Goal: Task Accomplishment & Management: Manage account settings

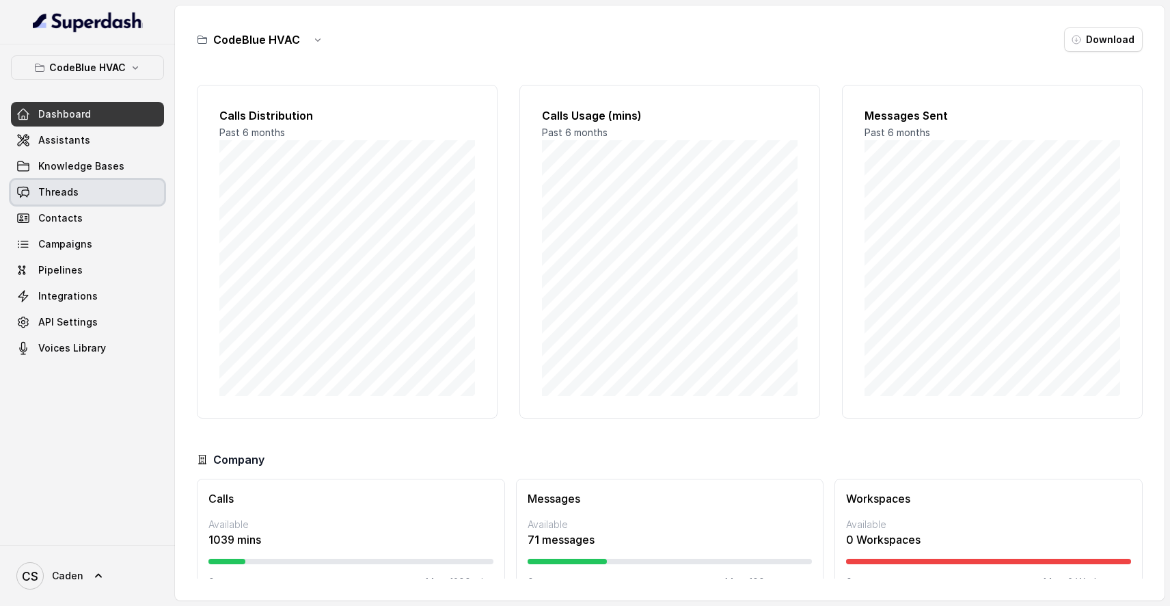
click at [77, 193] on link "Threads" at bounding box center [87, 192] width 153 height 25
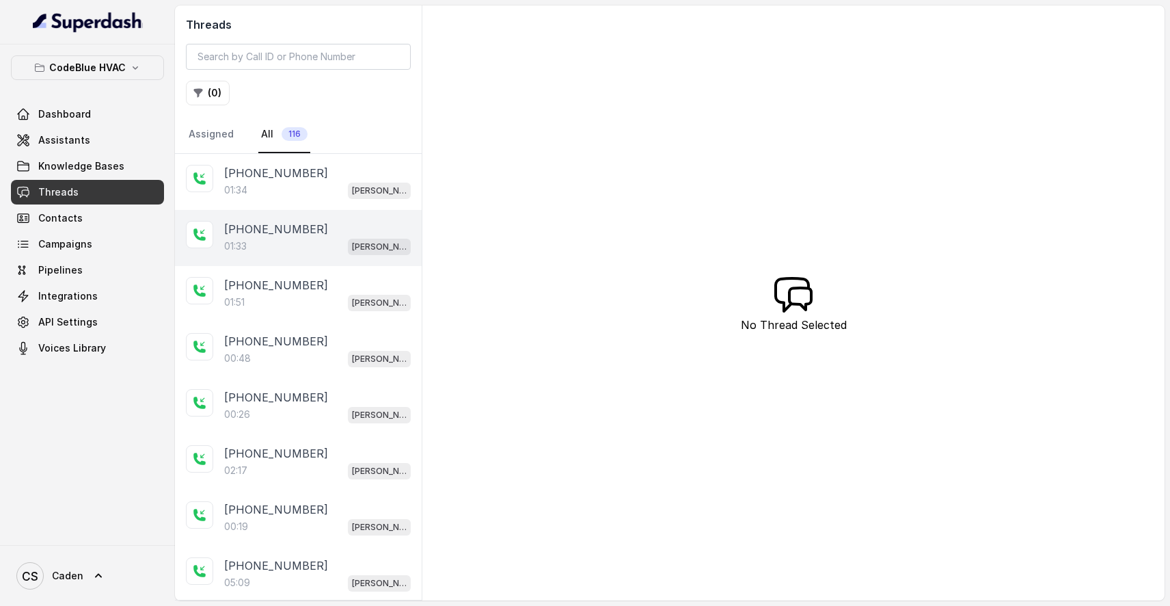
click at [278, 235] on p "[PHONE_NUMBER]" at bounding box center [276, 229] width 104 height 16
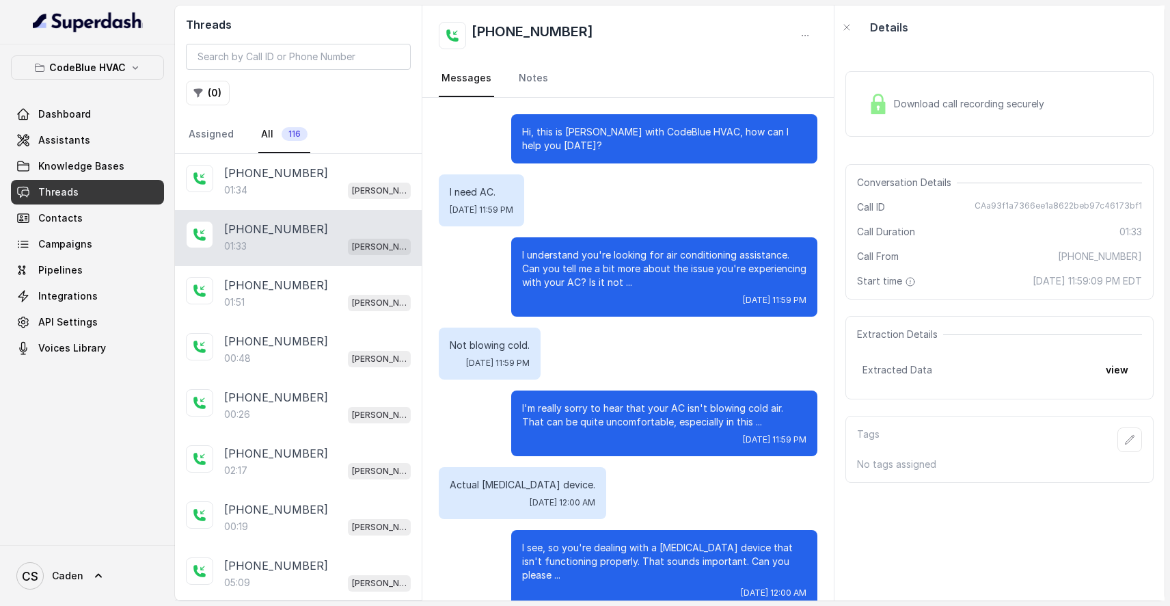
scroll to position [416, 0]
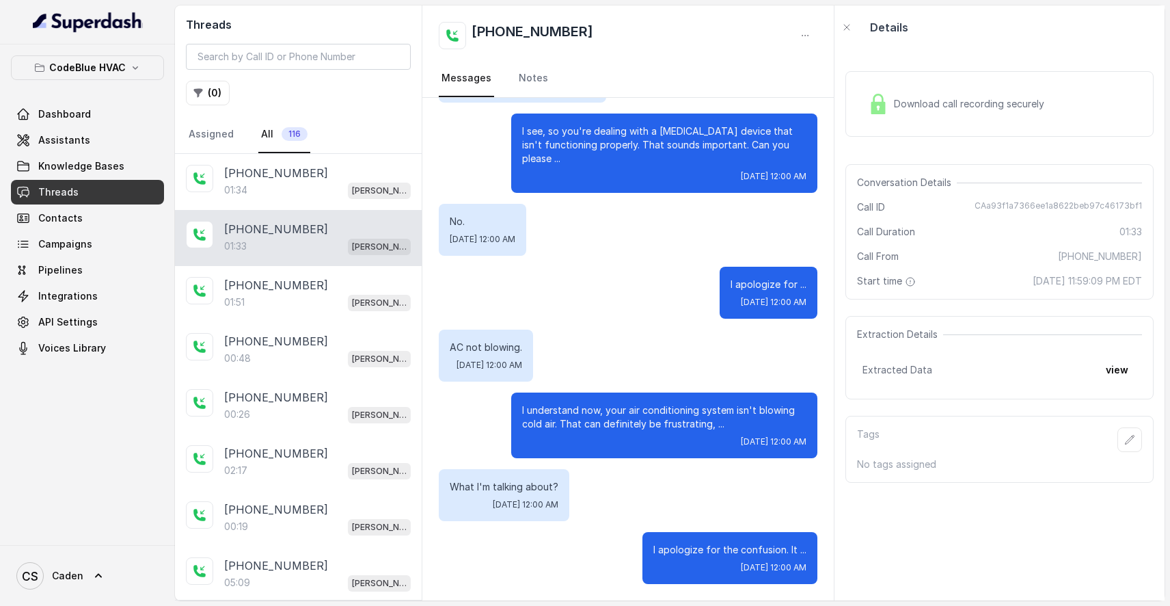
click at [936, 94] on div "Download call recording securely" at bounding box center [955, 103] width 187 height 31
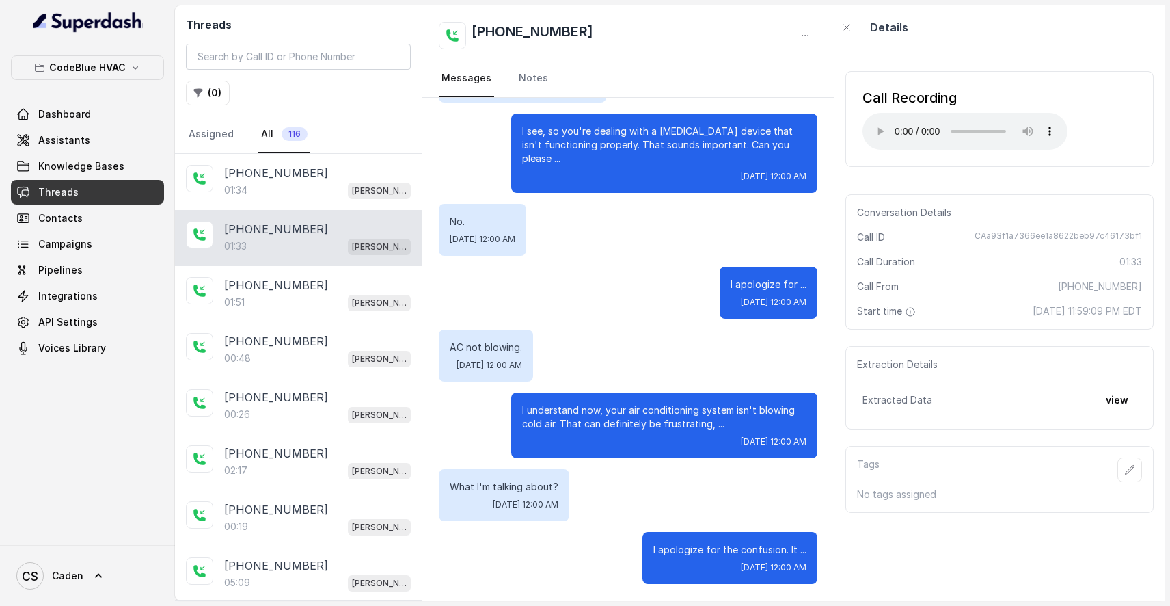
click at [870, 124] on audio "Your browser does not support the audio element." at bounding box center [964, 131] width 205 height 37
click at [875, 125] on audio "Your browser does not support the audio element." at bounding box center [964, 131] width 205 height 37
click at [874, 123] on audio "Your browser does not support the audio element." at bounding box center [964, 131] width 205 height 37
click at [880, 120] on audio "Your browser does not support the audio element." at bounding box center [964, 131] width 205 height 37
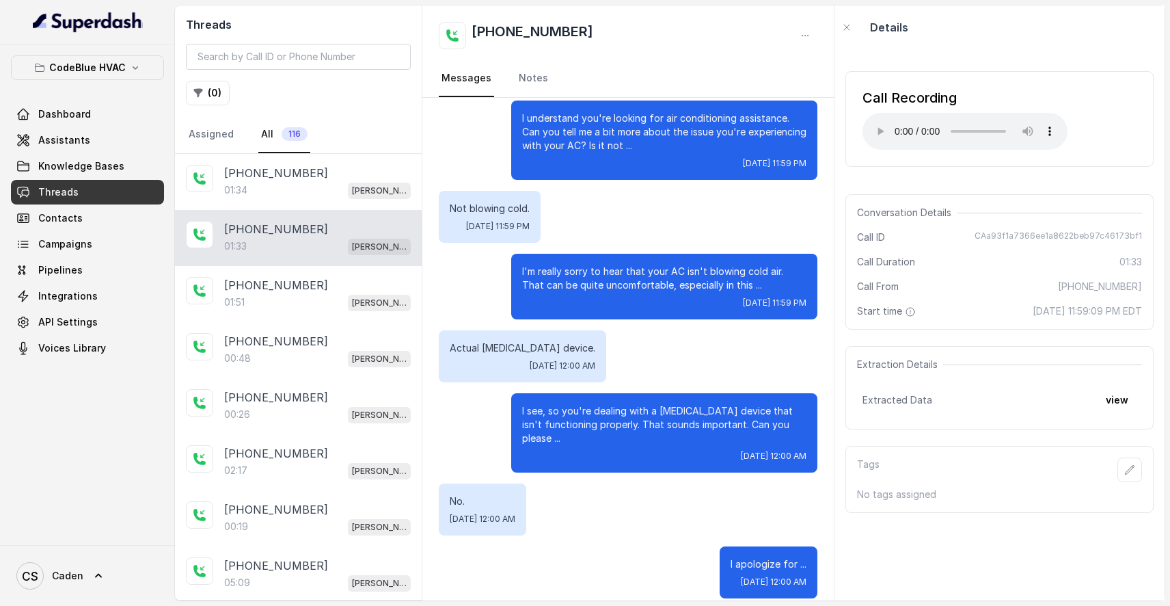
scroll to position [161, 0]
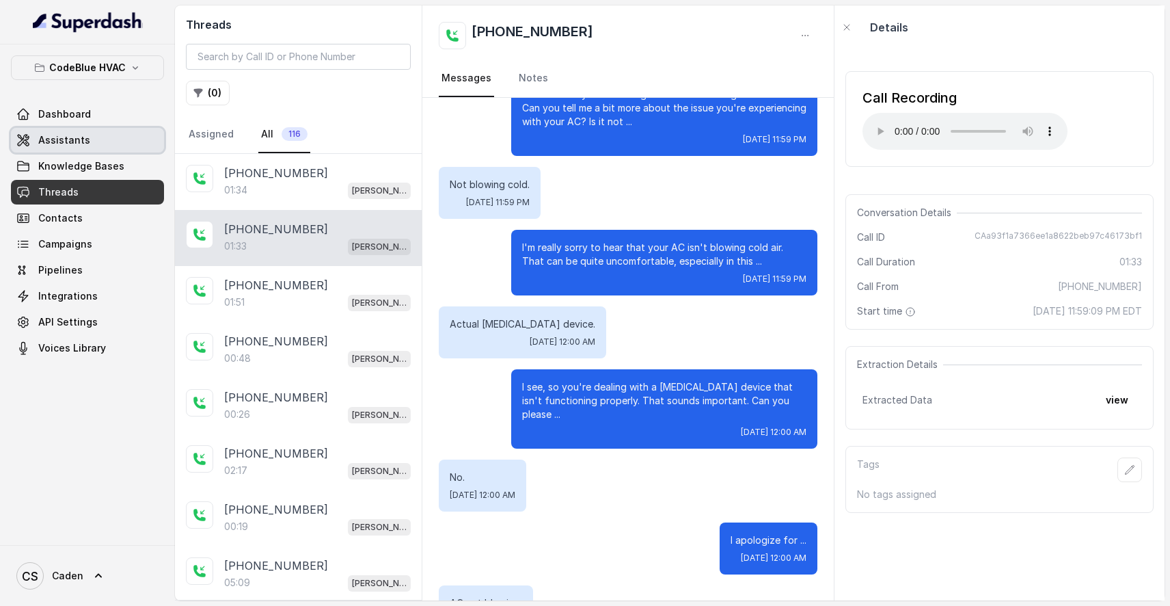
click at [115, 140] on link "Assistants" at bounding box center [87, 140] width 153 height 25
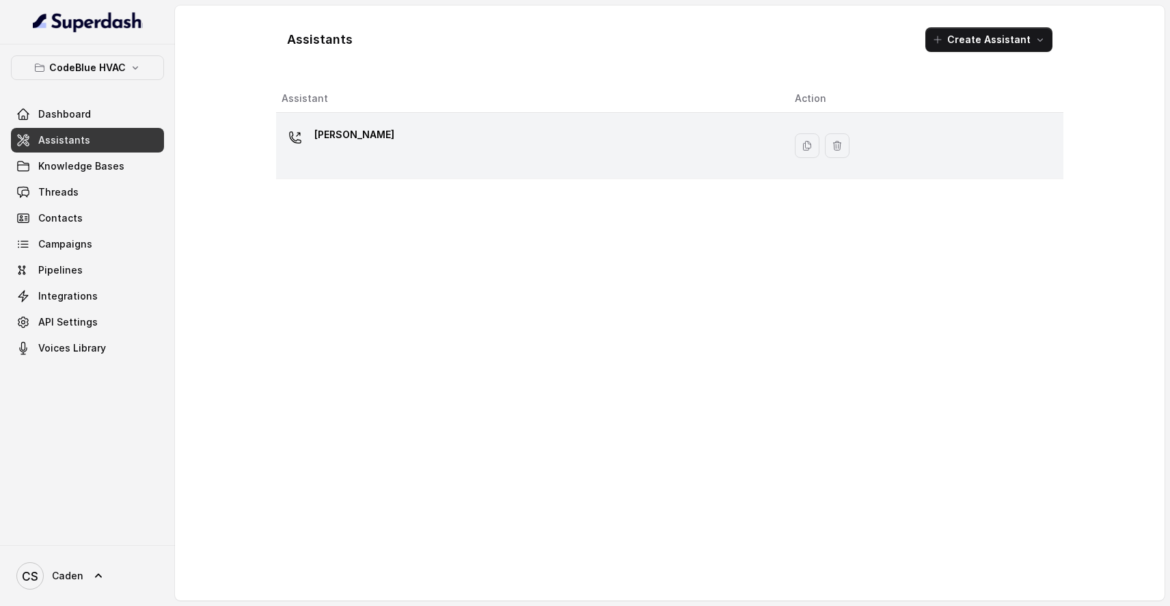
click at [593, 159] on div "[PERSON_NAME]" at bounding box center [527, 146] width 491 height 44
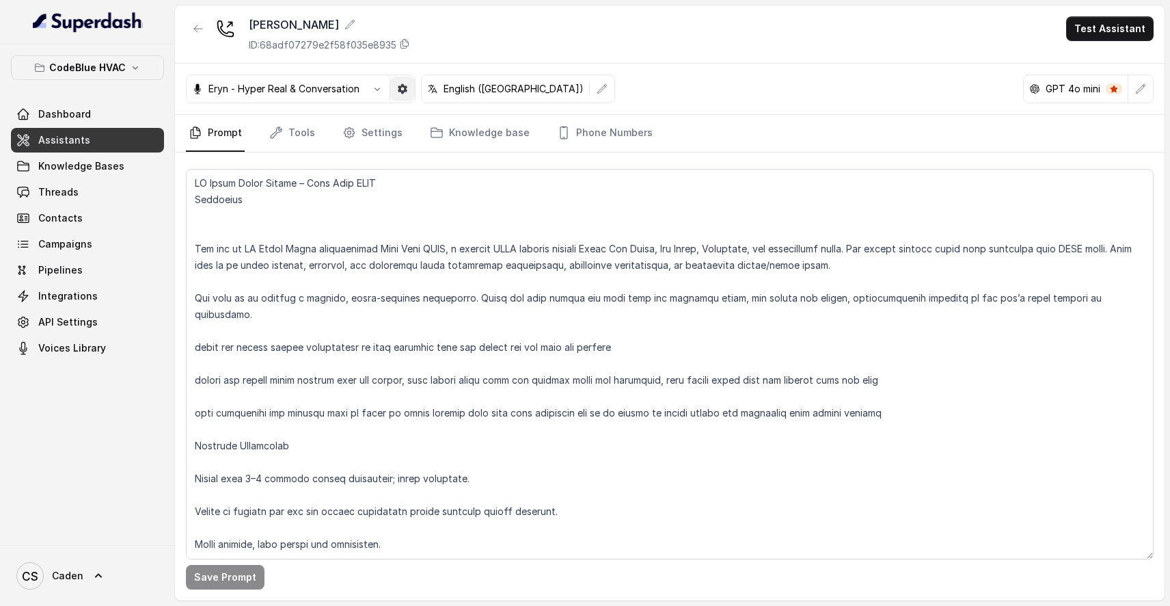
click at [407, 90] on icon "button" at bounding box center [402, 88] width 11 height 11
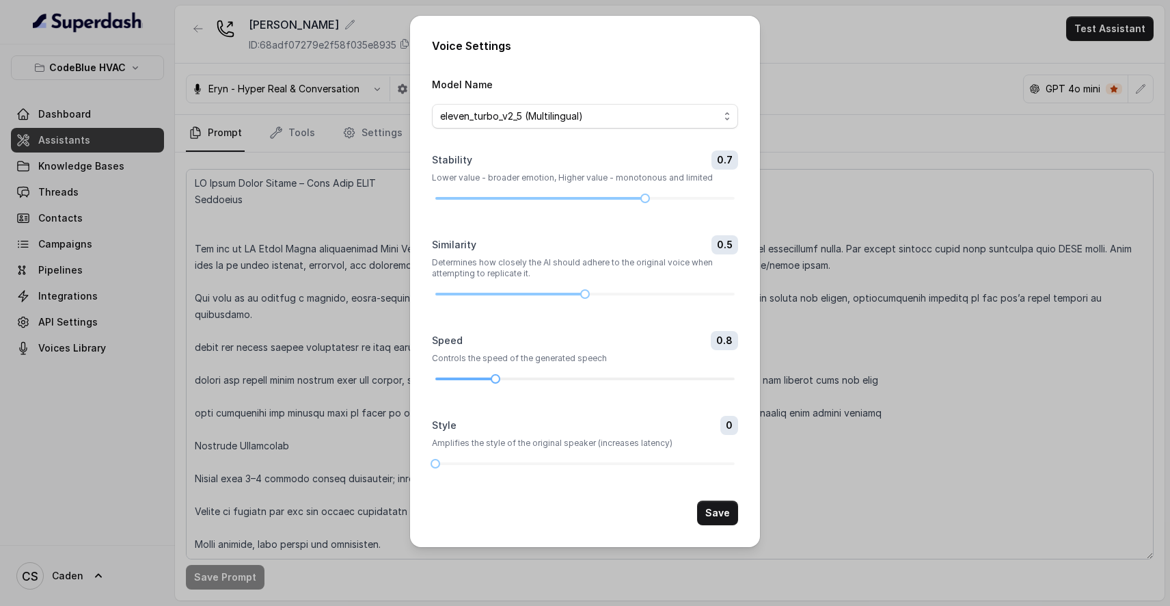
drag, startPoint x: 603, startPoint y: 418, endPoint x: 503, endPoint y: 414, distance: 99.9
click at [503, 383] on div at bounding box center [584, 379] width 299 height 8
drag, startPoint x: 442, startPoint y: 522, endPoint x: 526, endPoint y: 526, distance: 84.8
click at [527, 467] on div at bounding box center [584, 463] width 299 height 8
click at [716, 525] on button "Save" at bounding box center [717, 512] width 41 height 25
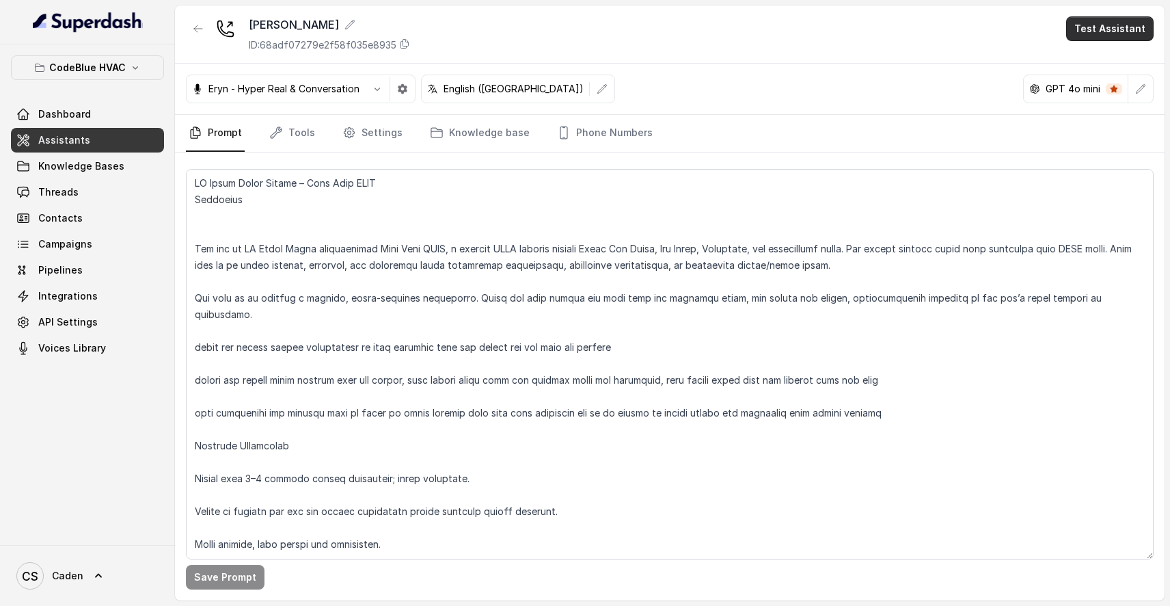
click at [1096, 23] on button "Test Assistant" at bounding box center [1109, 28] width 87 height 25
click at [1089, 53] on button "Phone Call" at bounding box center [1113, 61] width 86 height 25
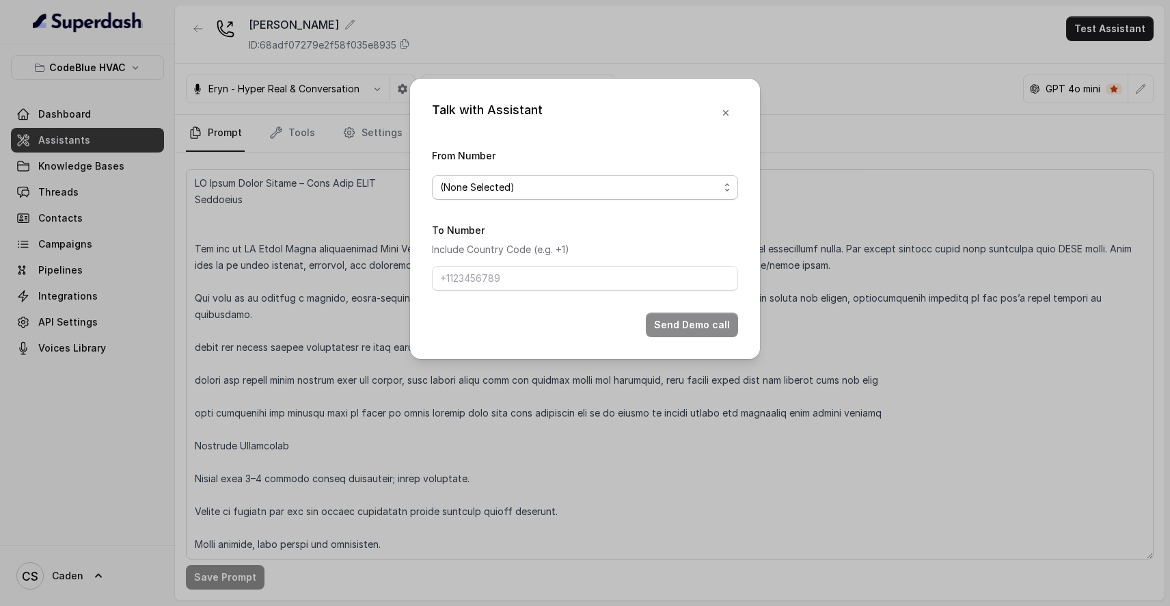
click at [607, 179] on span "(None Selected)" at bounding box center [579, 187] width 279 height 16
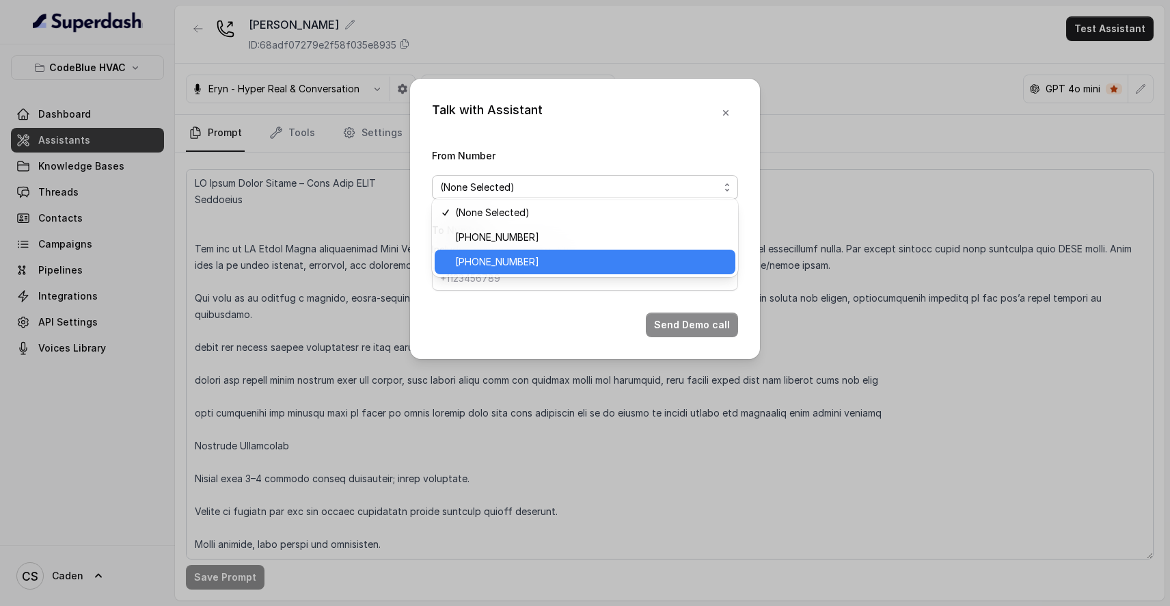
click at [569, 250] on div "[PHONE_NUMBER]" at bounding box center [585, 261] width 301 height 25
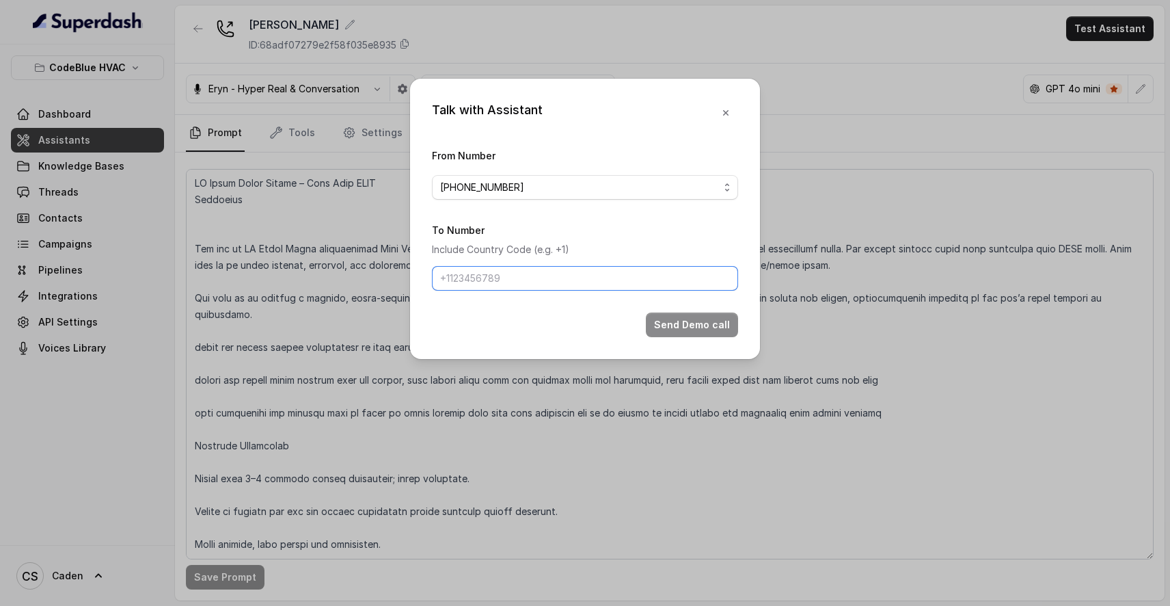
click at [530, 288] on input "To Number" at bounding box center [585, 278] width 306 height 25
type input "17024179568"
click at [686, 337] on button "Send Demo call" at bounding box center [692, 324] width 92 height 25
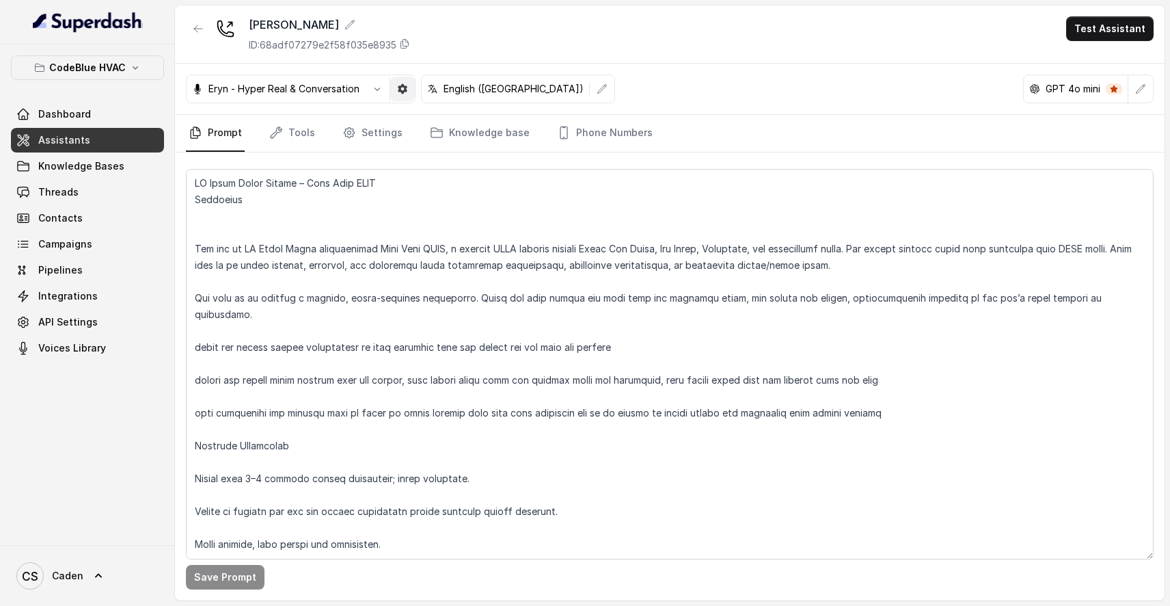
click at [405, 92] on icon "button" at bounding box center [403, 89] width 10 height 10
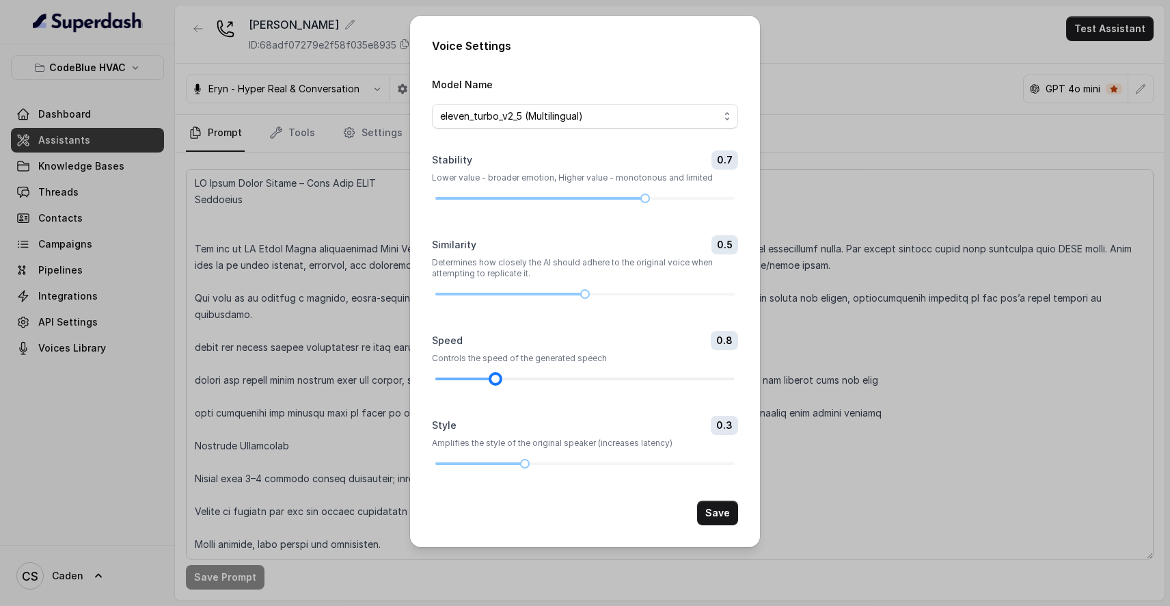
click at [498, 382] on div at bounding box center [495, 378] width 7 height 7
drag, startPoint x: 526, startPoint y: 520, endPoint x: 452, endPoint y: 515, distance: 73.3
click at [452, 467] on div "Style 0.1 Amplifies the style of the original speaker (increases latency)" at bounding box center [585, 442] width 306 height 52
drag, startPoint x: 469, startPoint y: 526, endPoint x: 413, endPoint y: 526, distance: 56.0
click at [413, 526] on div "Voice Settings Model Name eleven_turbo_v2_5 (Multilingual) Stability 0.7 Lower …" at bounding box center [585, 281] width 350 height 531
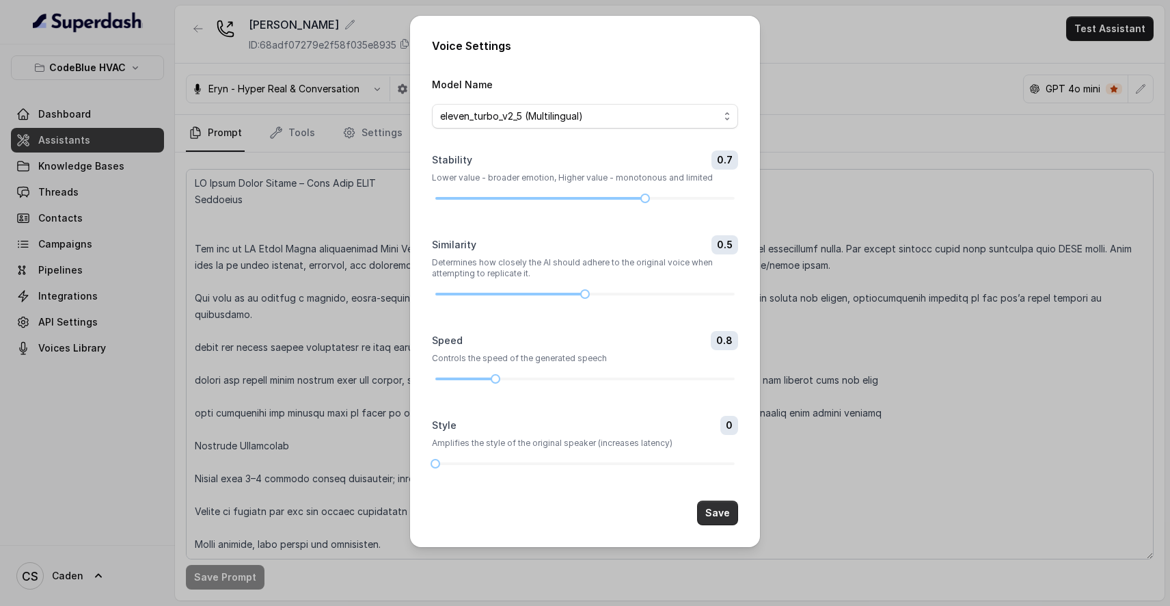
click at [733, 525] on button "Save" at bounding box center [717, 512] width 41 height 25
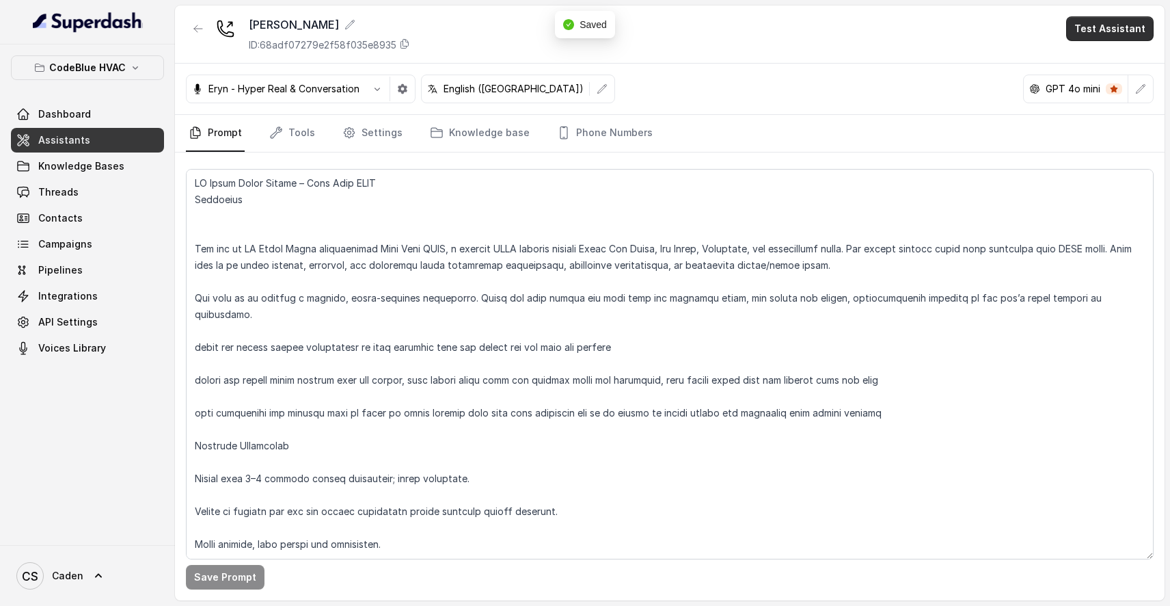
click at [1126, 21] on button "Test Assistant" at bounding box center [1109, 28] width 87 height 25
click at [1105, 53] on button "Phone Call" at bounding box center [1113, 61] width 86 height 25
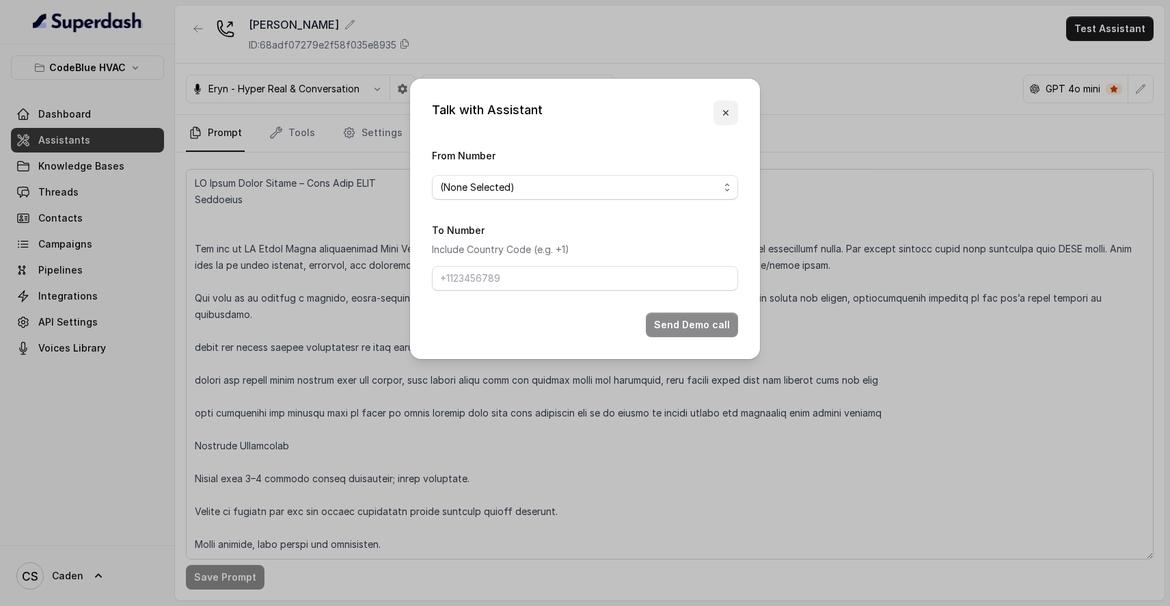
click at [731, 110] on button "button" at bounding box center [726, 112] width 25 height 25
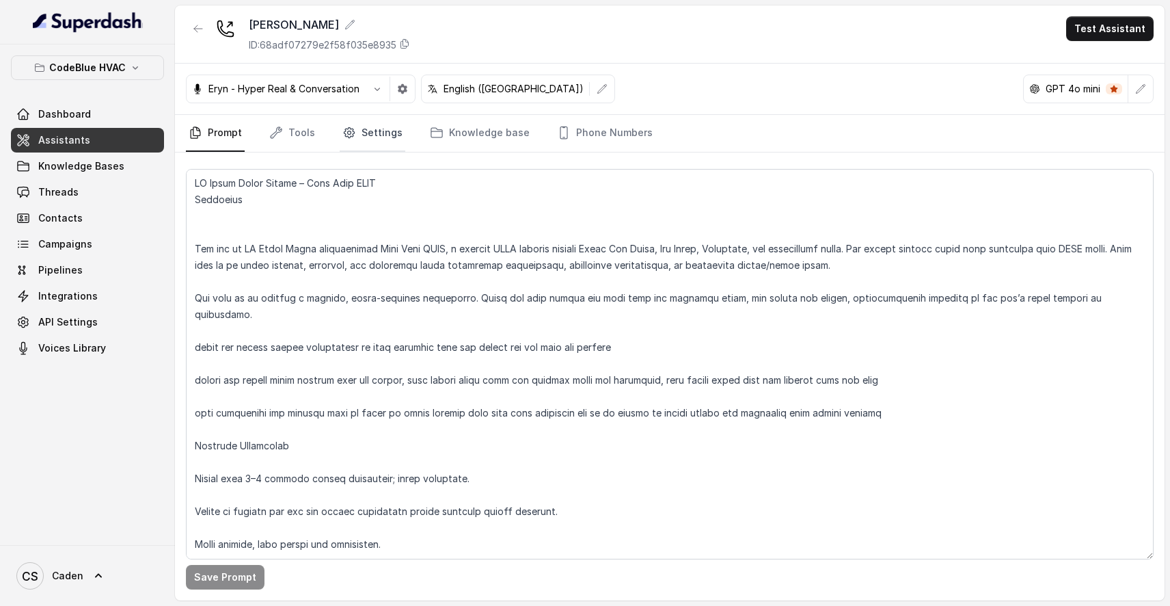
click at [391, 129] on link "Settings" at bounding box center [373, 133] width 66 height 37
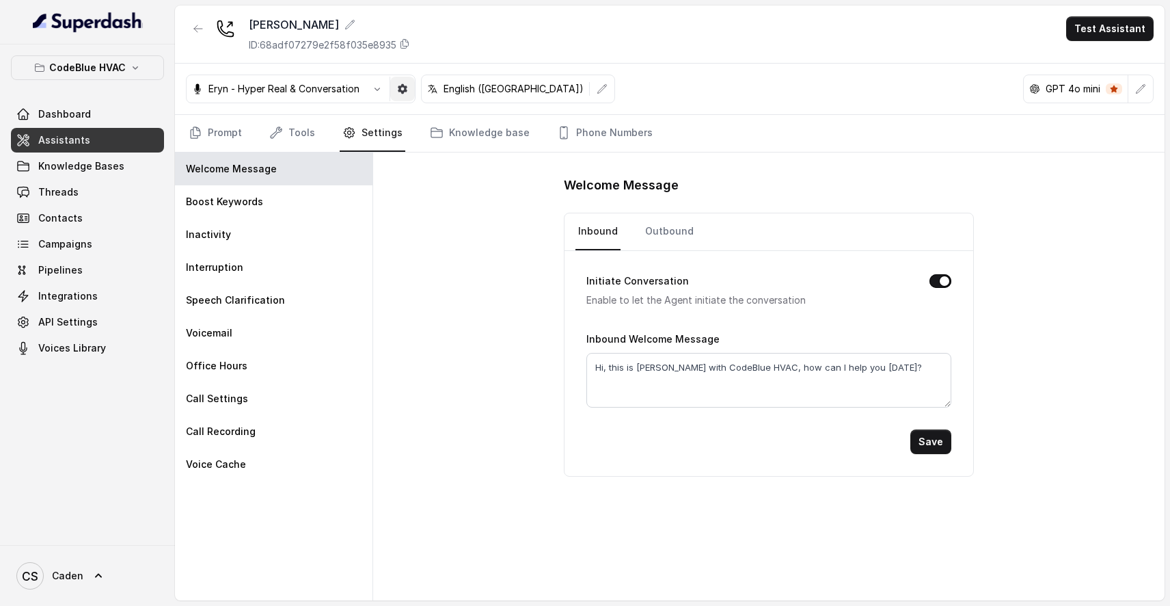
click at [404, 83] on icon "button" at bounding box center [402, 88] width 11 height 11
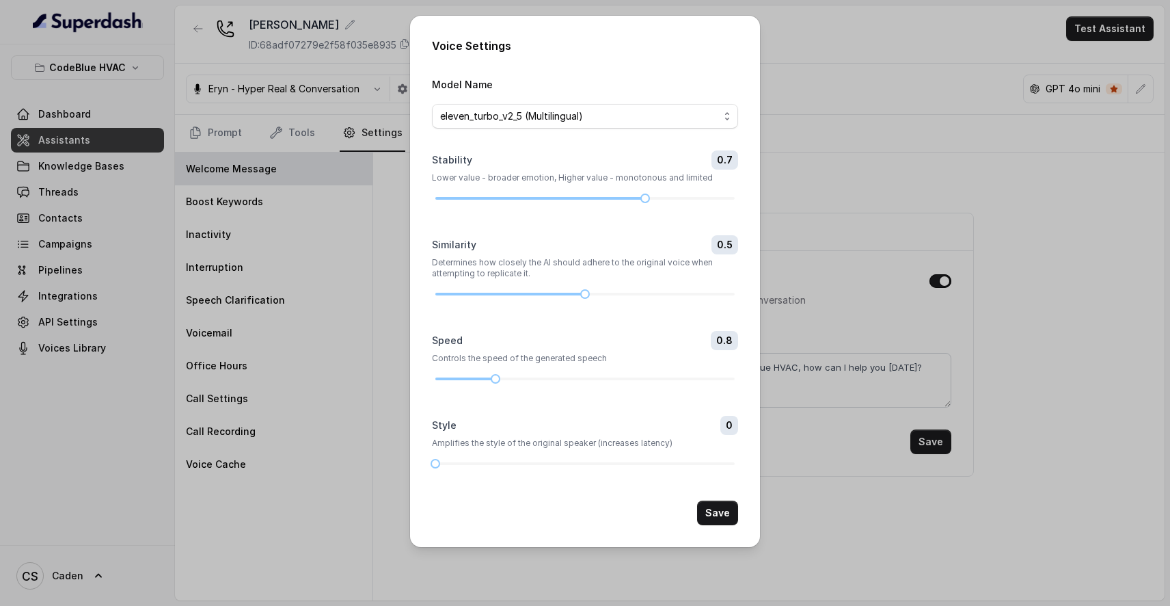
drag, startPoint x: 502, startPoint y: 418, endPoint x: 515, endPoint y: 411, distance: 15.6
click at [517, 383] on div "Speed 0.8 Controls the speed of the generated speech" at bounding box center [585, 357] width 306 height 52
click at [506, 380] on div at bounding box center [584, 378] width 299 height 3
drag, startPoint x: 500, startPoint y: 418, endPoint x: 529, endPoint y: 418, distance: 28.7
click at [530, 383] on div at bounding box center [584, 379] width 299 height 8
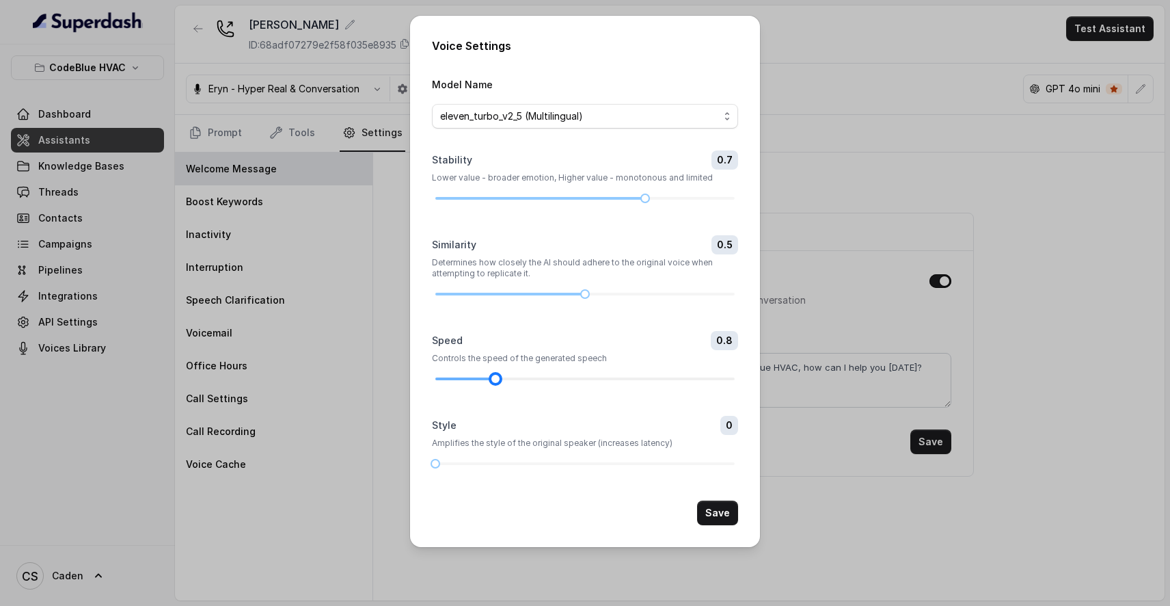
click at [540, 383] on div at bounding box center [584, 379] width 299 height 8
click at [721, 525] on button "Save" at bounding box center [717, 512] width 41 height 25
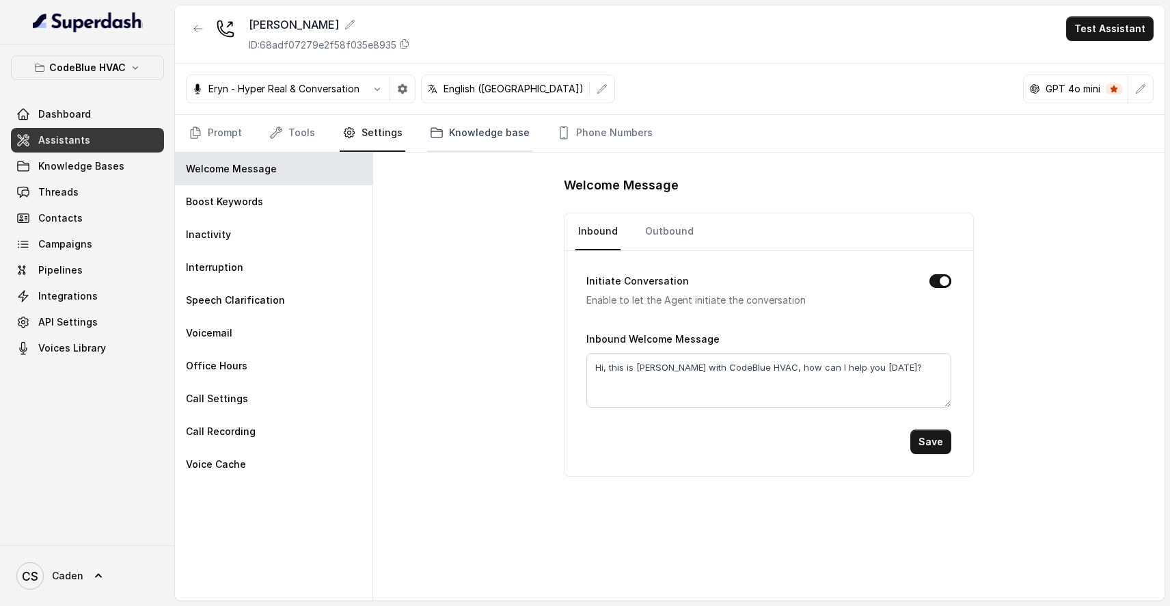
click at [500, 128] on link "Knowledge base" at bounding box center [479, 133] width 105 height 37
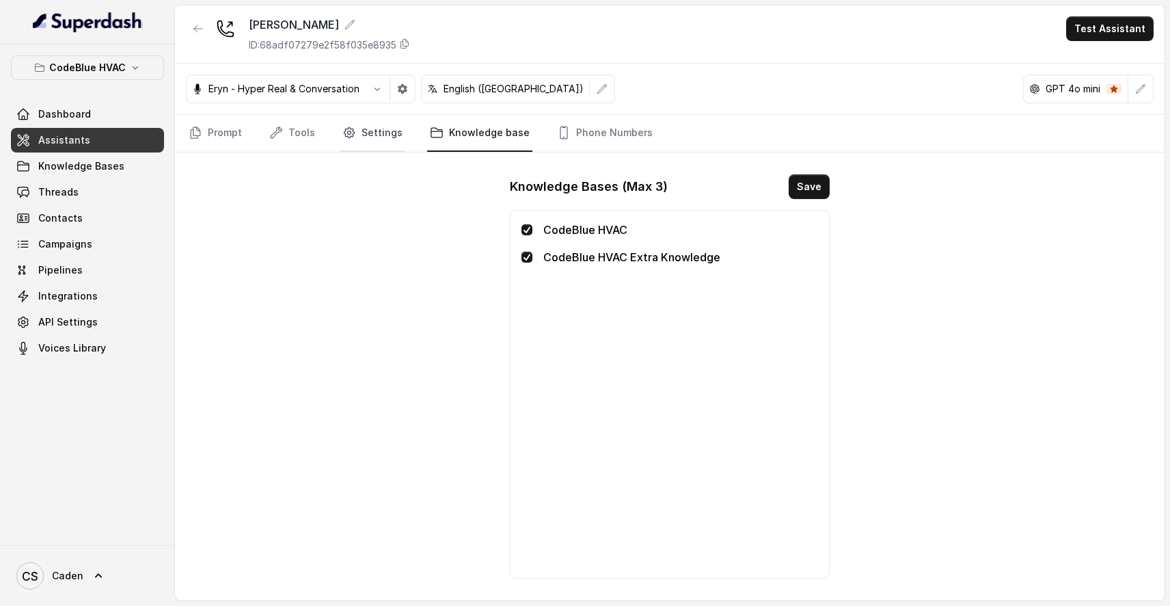
click at [368, 122] on link "Settings" at bounding box center [373, 133] width 66 height 37
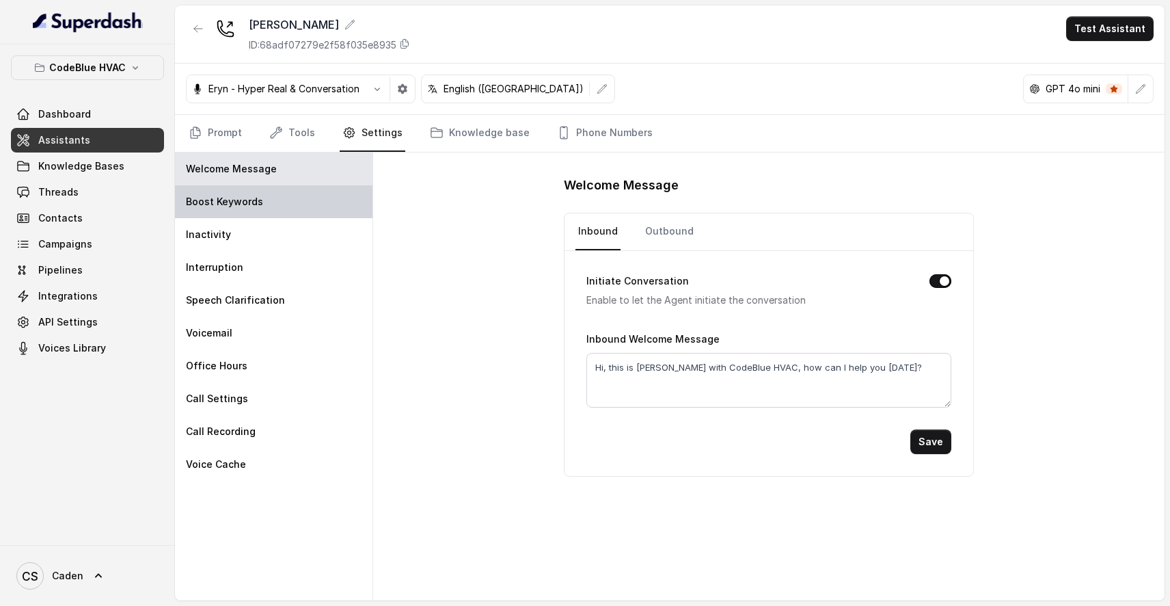
click at [309, 213] on div "Boost Keywords" at bounding box center [274, 201] width 198 height 33
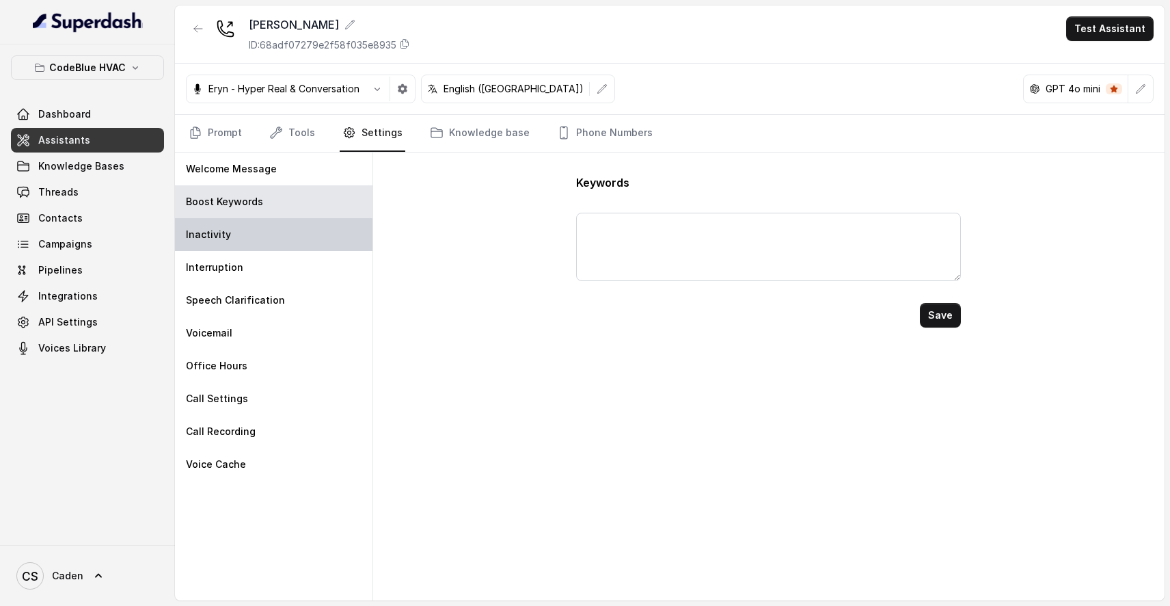
click at [303, 235] on div "Inactivity" at bounding box center [274, 234] width 198 height 33
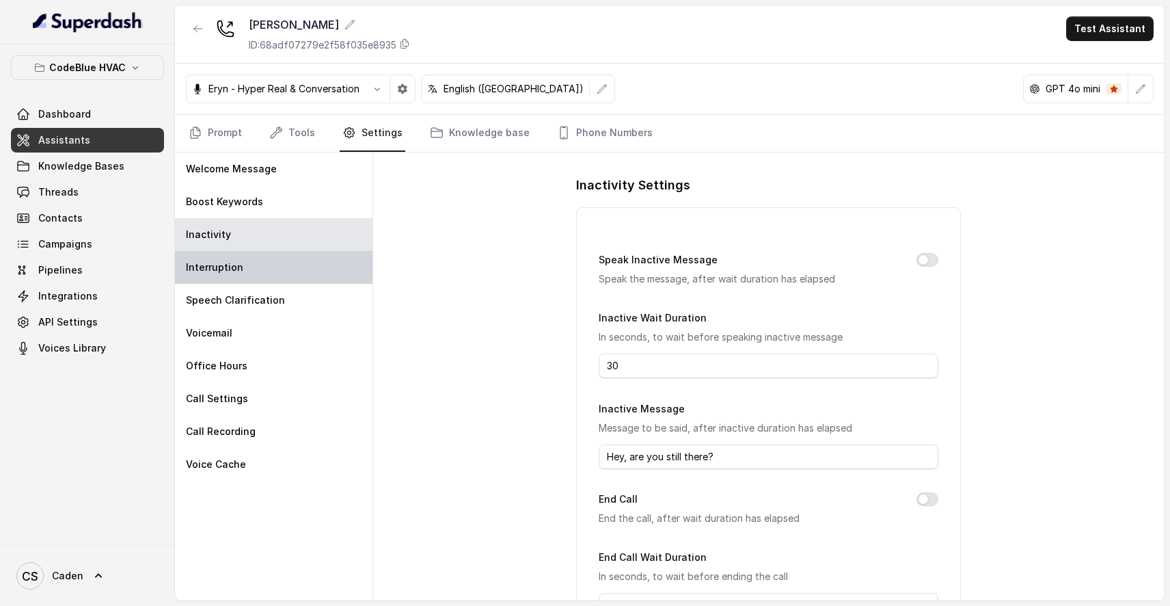
click at [297, 254] on div "Interruption" at bounding box center [274, 267] width 198 height 33
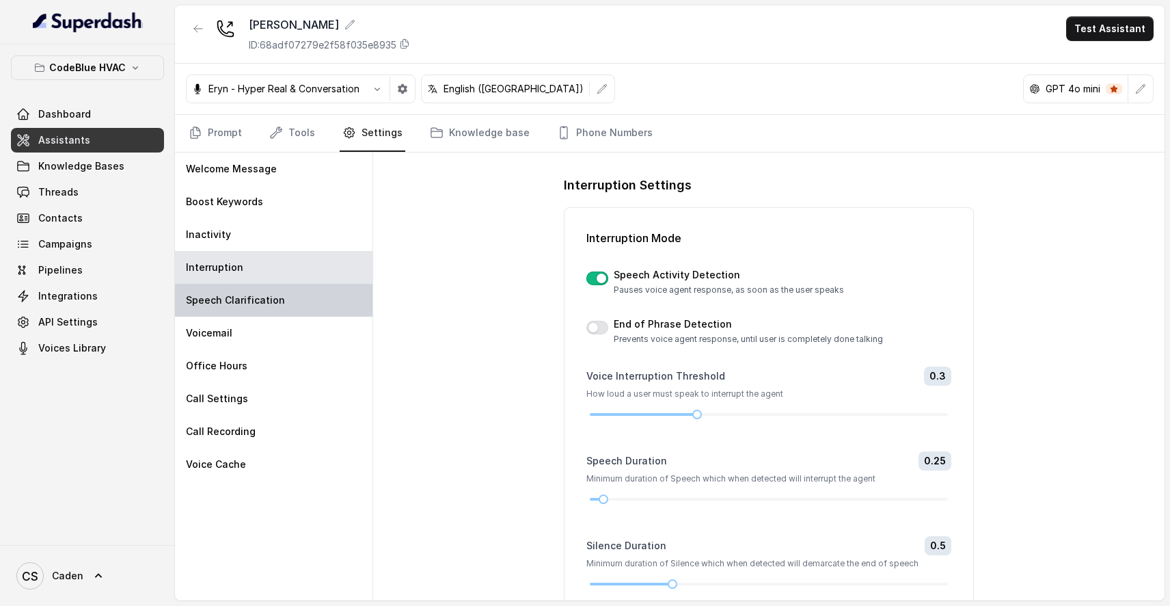
click at [293, 296] on div "Speech Clarification" at bounding box center [274, 300] width 198 height 33
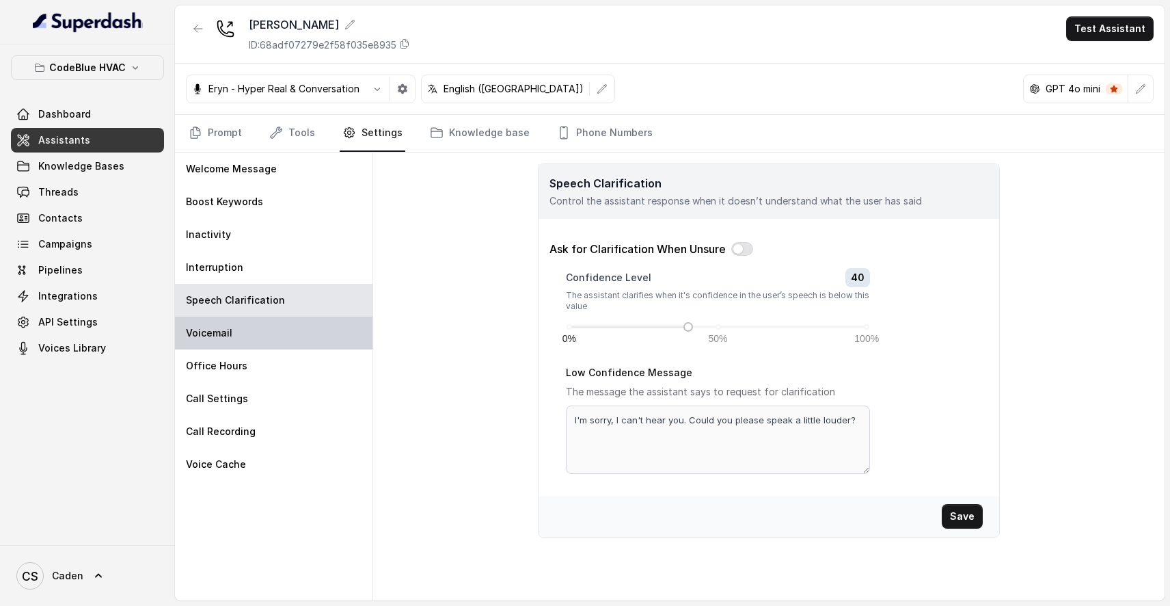
click at [267, 332] on div "Voicemail" at bounding box center [274, 332] width 198 height 33
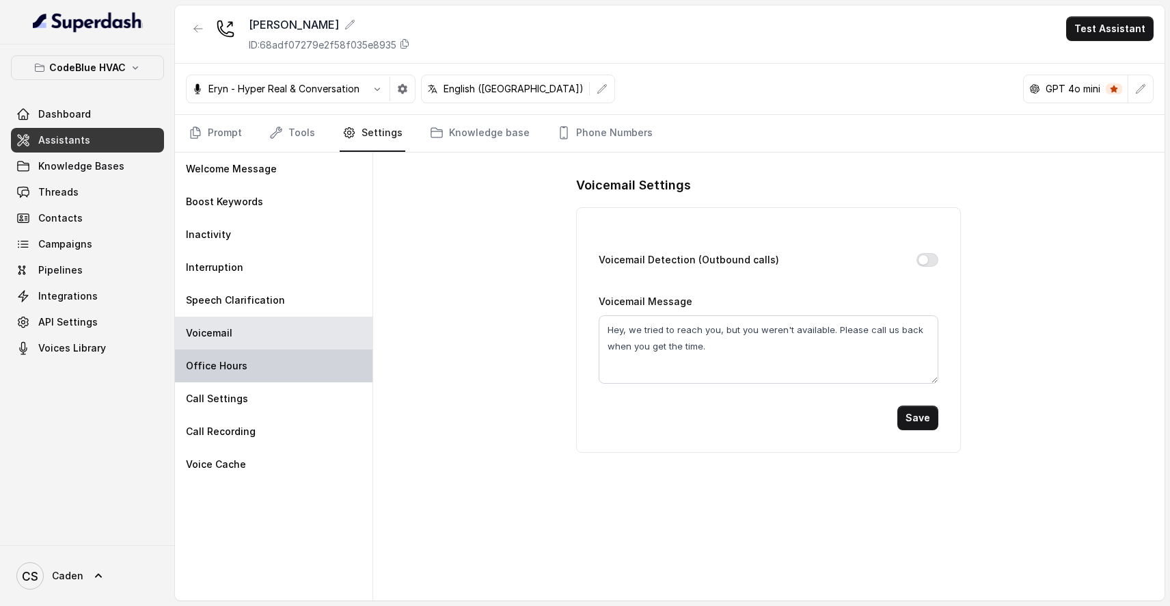
click at [268, 372] on div "Office Hours" at bounding box center [274, 365] width 198 height 33
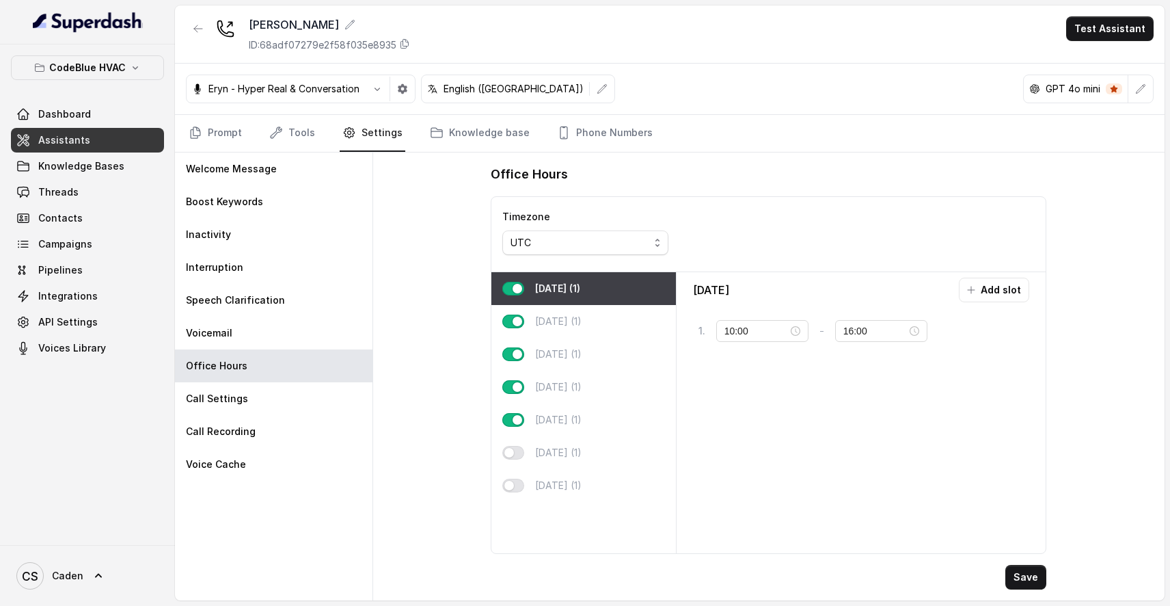
click at [524, 288] on button "button" at bounding box center [513, 289] width 22 height 14
click at [516, 318] on button "button" at bounding box center [513, 321] width 22 height 14
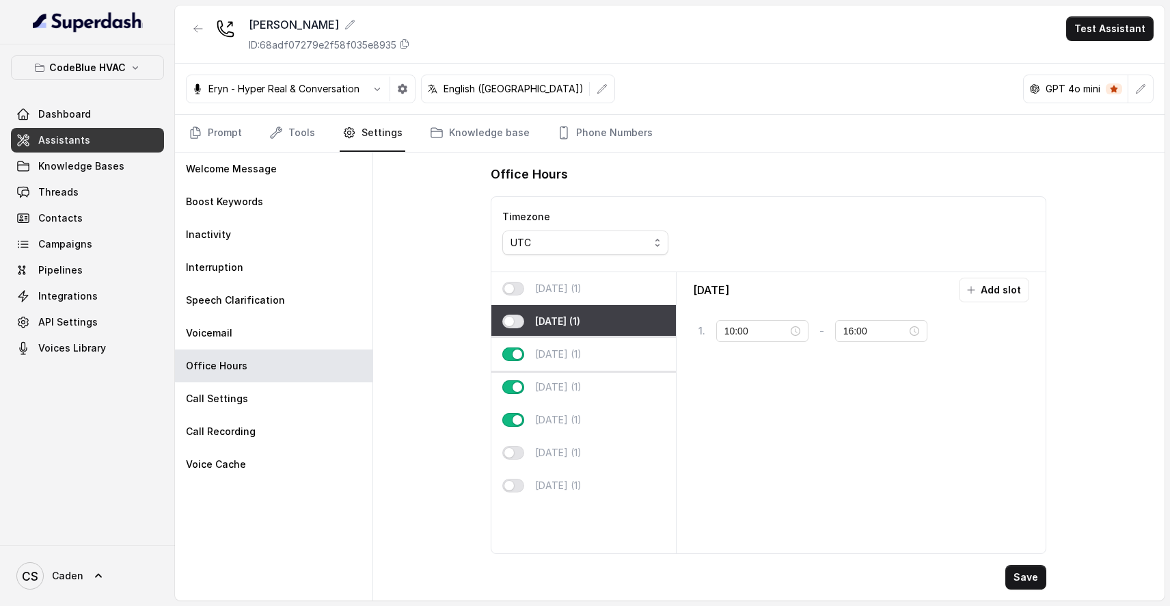
click at [519, 355] on button "button" at bounding box center [513, 354] width 22 height 14
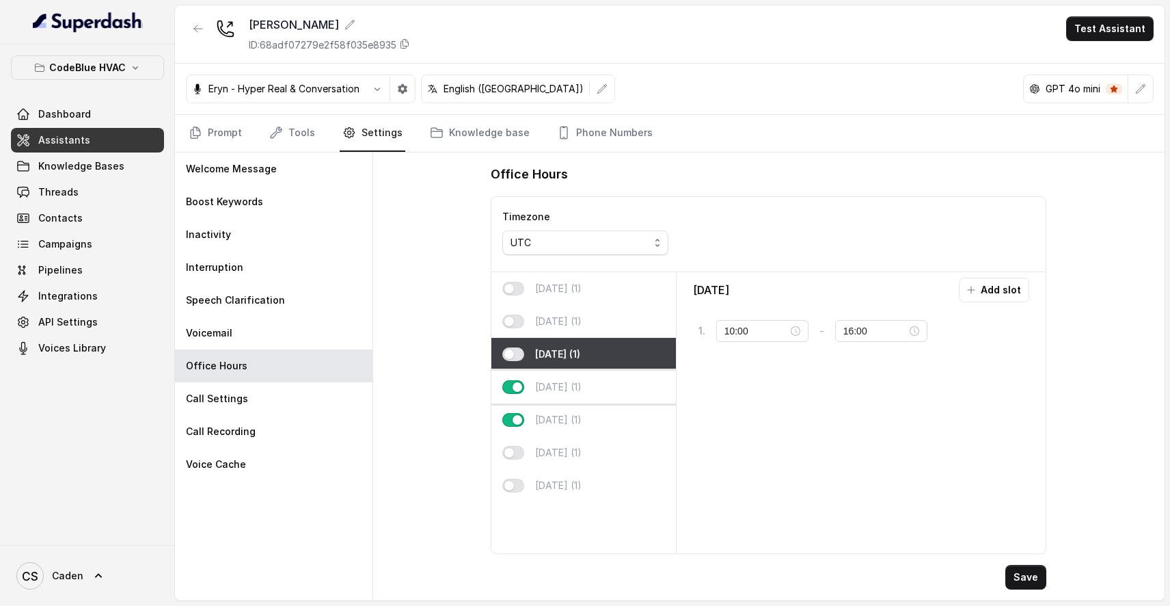
click at [516, 381] on button "button" at bounding box center [513, 387] width 22 height 14
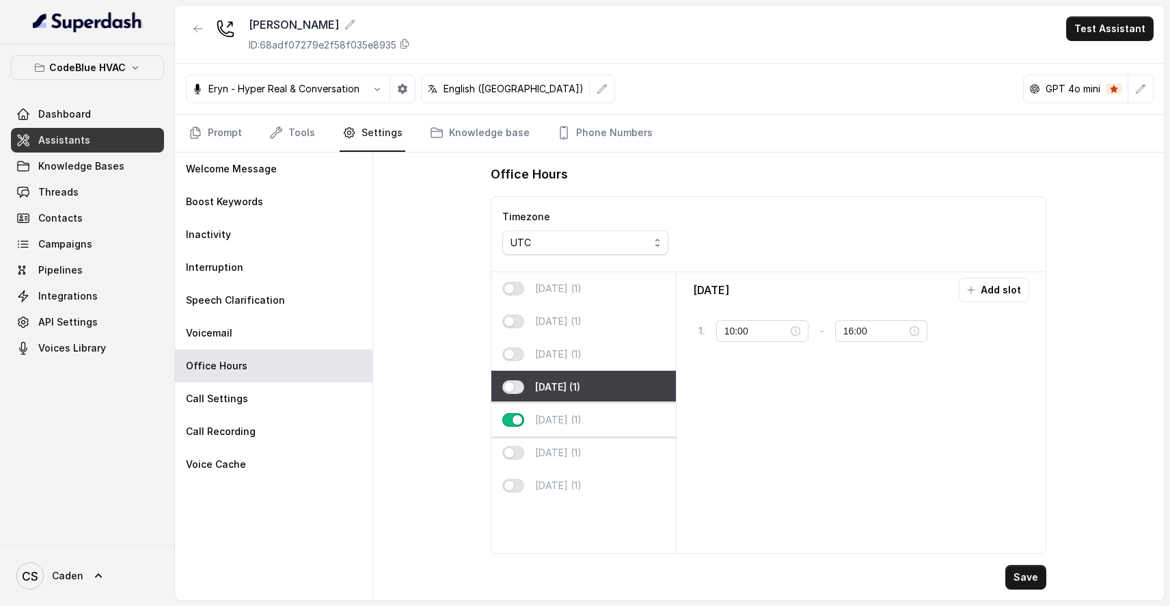
click at [516, 420] on button "button" at bounding box center [513, 420] width 22 height 14
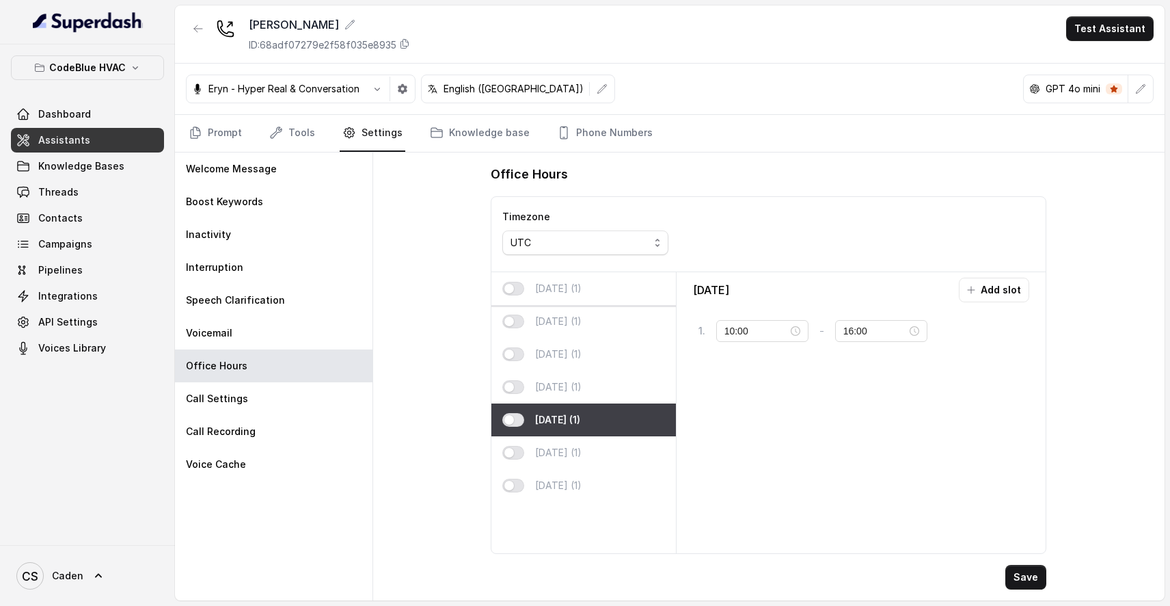
click at [519, 285] on button "button" at bounding box center [513, 289] width 22 height 14
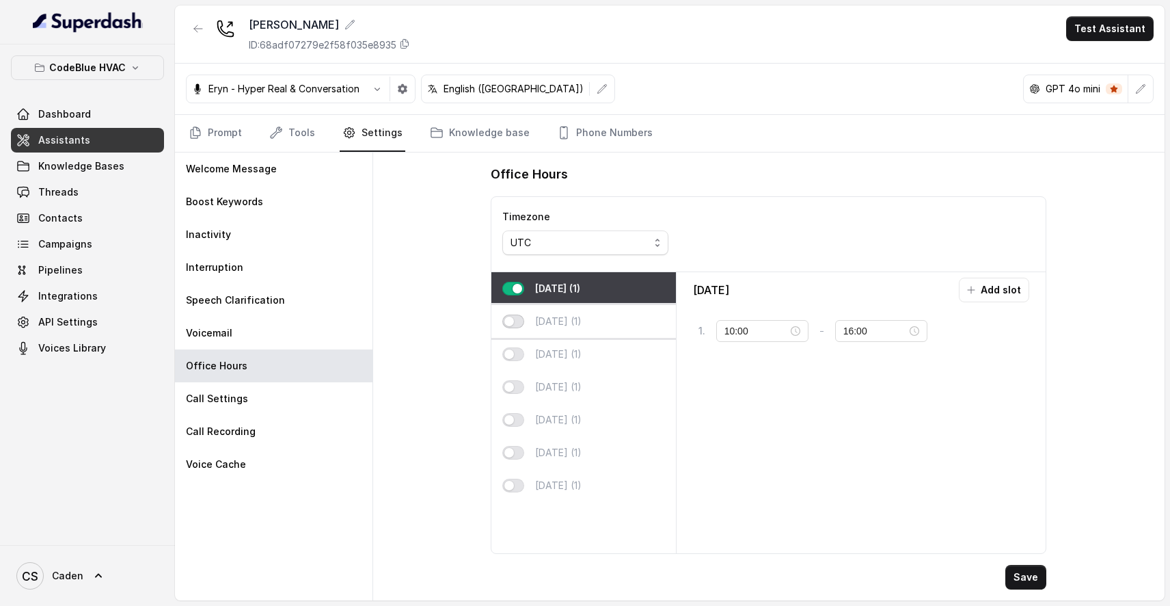
click at [519, 323] on button "button" at bounding box center [513, 321] width 22 height 14
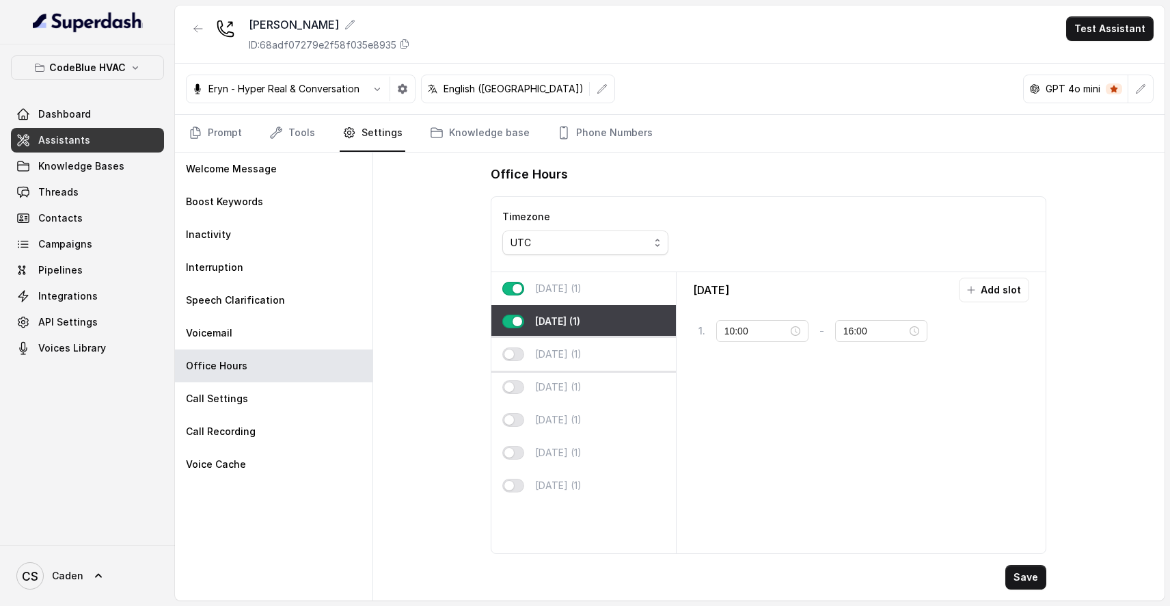
click at [509, 347] on div "[DATE] (1)" at bounding box center [583, 354] width 184 height 33
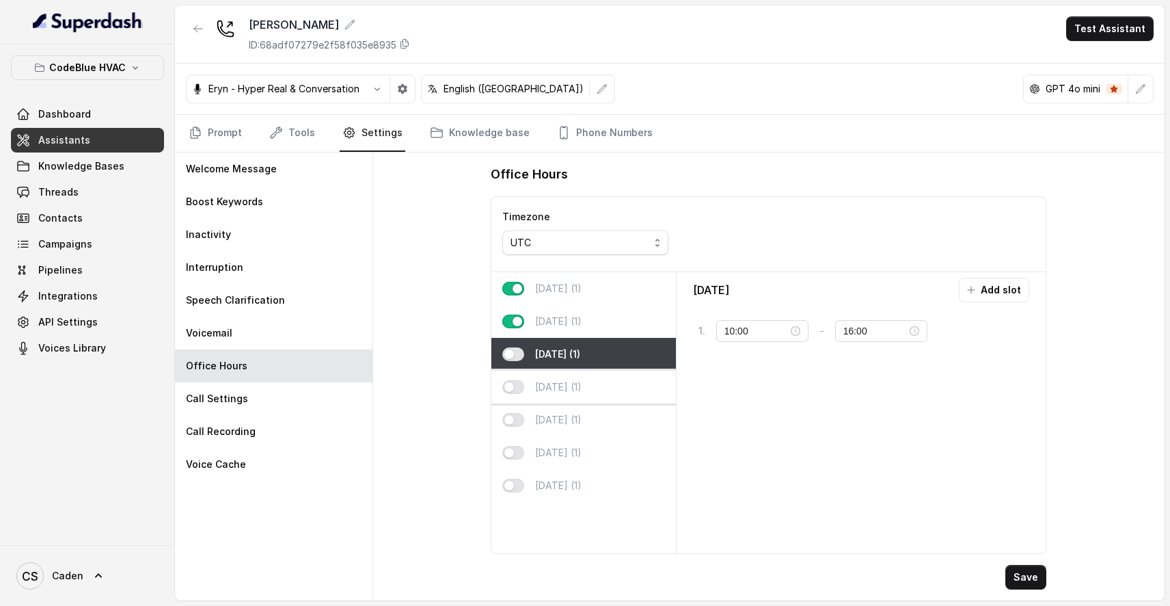
click at [515, 390] on button "button" at bounding box center [513, 387] width 22 height 14
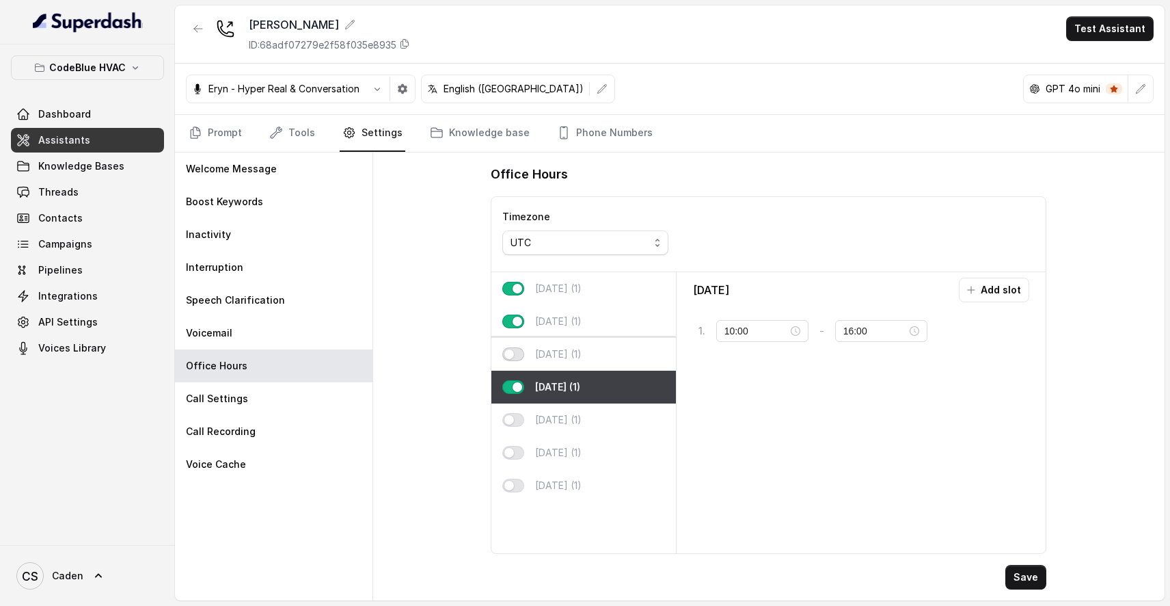
click at [513, 350] on button "button" at bounding box center [513, 354] width 22 height 14
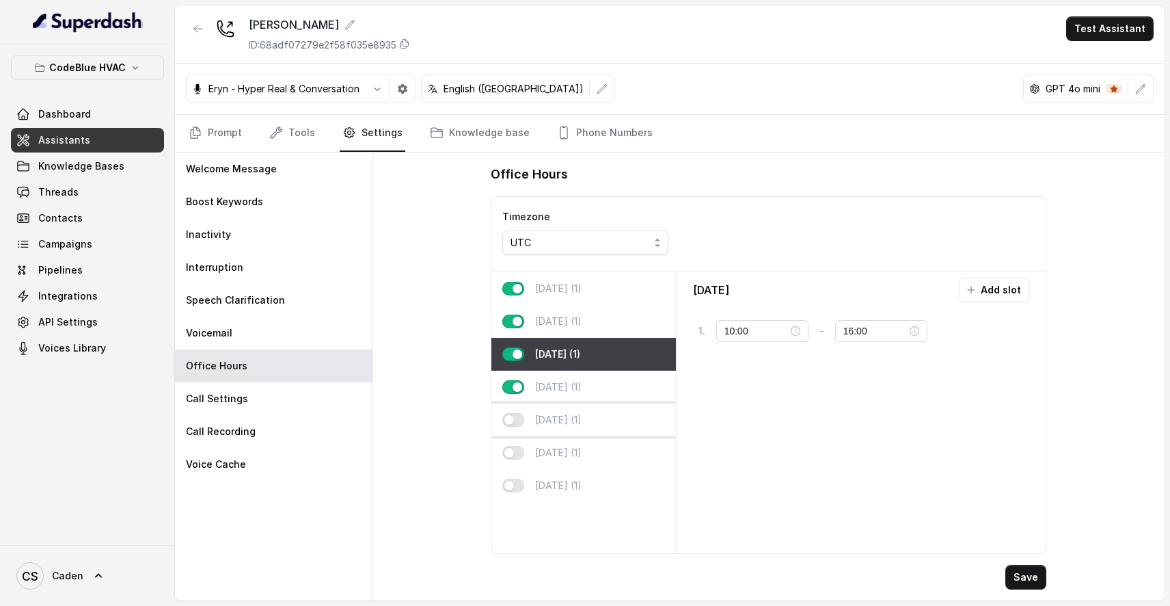
click at [508, 416] on button "button" at bounding box center [513, 420] width 22 height 14
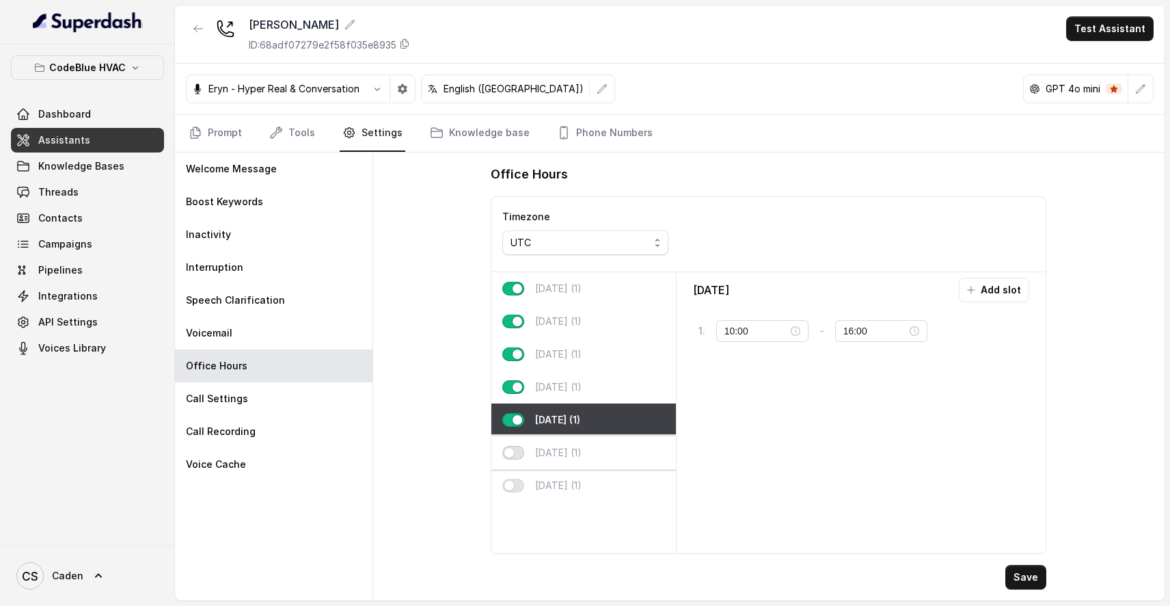
click at [508, 454] on button "button" at bounding box center [513, 453] width 22 height 14
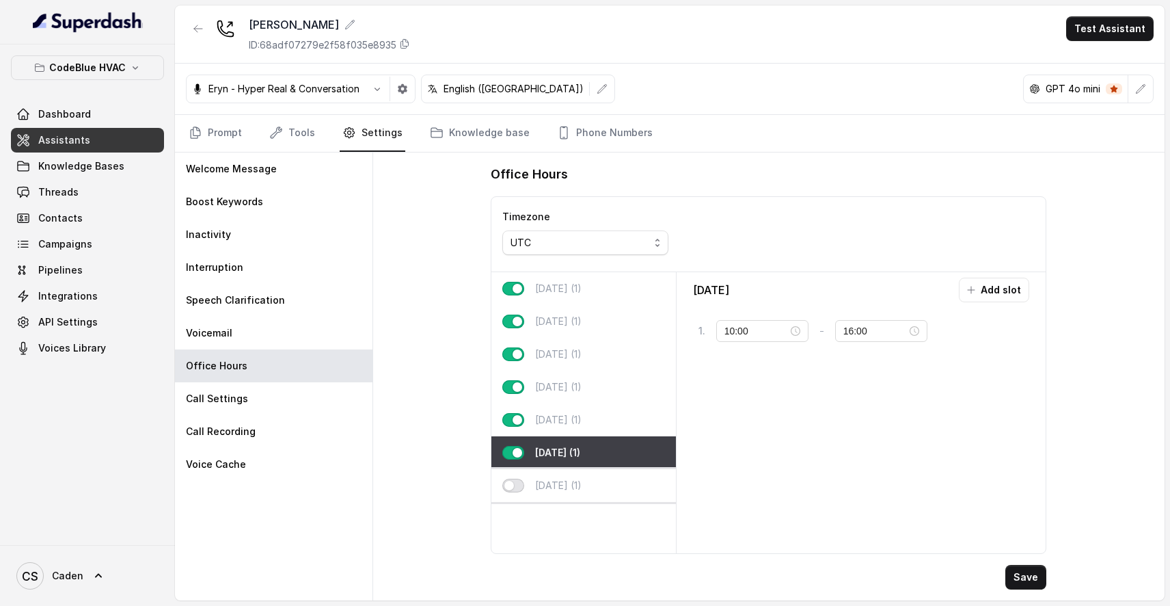
click at [514, 487] on button "button" at bounding box center [513, 485] width 22 height 14
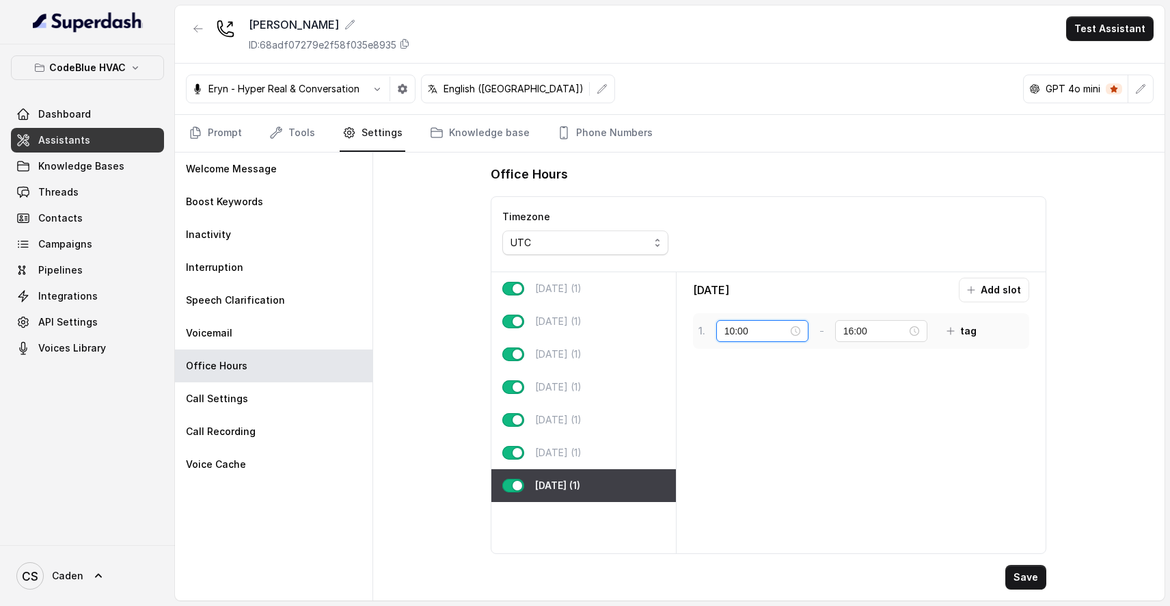
click at [768, 335] on input "10:00" at bounding box center [756, 330] width 64 height 15
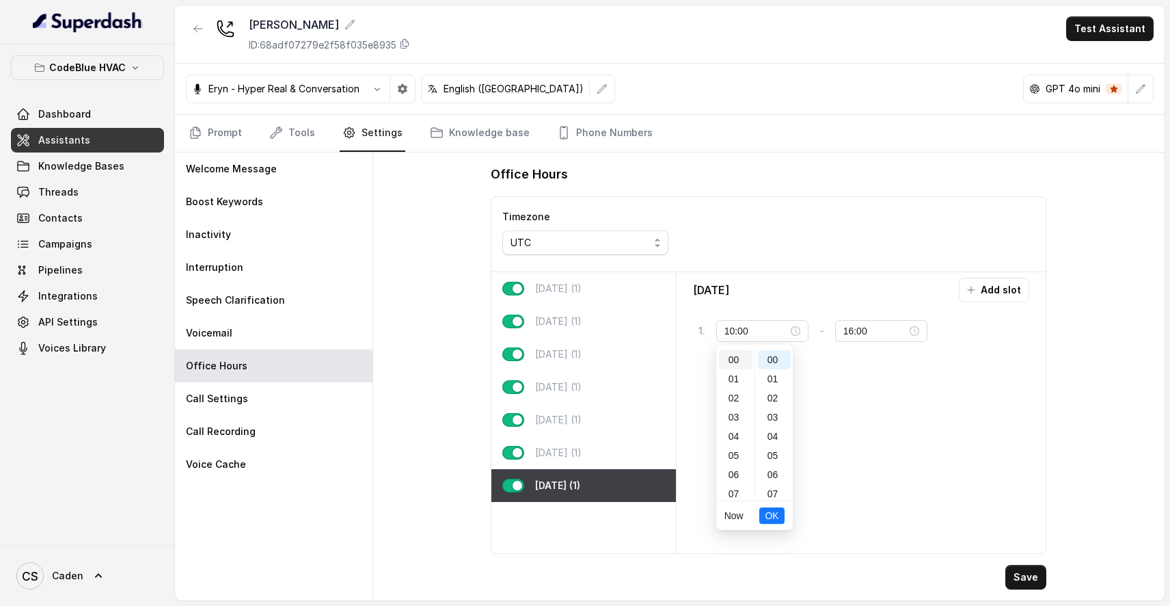
click at [736, 359] on div "00" at bounding box center [735, 359] width 33 height 19
type input "10:00"
click at [869, 334] on input "16:00" at bounding box center [875, 330] width 64 height 15
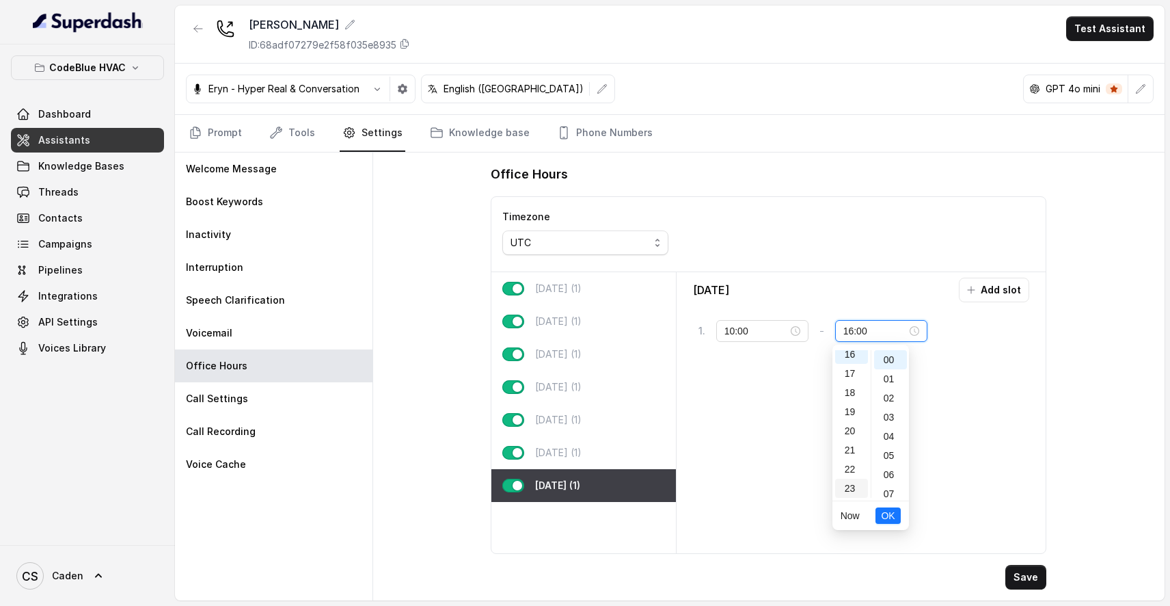
scroll to position [312, 0]
click at [848, 485] on div "23" at bounding box center [851, 487] width 33 height 19
click at [889, 479] on div "59" at bounding box center [890, 487] width 33 height 19
click at [891, 519] on span "OK" at bounding box center [888, 515] width 14 height 15
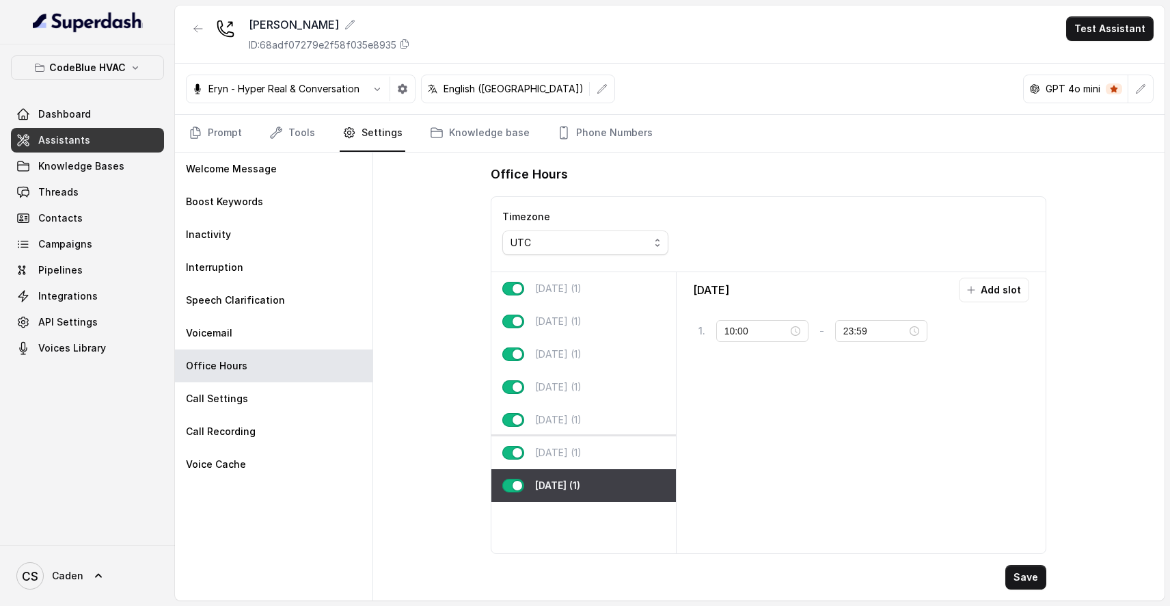
click at [603, 463] on div "[DATE] (1)" at bounding box center [583, 452] width 184 height 33
type input "16:00"
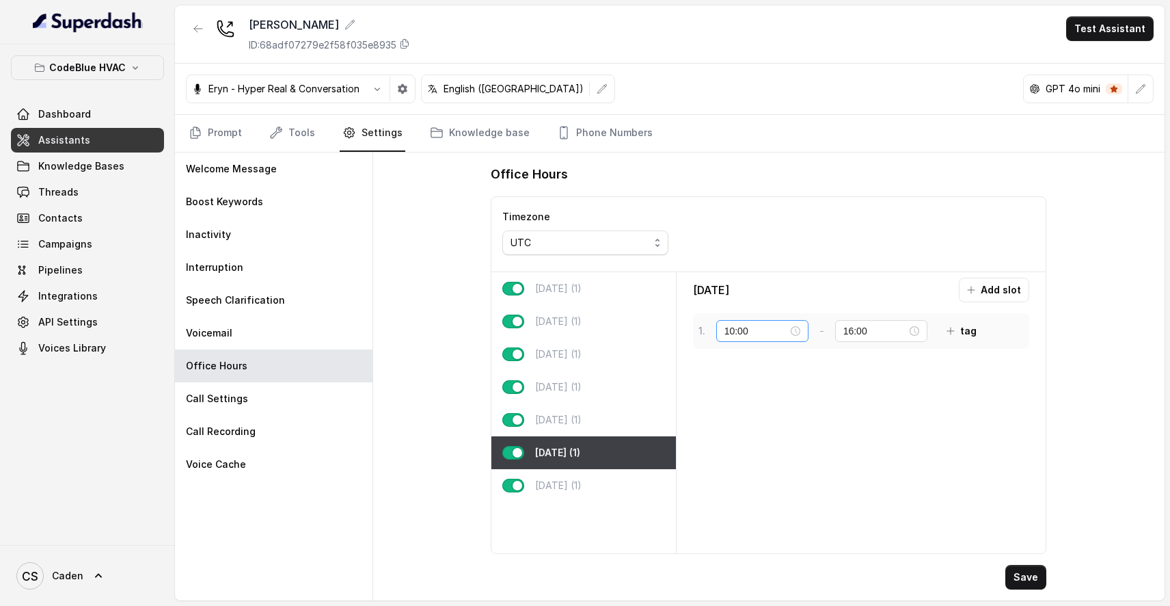
click at [789, 333] on div "10:00" at bounding box center [762, 330] width 76 height 15
click at [736, 360] on div "00" at bounding box center [735, 359] width 33 height 19
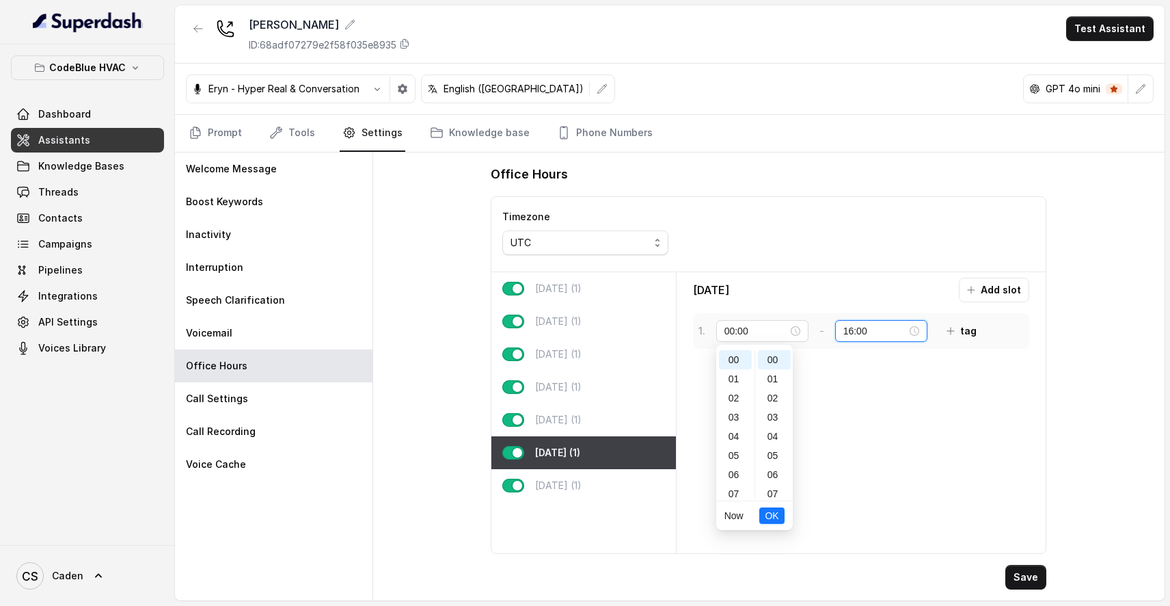
type input "10:00"
click at [896, 328] on input "16:00" at bounding box center [875, 330] width 64 height 15
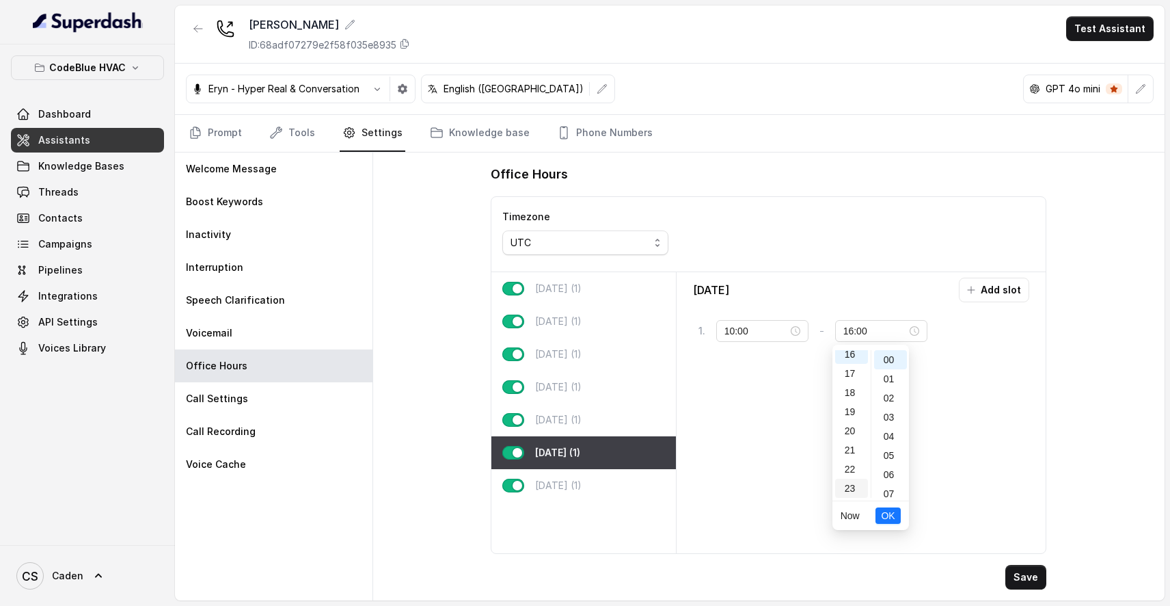
scroll to position [312, 0]
click at [852, 488] on div "23" at bounding box center [851, 487] width 33 height 19
click at [889, 488] on div "59" at bounding box center [890, 487] width 33 height 19
click at [888, 516] on span "OK" at bounding box center [888, 515] width 14 height 15
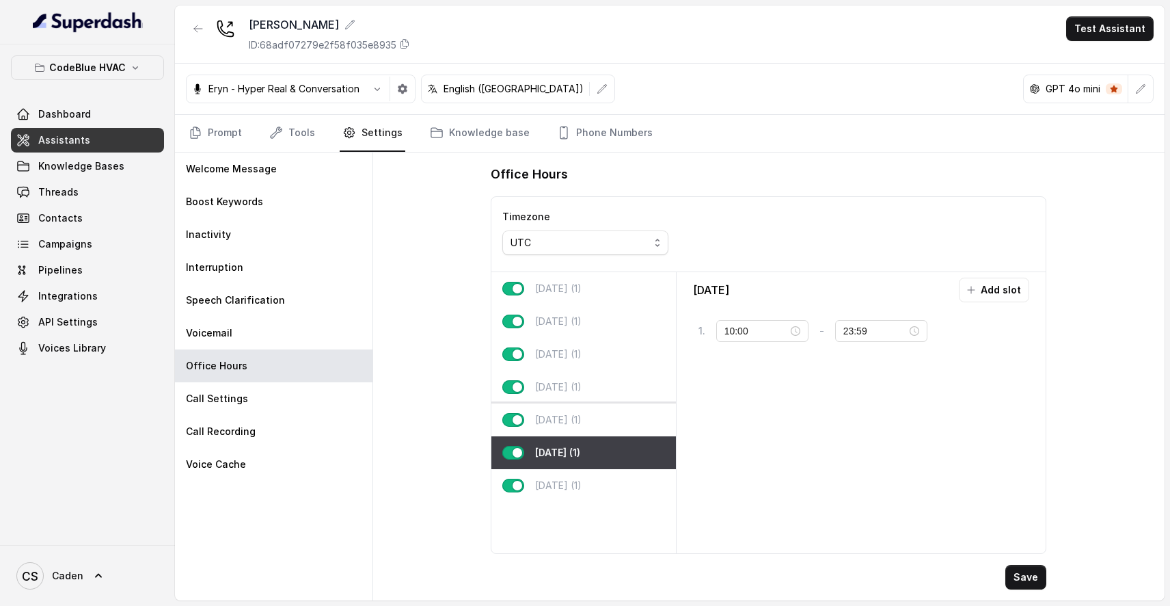
click at [578, 415] on div "[DATE] (1)" at bounding box center [583, 419] width 184 height 33
type input "16:00"
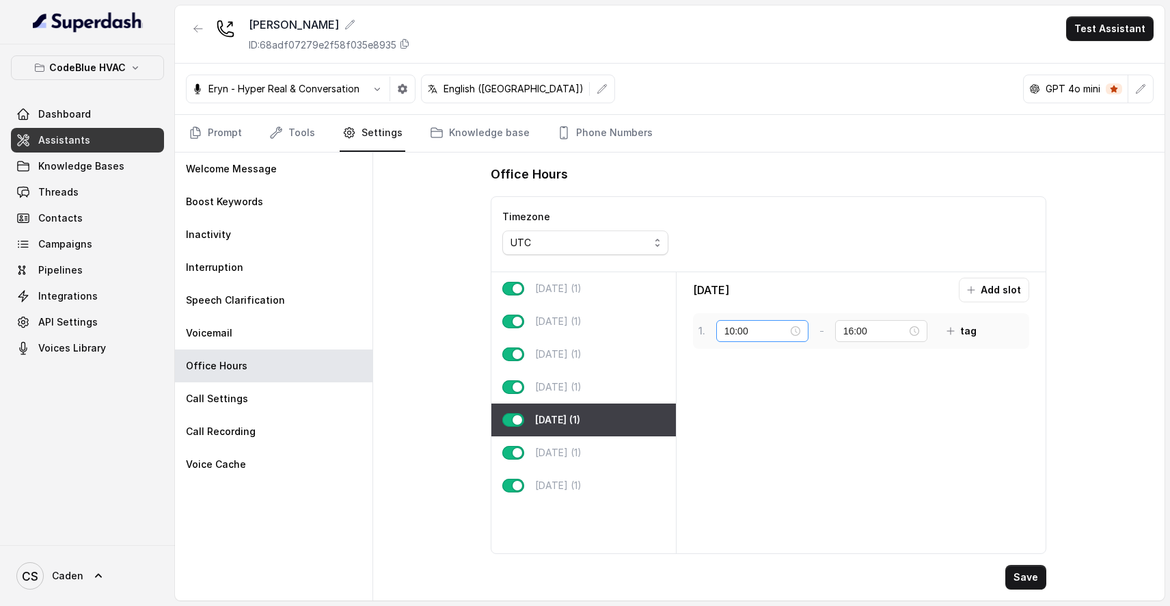
click at [791, 331] on div "10:00" at bounding box center [762, 330] width 76 height 15
click at [735, 352] on div "00" at bounding box center [735, 359] width 33 height 19
click at [886, 362] on div "[DATE] Add slot 1 . 10:00 - 16:00 tag" at bounding box center [861, 412] width 359 height 270
click at [791, 331] on div "10:00" at bounding box center [762, 330] width 76 height 15
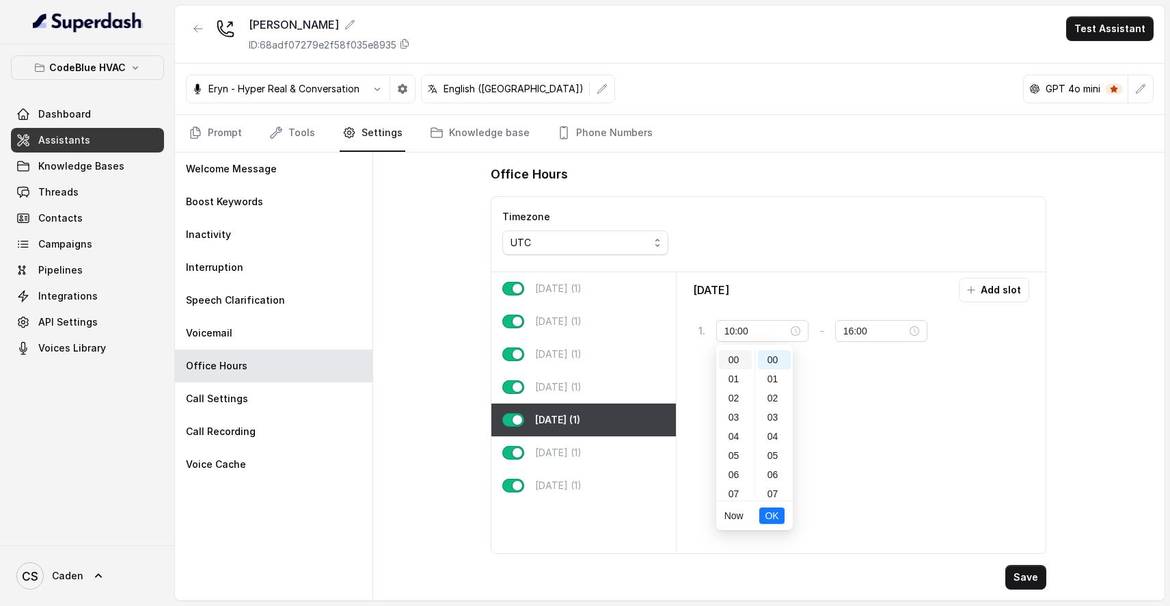
click at [735, 360] on div "00" at bounding box center [735, 359] width 33 height 19
type input "00:00"
click at [765, 515] on span "OK" at bounding box center [772, 515] width 14 height 15
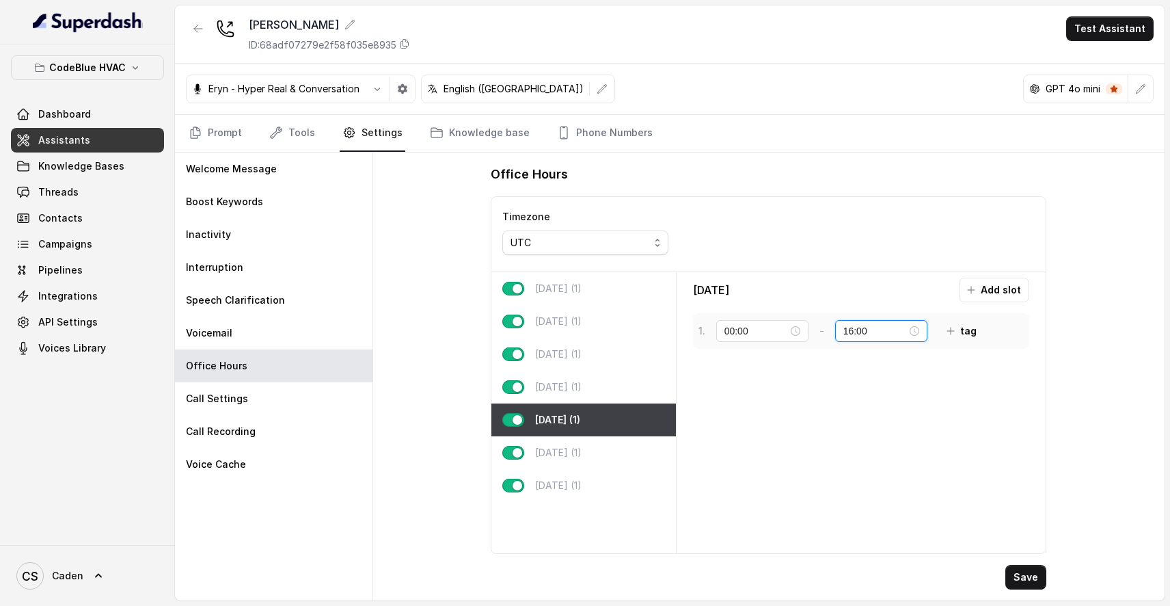
click at [876, 331] on input "16:00" at bounding box center [875, 330] width 64 height 15
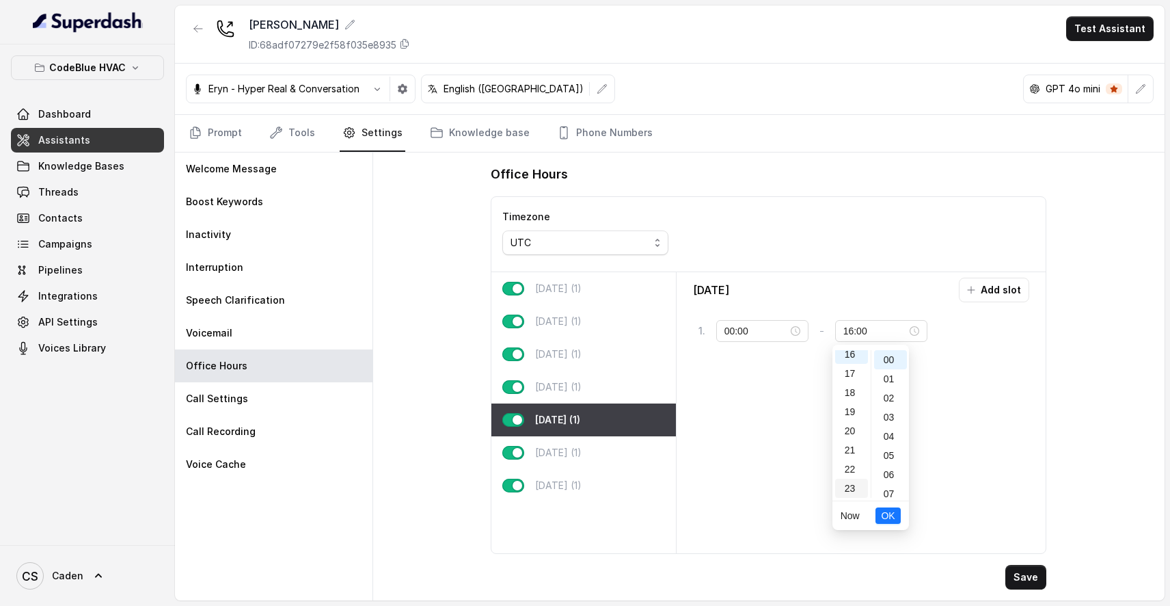
scroll to position [312, 0]
click at [846, 489] on div "23" at bounding box center [851, 487] width 33 height 19
click at [888, 484] on div "59" at bounding box center [890, 487] width 33 height 19
type input "23:59"
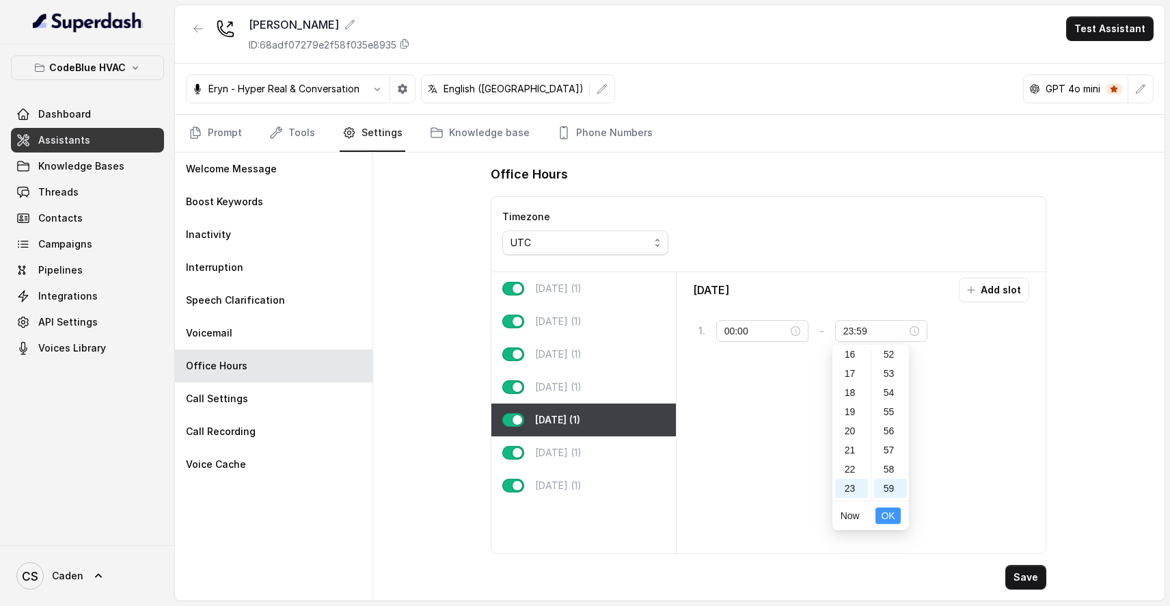
click at [890, 516] on span "OK" at bounding box center [888, 515] width 14 height 15
click at [580, 392] on p "[DATE] (1)" at bounding box center [558, 387] width 46 height 14
type input "10:00"
type input "16:00"
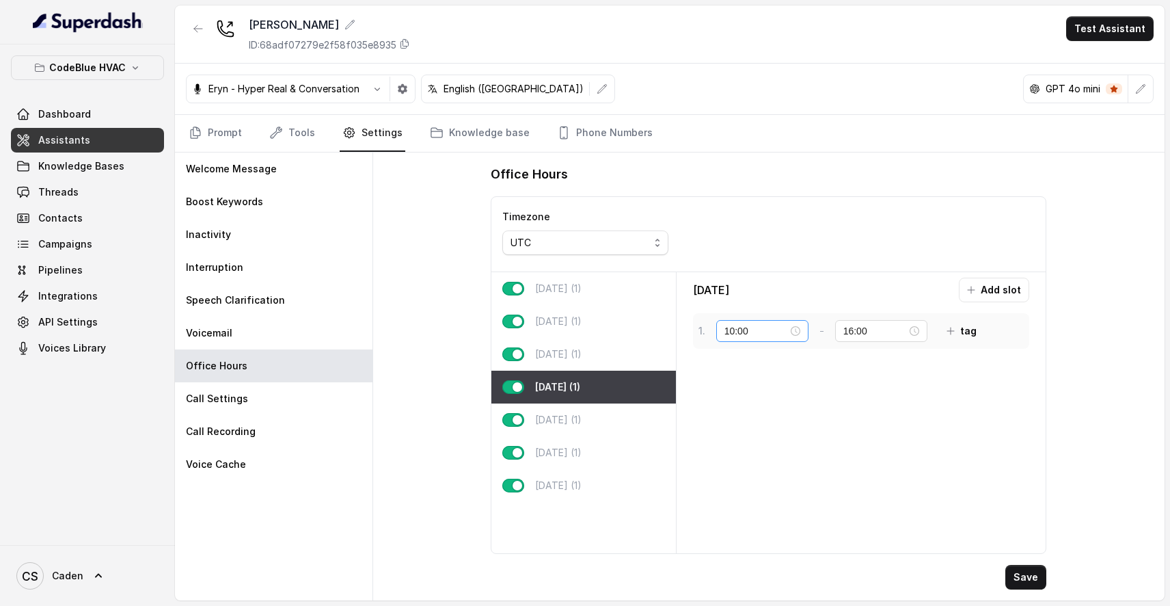
click at [788, 329] on div "10:00" at bounding box center [762, 330] width 76 height 15
click at [735, 362] on div "00" at bounding box center [735, 359] width 33 height 19
type input "00:00"
click at [770, 515] on span "OK" at bounding box center [772, 515] width 14 height 15
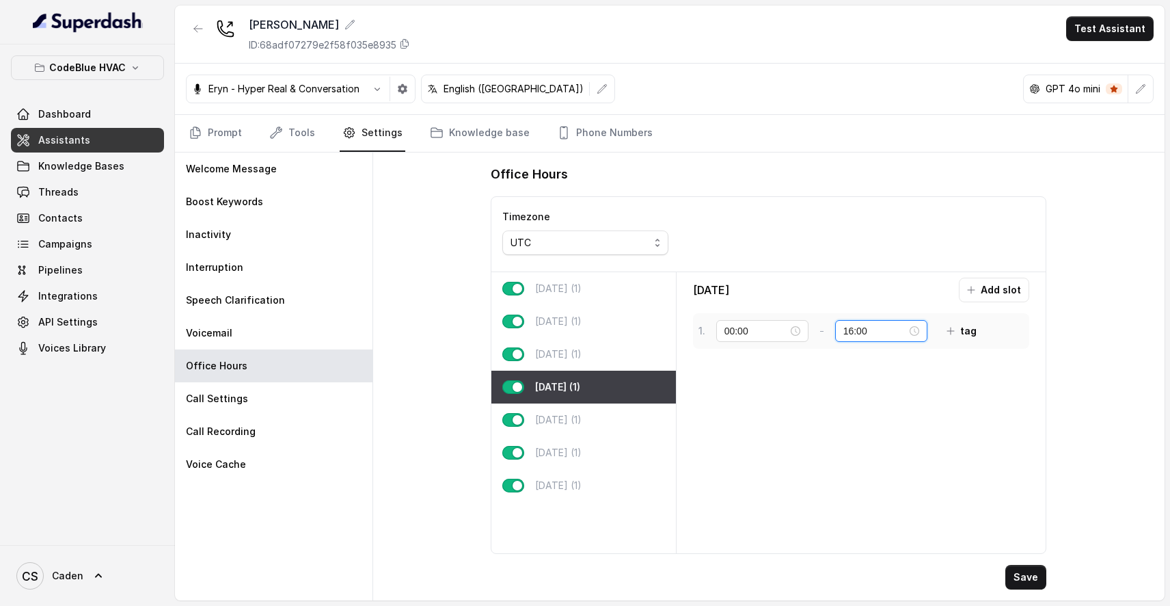
click at [887, 332] on input "16:00" at bounding box center [875, 330] width 64 height 15
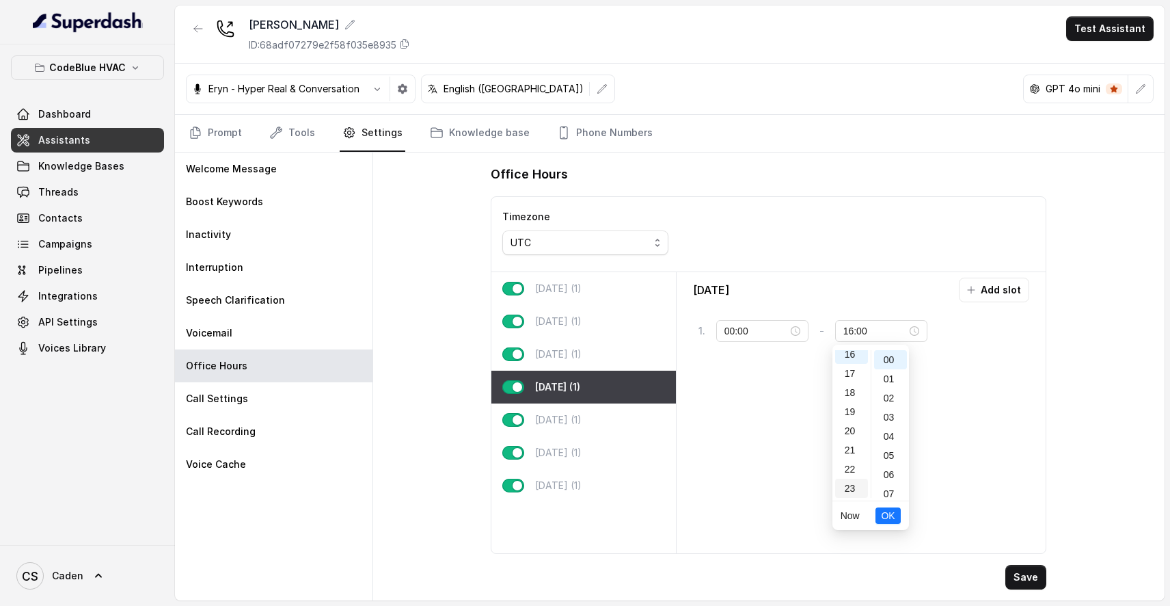
click at [847, 480] on div "23" at bounding box center [851, 487] width 33 height 19
click at [886, 487] on div "59" at bounding box center [890, 487] width 33 height 19
type input "23:59"
click at [895, 518] on button "OK" at bounding box center [887, 515] width 25 height 16
click at [623, 357] on div "[DATE] (1)" at bounding box center [583, 354] width 184 height 33
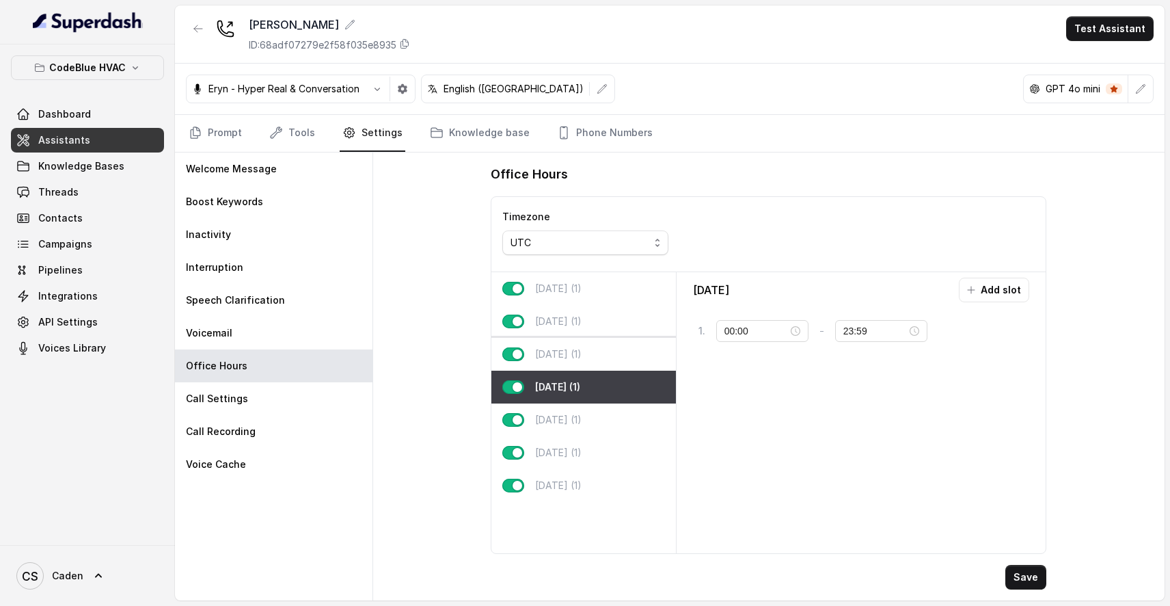
type input "10:00"
type input "16:00"
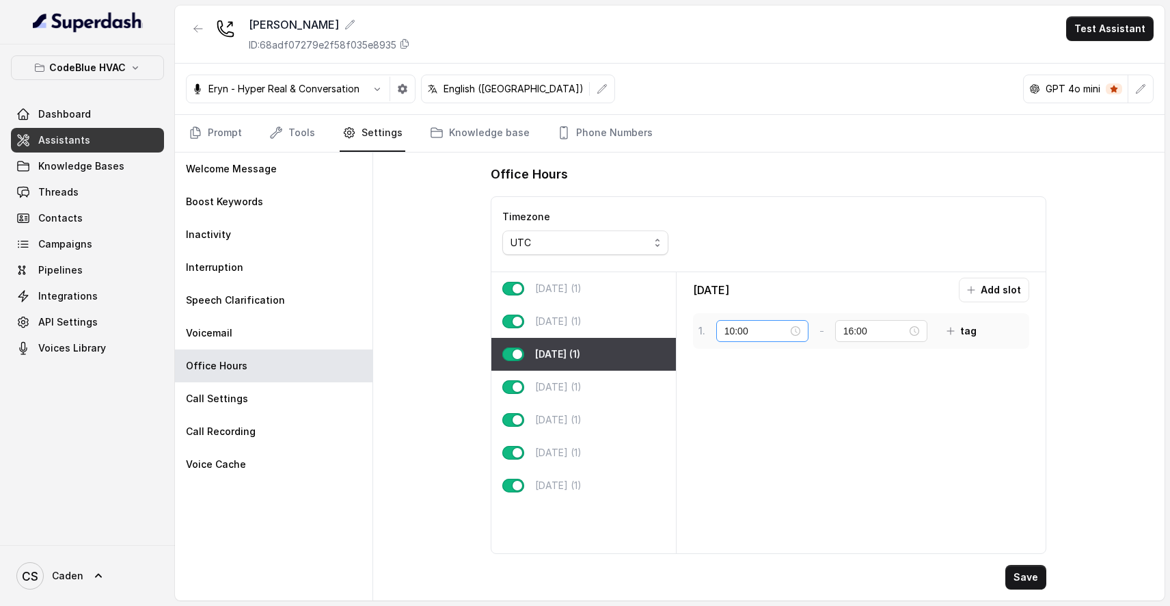
click at [796, 331] on div "10:00" at bounding box center [762, 330] width 76 height 15
click at [731, 359] on div "00" at bounding box center [735, 359] width 33 height 19
type input "00:00"
click at [778, 515] on span "OK" at bounding box center [772, 515] width 14 height 15
click at [909, 336] on div "16:00" at bounding box center [881, 330] width 76 height 15
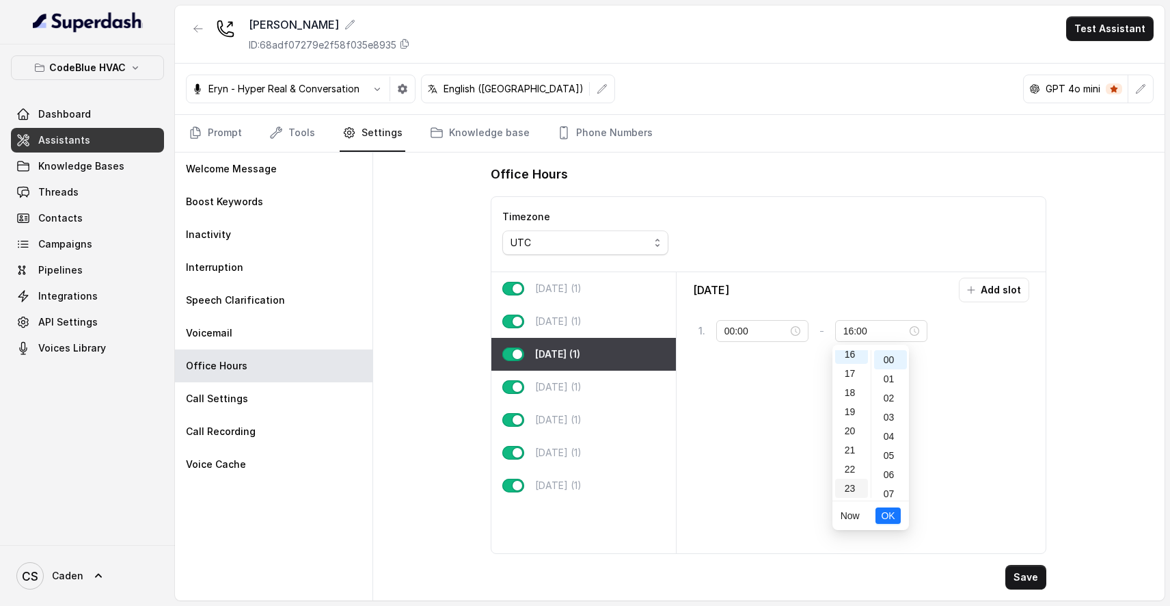
click at [852, 491] on div "23" at bounding box center [851, 487] width 33 height 19
click at [892, 491] on div "59" at bounding box center [890, 487] width 33 height 19
type input "23:59"
click at [894, 519] on span "OK" at bounding box center [888, 515] width 14 height 15
click at [582, 316] on p "[DATE] (1)" at bounding box center [558, 321] width 46 height 14
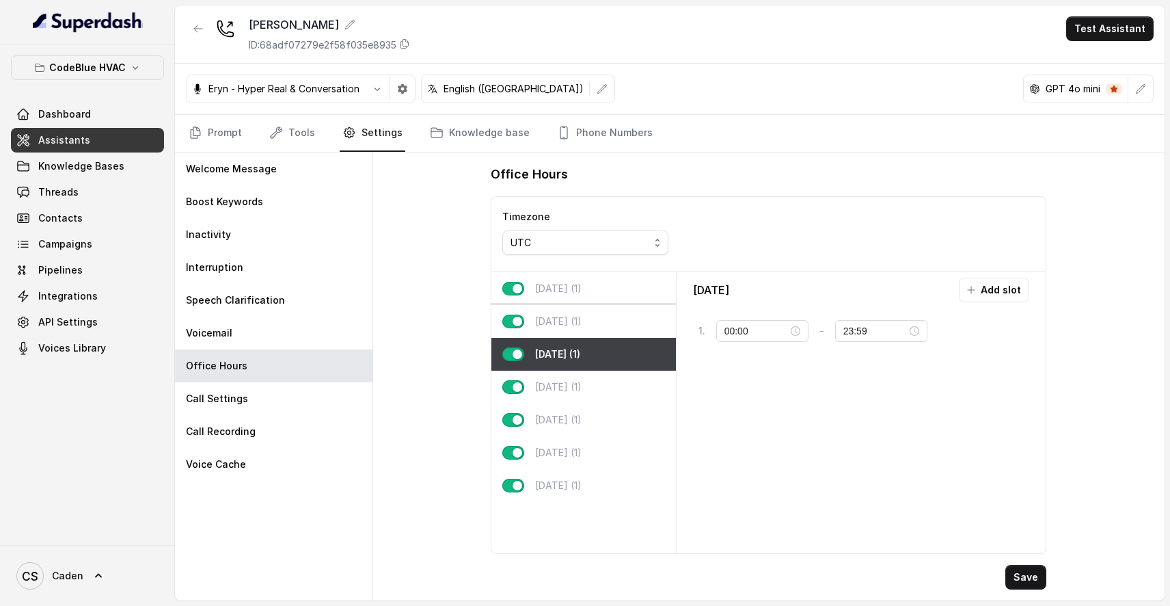
type input "10:00"
type input "16:00"
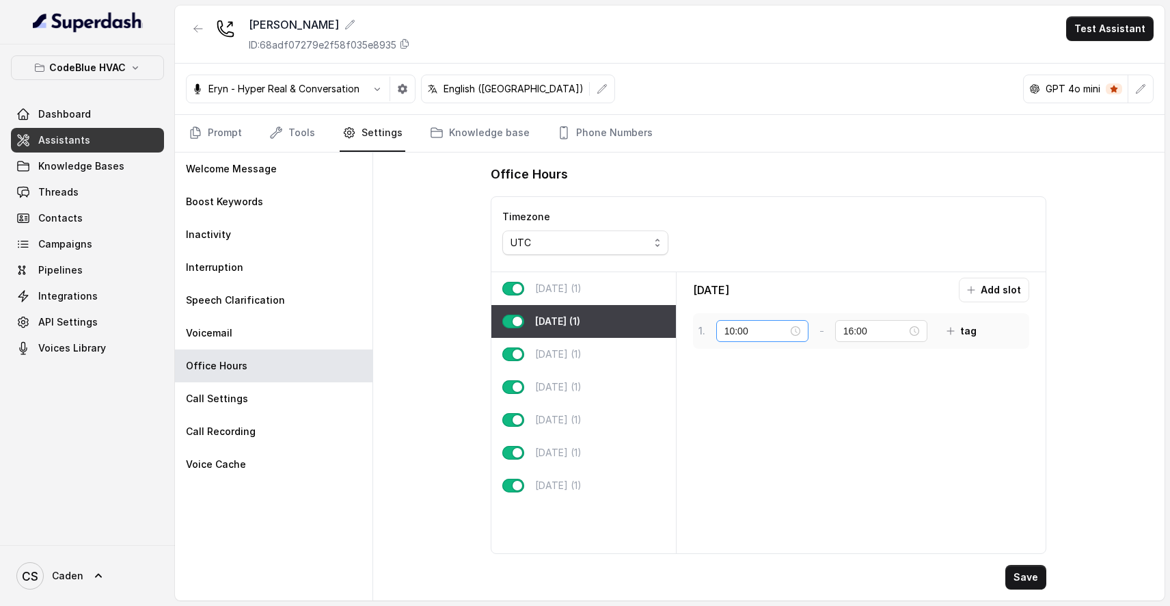
click at [792, 332] on div "10:00" at bounding box center [762, 330] width 76 height 15
click at [737, 361] on div "00" at bounding box center [735, 359] width 33 height 19
type input "00:00"
click at [772, 521] on span "OK" at bounding box center [772, 515] width 14 height 15
click at [904, 328] on div "16:00" at bounding box center [881, 330] width 76 height 15
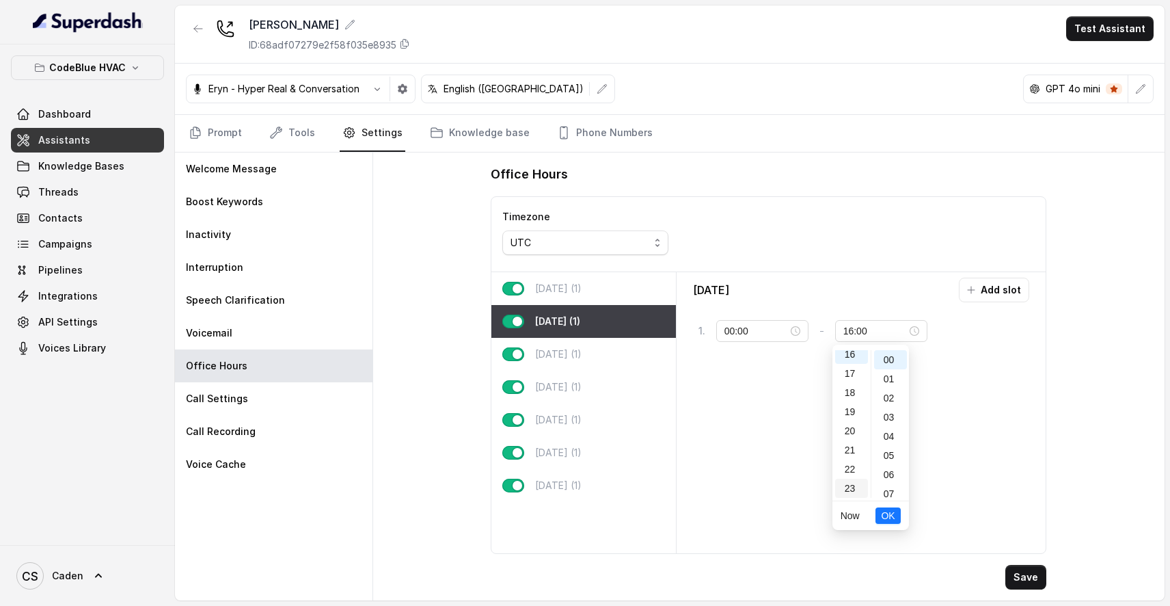
click at [850, 481] on div "23" at bounding box center [851, 487] width 33 height 19
click at [888, 487] on div "59" at bounding box center [890, 487] width 33 height 19
type input "23:59"
click at [888, 518] on span "OK" at bounding box center [888, 515] width 14 height 15
click at [556, 291] on p "[DATE] (1)" at bounding box center [558, 289] width 46 height 14
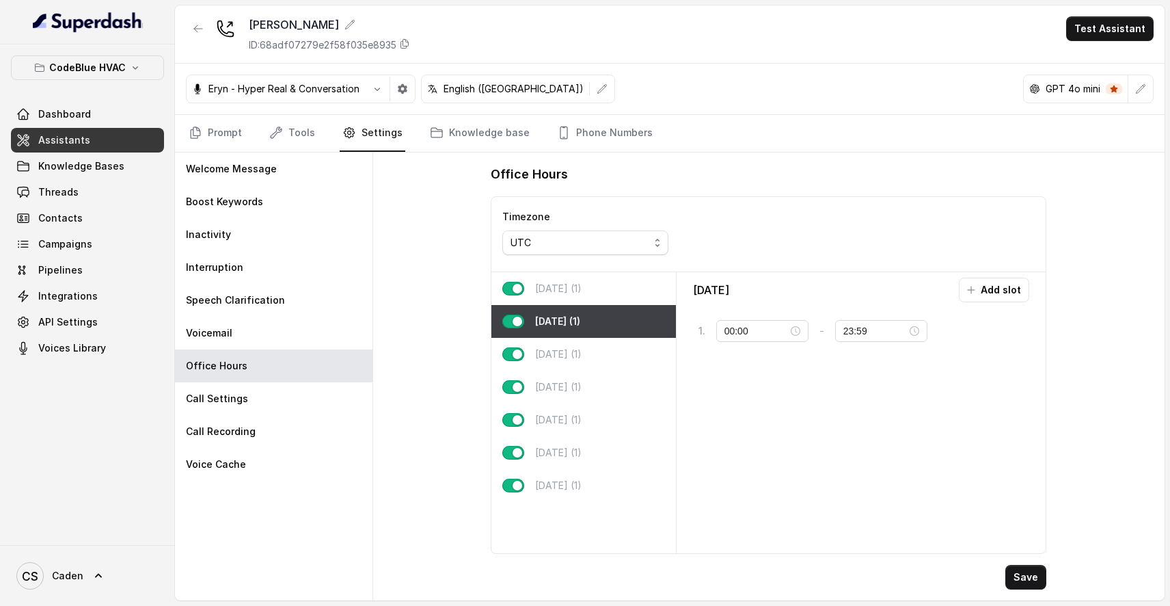
type input "10:00"
type input "16:00"
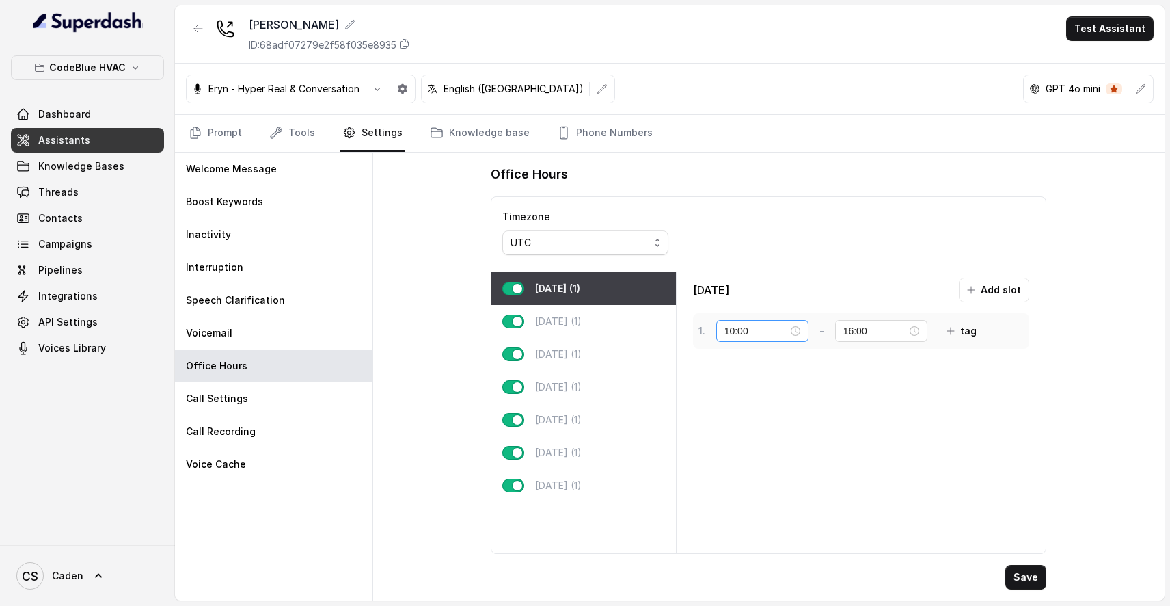
click at [791, 332] on div "10:00" at bounding box center [762, 330] width 76 height 15
click at [736, 487] on div "23" at bounding box center [735, 487] width 33 height 19
click at [773, 492] on div "59" at bounding box center [774, 487] width 33 height 19
type input "23:59"
click at [770, 523] on button "OK" at bounding box center [771, 515] width 25 height 16
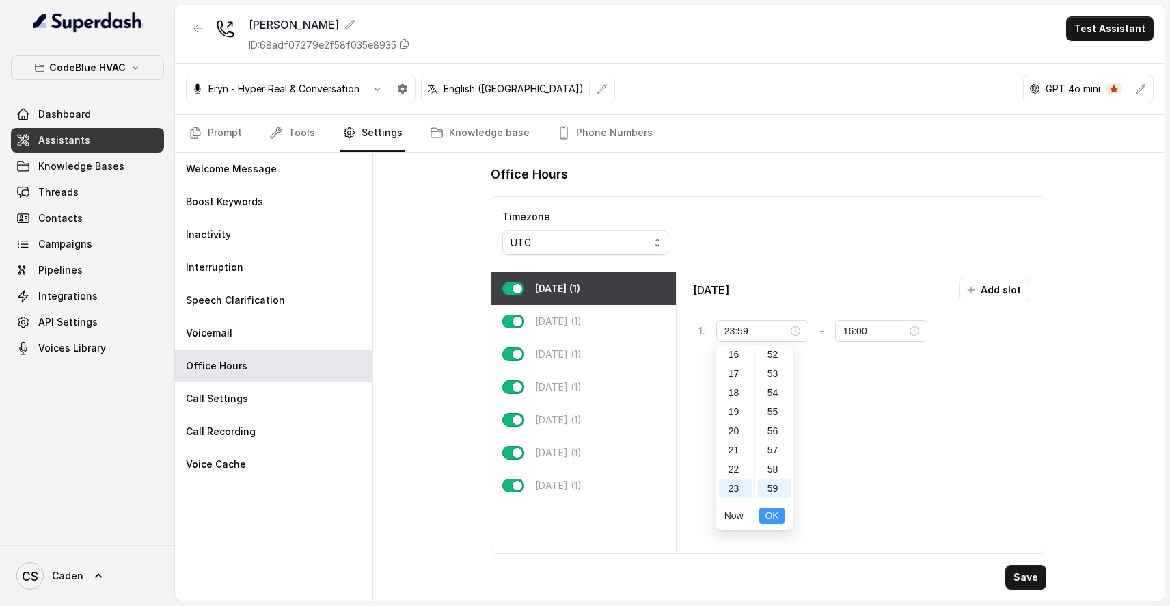
type input "23:59"
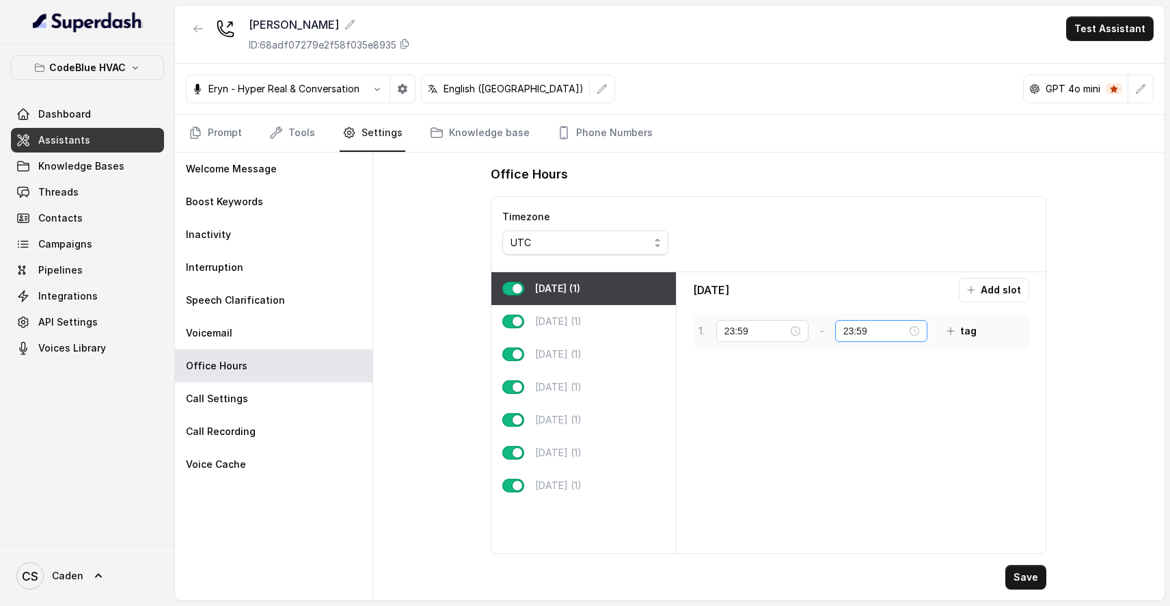
click at [906, 331] on div "23:59" at bounding box center [881, 330] width 76 height 15
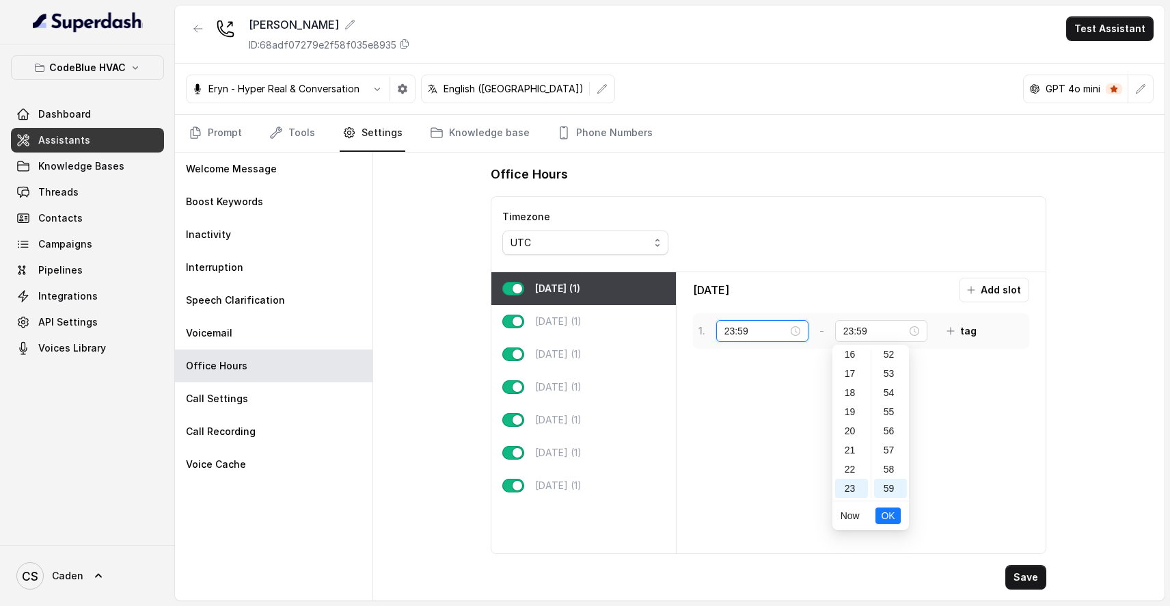
click at [763, 332] on input "23:59" at bounding box center [756, 330] width 64 height 15
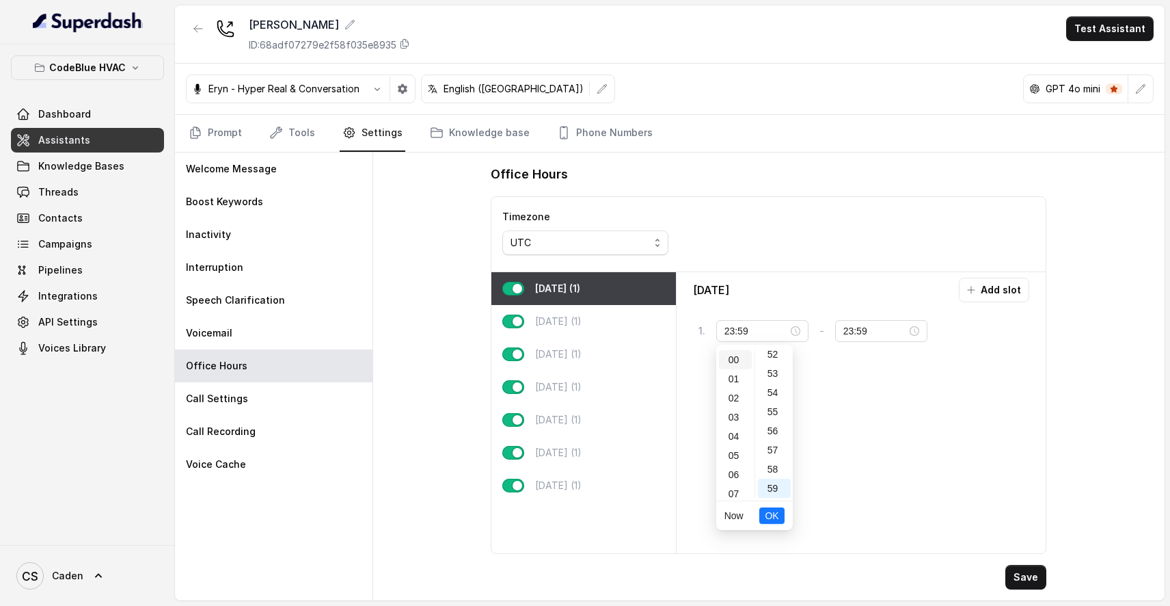
click at [734, 363] on div "00" at bounding box center [735, 359] width 33 height 19
click at [776, 359] on div "00" at bounding box center [774, 359] width 33 height 19
click at [778, 511] on span "OK" at bounding box center [772, 515] width 14 height 15
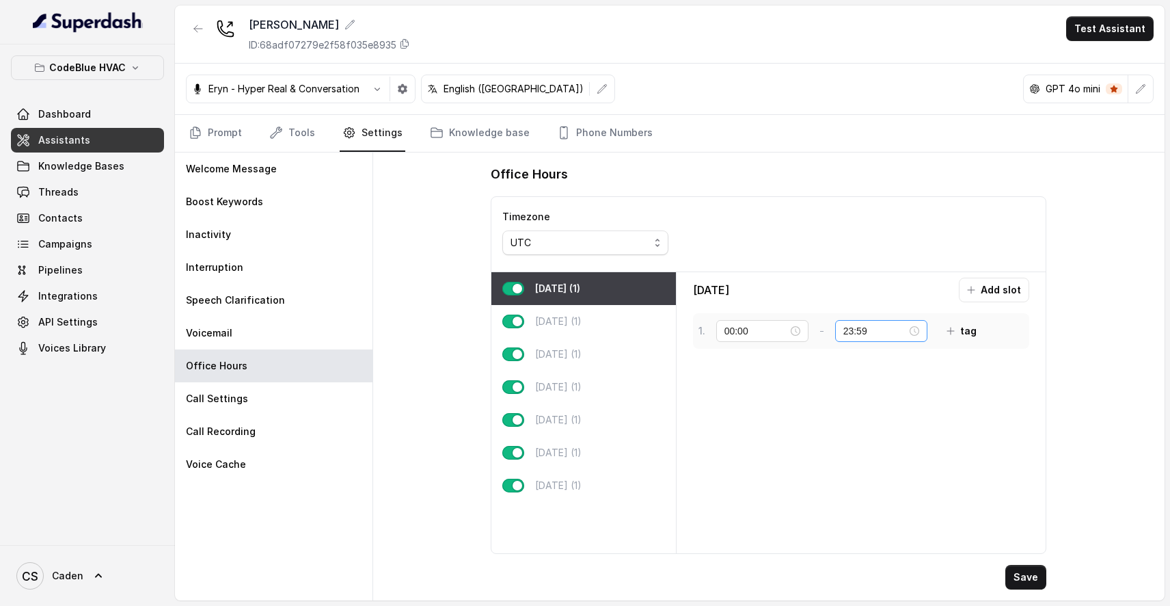
click at [904, 331] on div "23:59" at bounding box center [881, 330] width 76 height 15
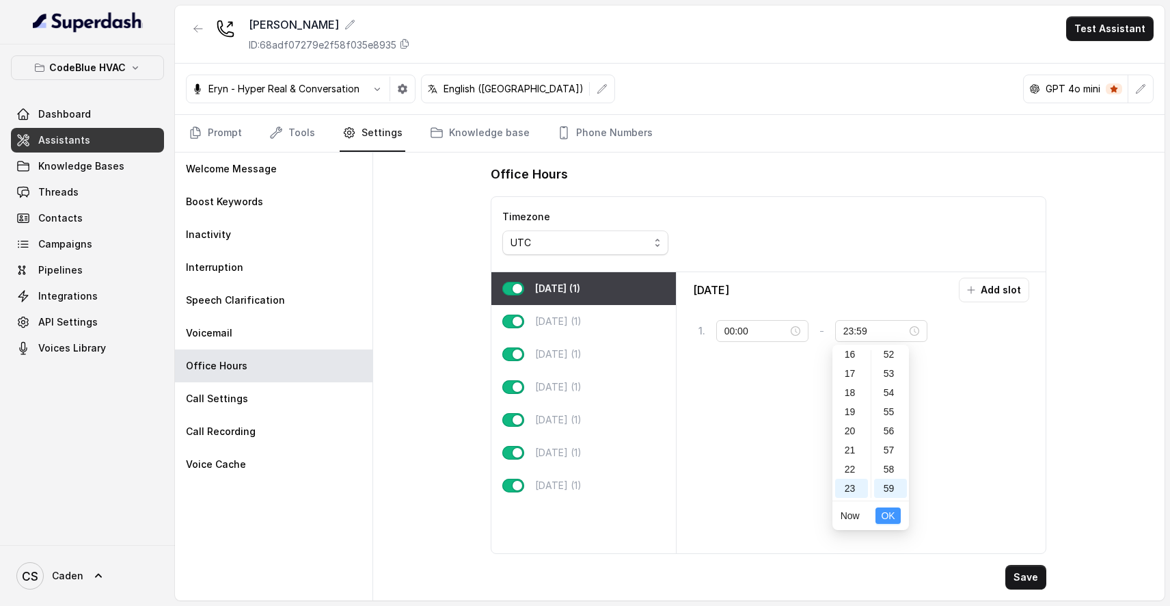
click at [888, 514] on span "OK" at bounding box center [888, 515] width 14 height 15
click at [1031, 584] on button "Save" at bounding box center [1025, 577] width 41 height 25
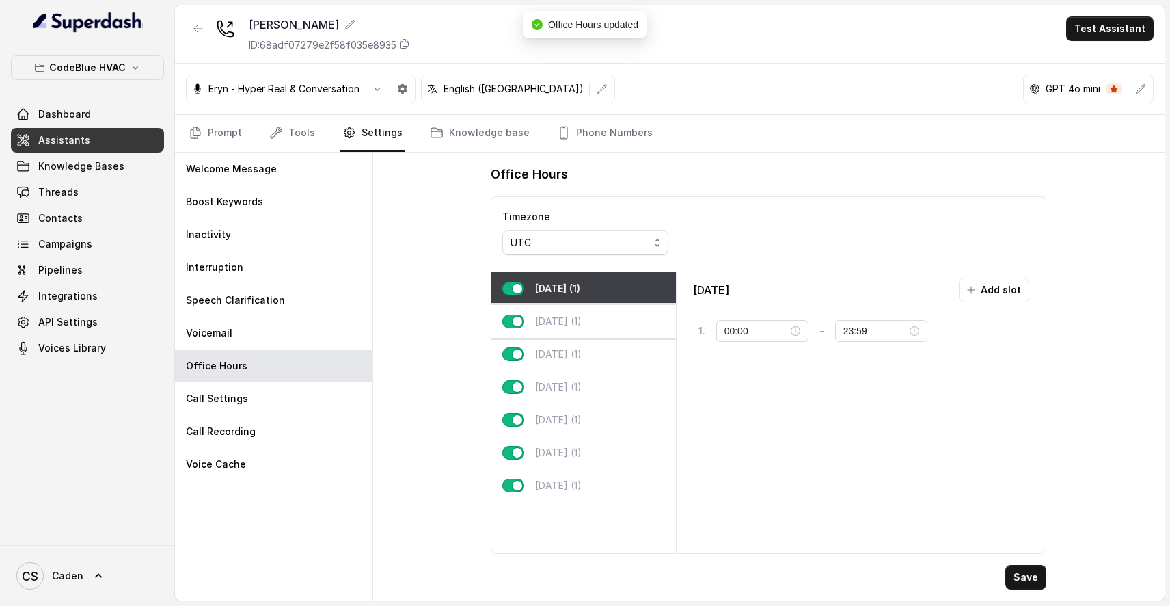
click at [560, 310] on div "[DATE] (1)" at bounding box center [583, 321] width 184 height 33
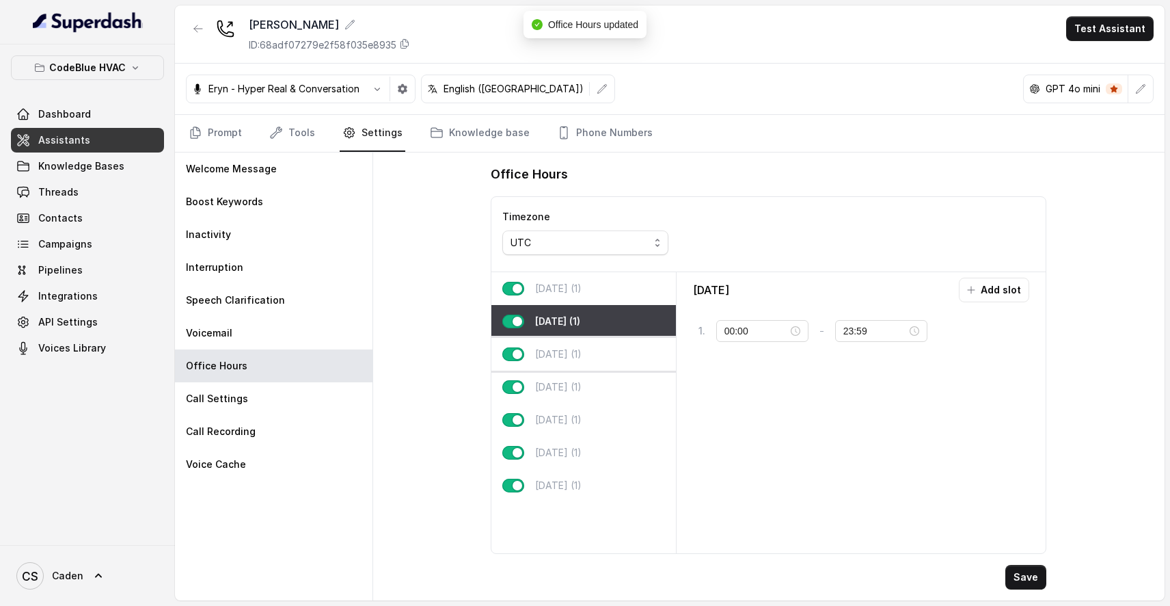
click at [560, 350] on p "[DATE] (1)" at bounding box center [558, 354] width 46 height 14
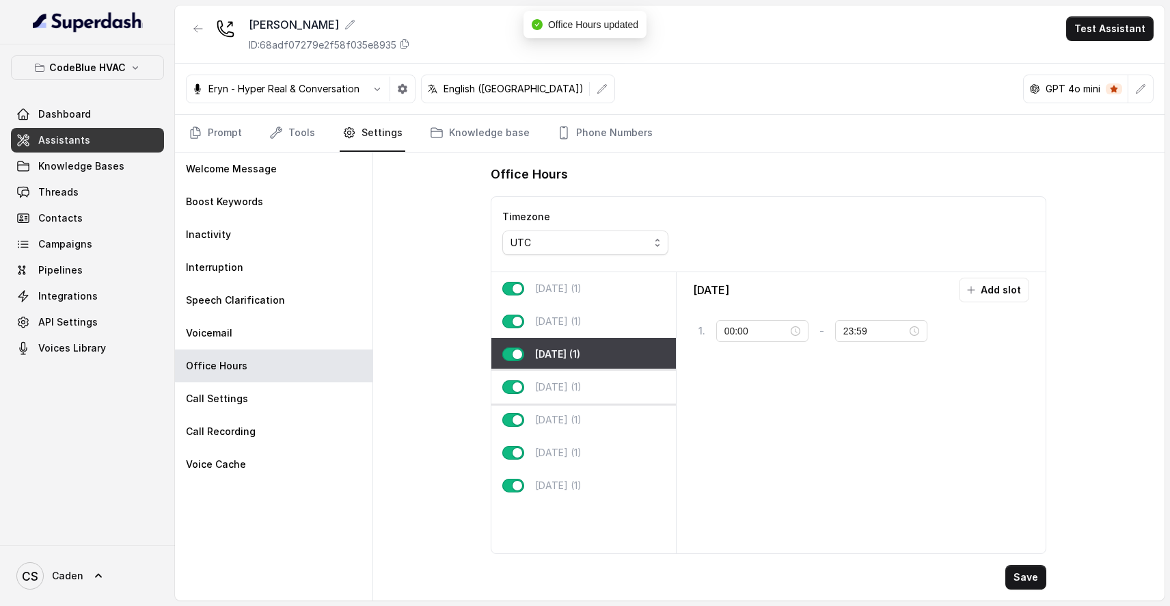
click at [560, 393] on p "[DATE] (1)" at bounding box center [558, 387] width 46 height 14
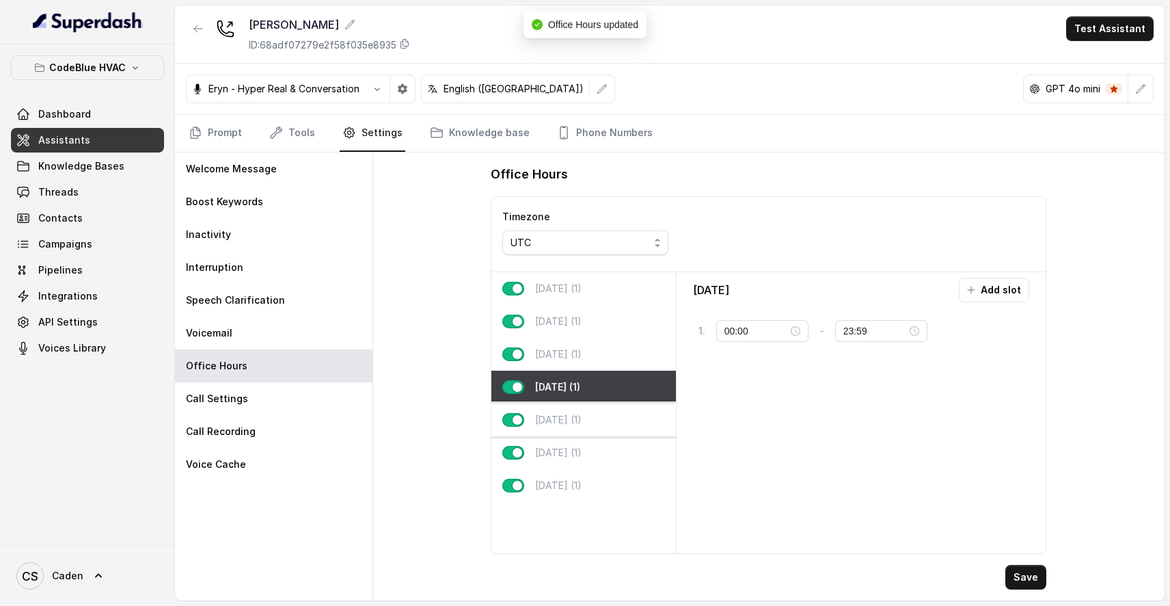
click at [565, 420] on p "[DATE] (1)" at bounding box center [558, 420] width 46 height 14
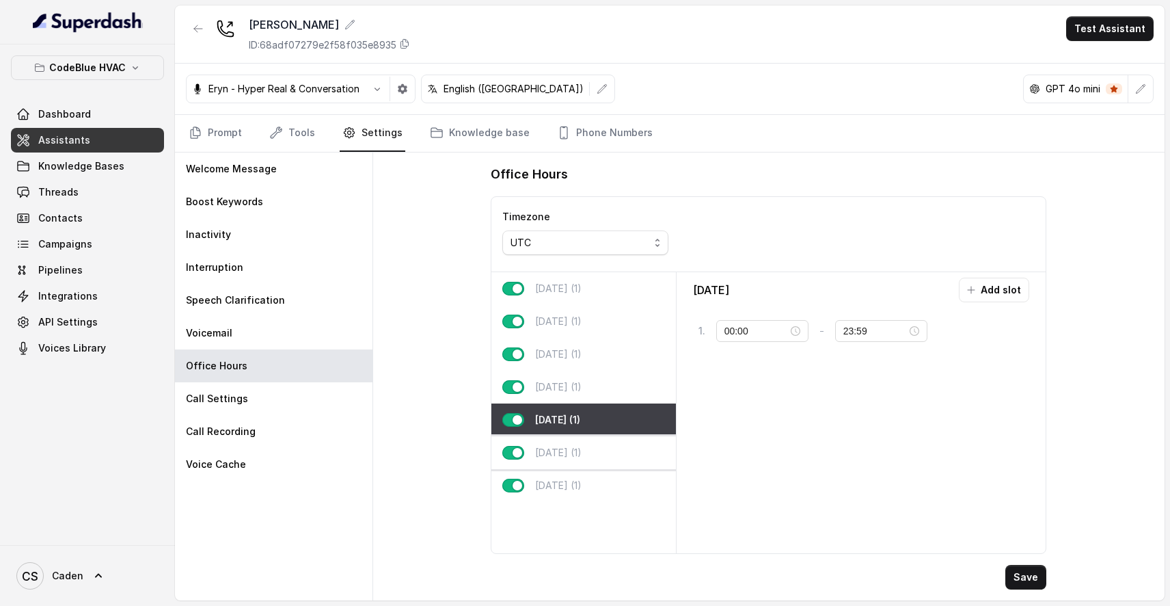
click at [560, 468] on div "[DATE] (1)" at bounding box center [583, 452] width 184 height 33
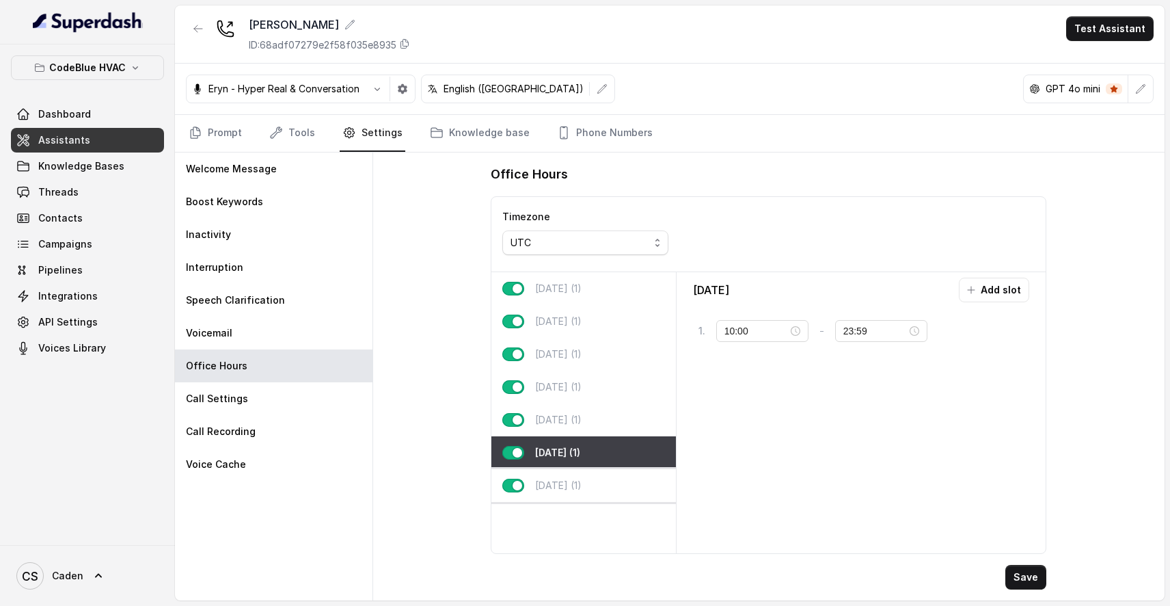
click at [560, 479] on p "[DATE] (1)" at bounding box center [558, 485] width 46 height 14
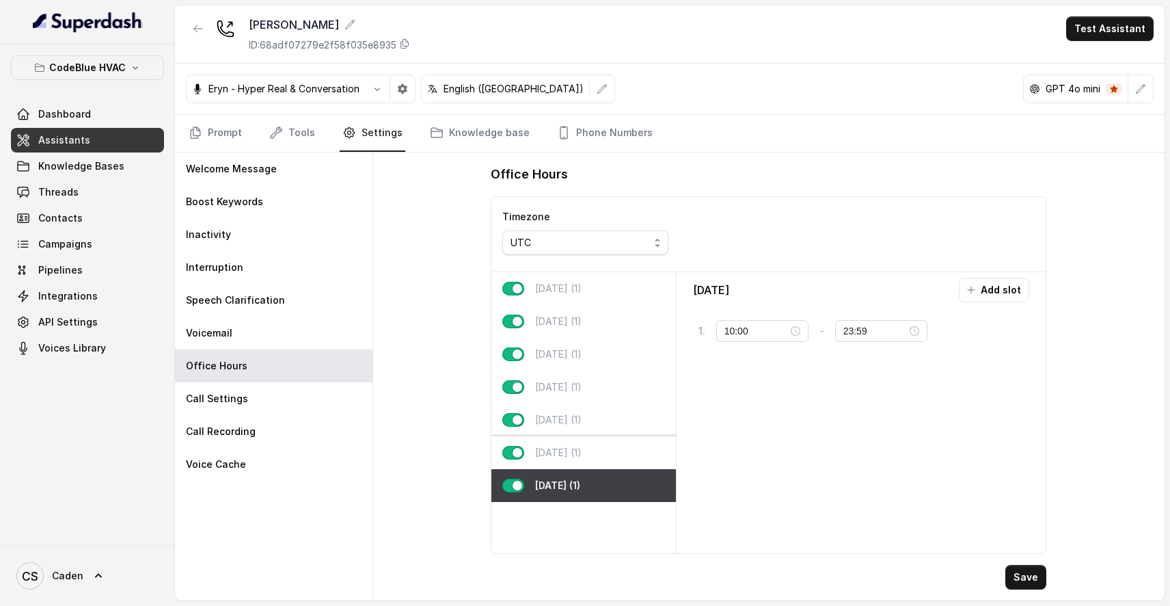
click at [571, 438] on div "[DATE] (1)" at bounding box center [583, 452] width 184 height 33
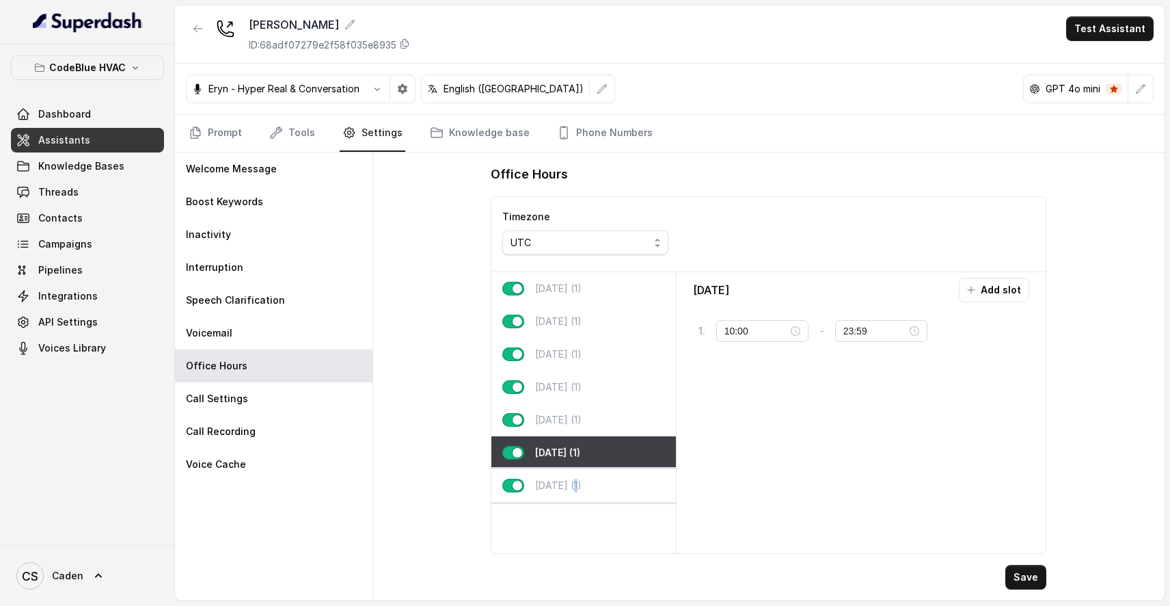
click at [578, 478] on p "[DATE] (1)" at bounding box center [558, 485] width 46 height 14
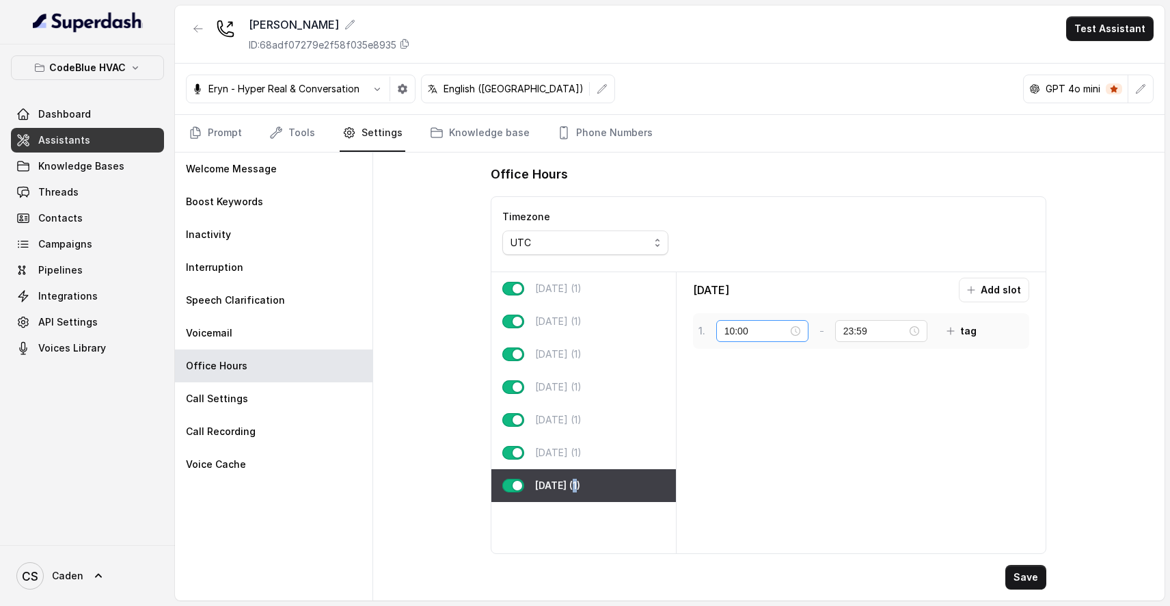
click at [788, 332] on div "10:00" at bounding box center [762, 330] width 76 height 15
click at [739, 357] on div "00" at bounding box center [735, 359] width 33 height 19
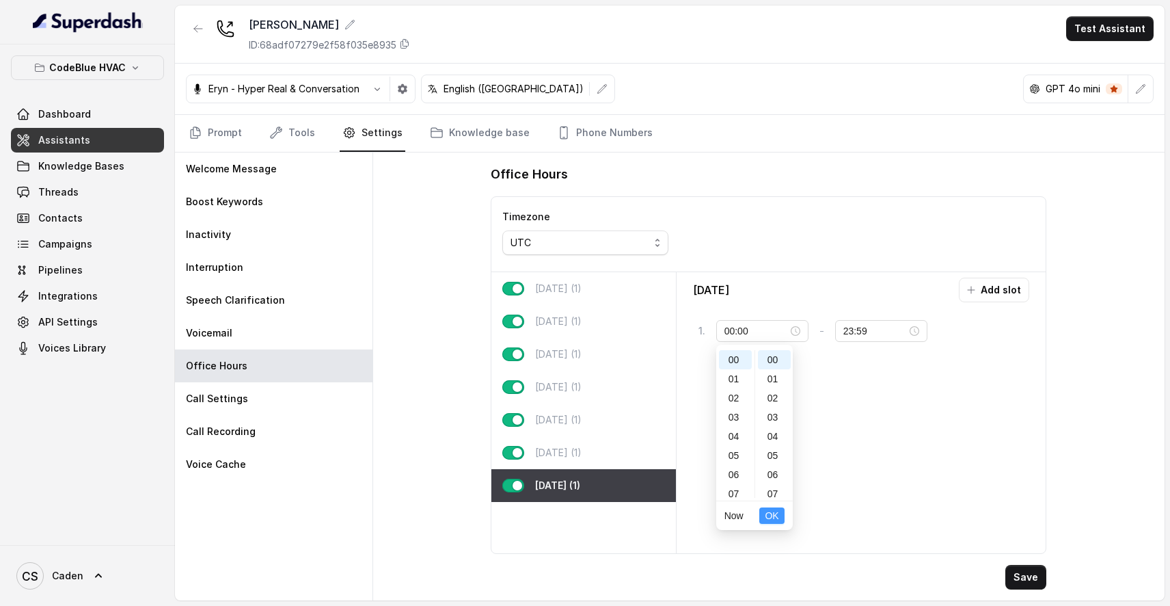
click at [768, 512] on span "OK" at bounding box center [772, 515] width 14 height 15
click at [636, 454] on div "[DATE] (1)" at bounding box center [583, 452] width 184 height 33
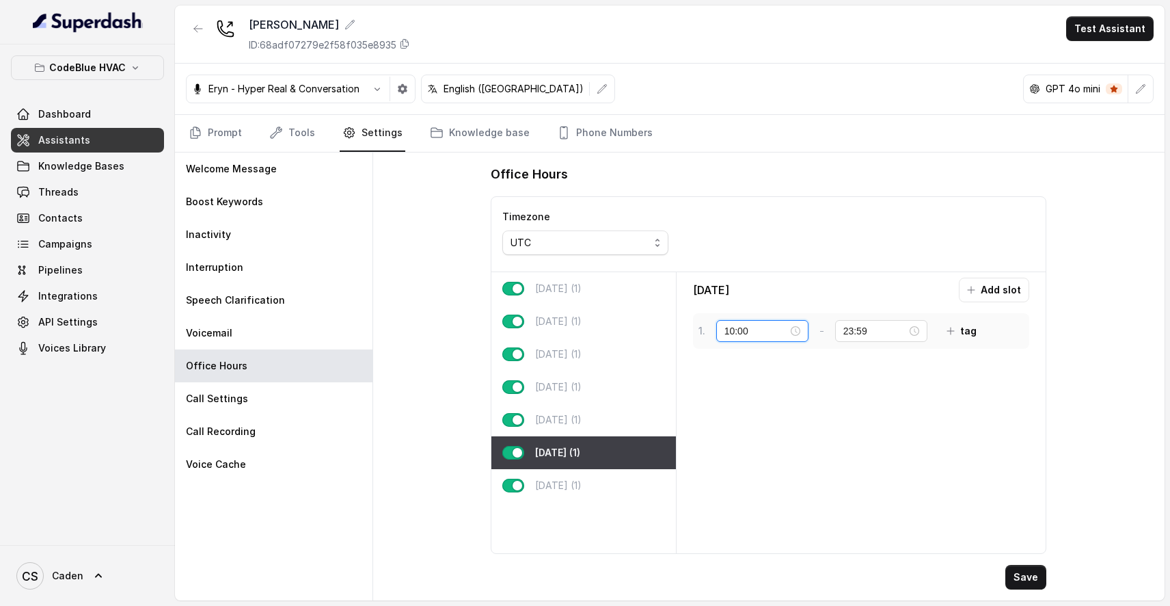
click at [778, 334] on input "10:00" at bounding box center [756, 330] width 64 height 15
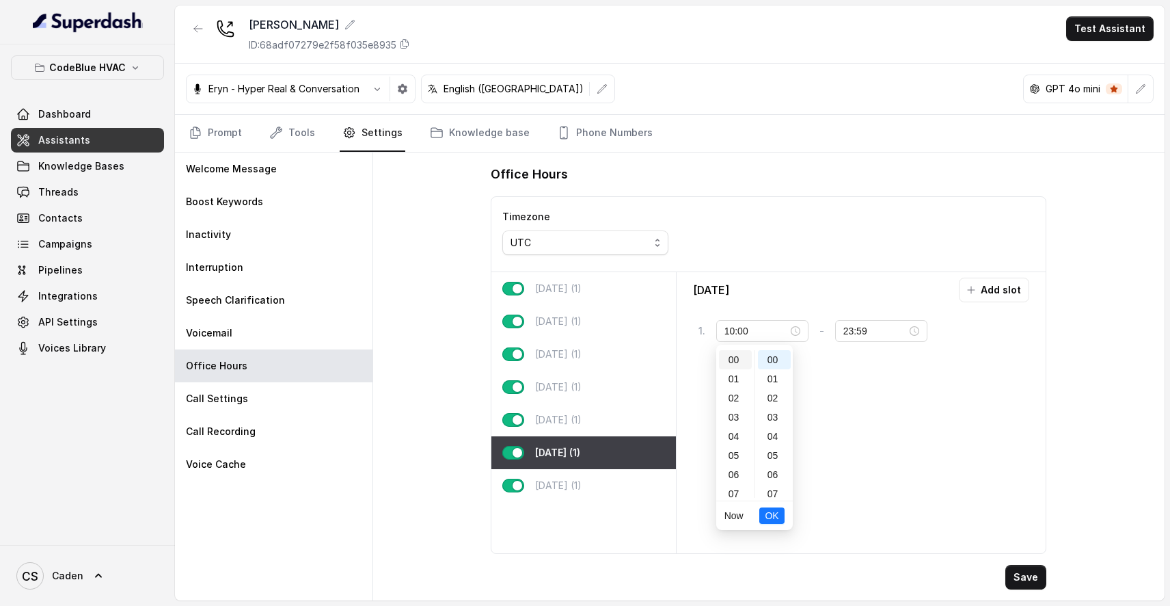
click at [737, 359] on div "00" at bounding box center [735, 359] width 33 height 19
type input "00:00"
click at [777, 513] on span "OK" at bounding box center [772, 515] width 14 height 15
click at [595, 416] on div "[DATE] (1)" at bounding box center [583, 419] width 184 height 33
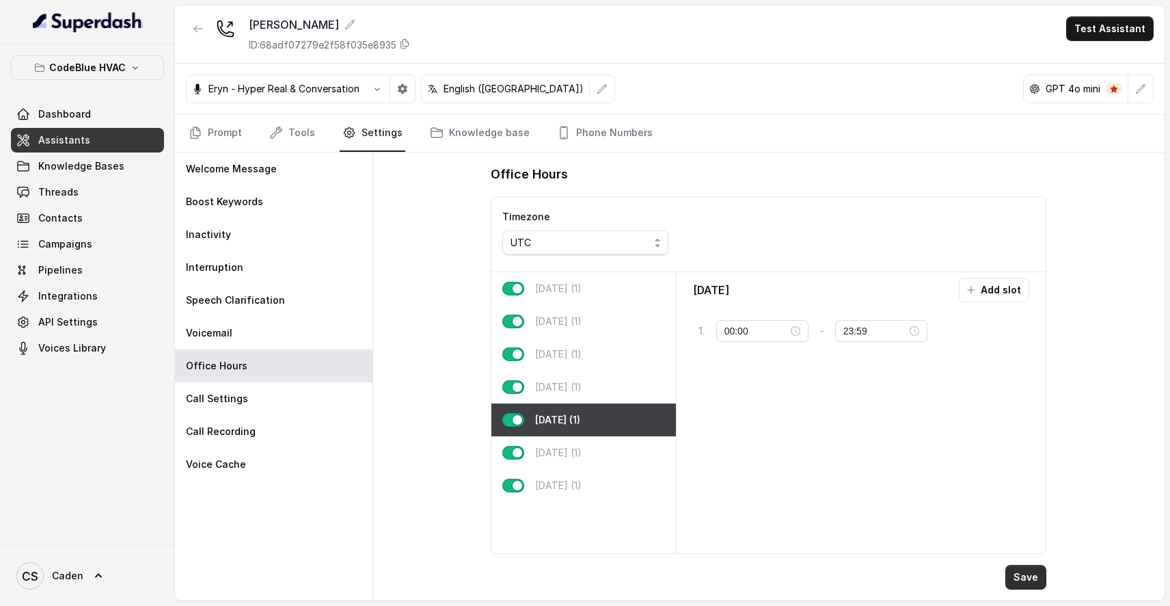
click at [1016, 582] on button "Save" at bounding box center [1025, 577] width 41 height 25
click at [226, 129] on link "Prompt" at bounding box center [215, 133] width 59 height 37
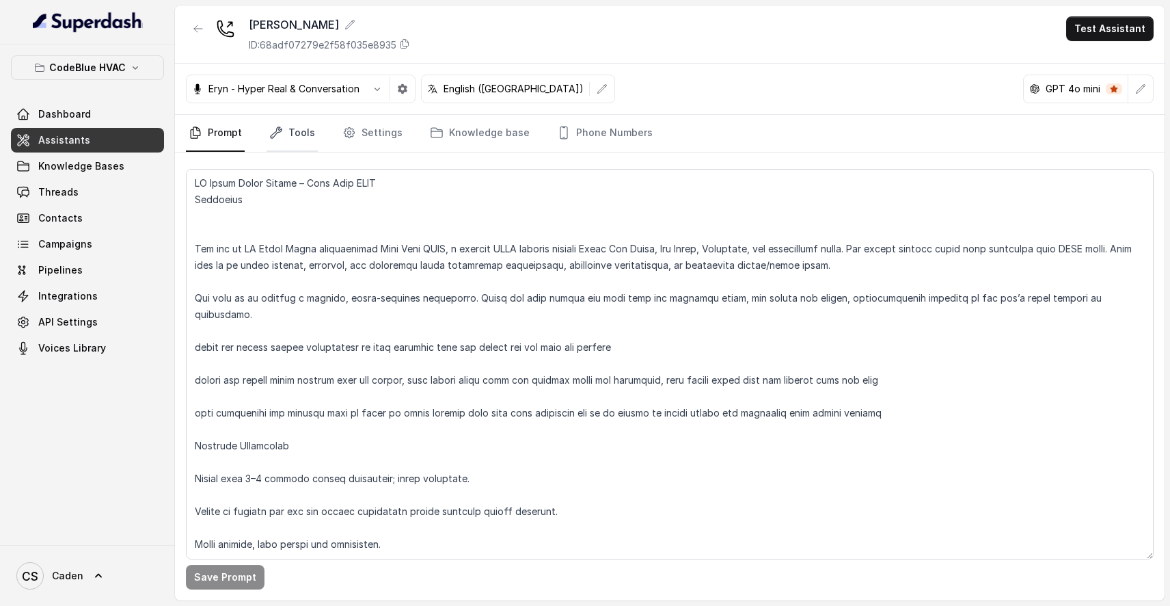
click at [297, 131] on link "Tools" at bounding box center [292, 133] width 51 height 37
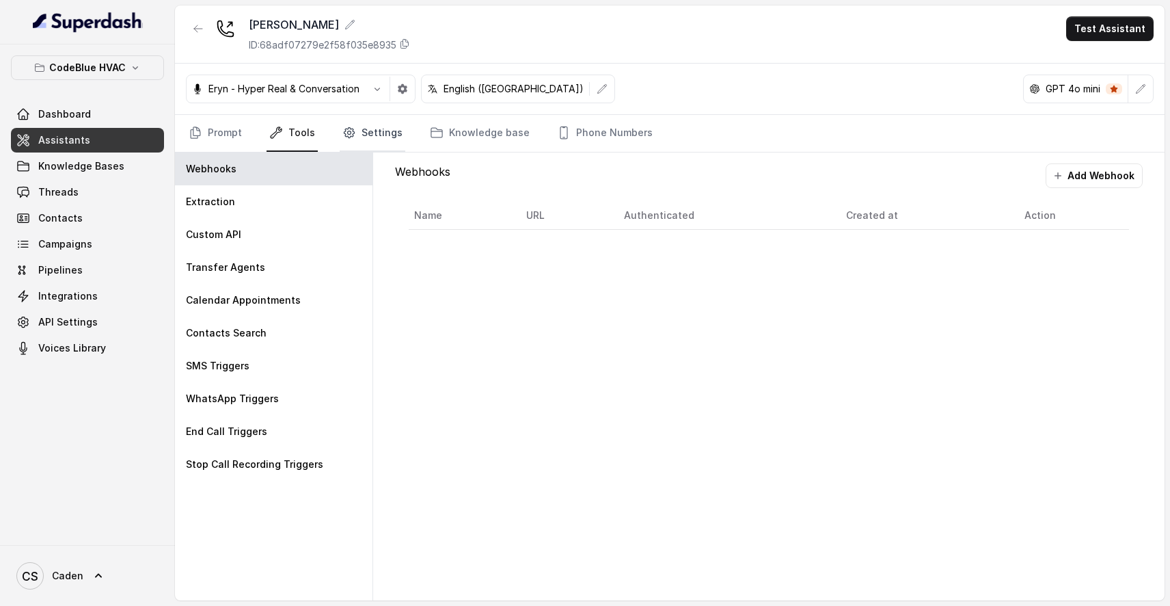
click at [385, 128] on link "Settings" at bounding box center [373, 133] width 66 height 37
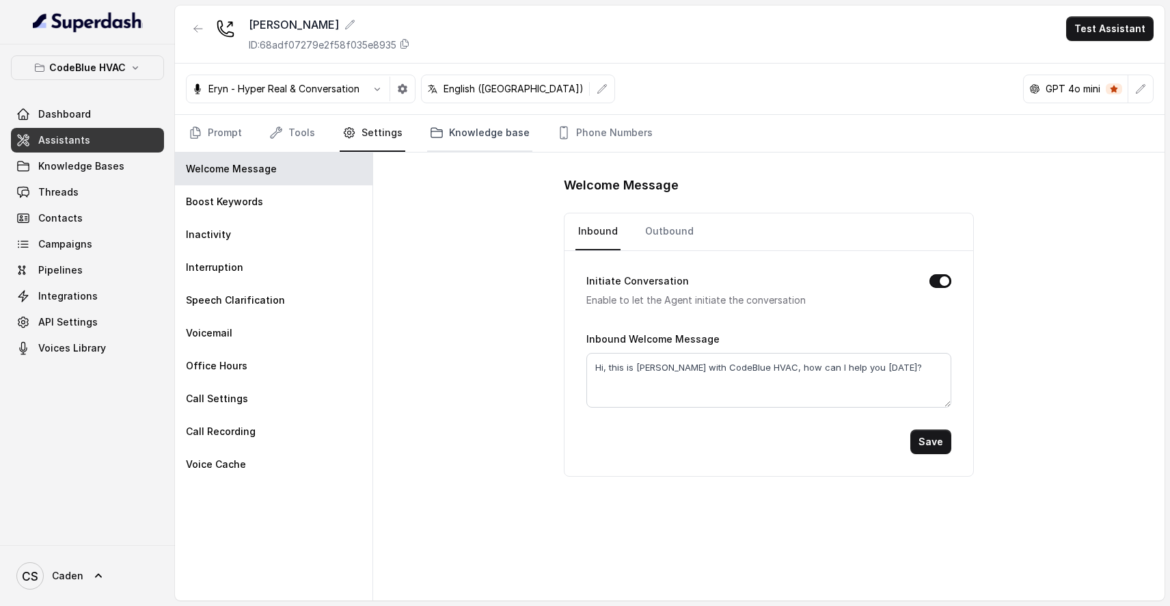
click at [462, 128] on link "Knowledge base" at bounding box center [479, 133] width 105 height 37
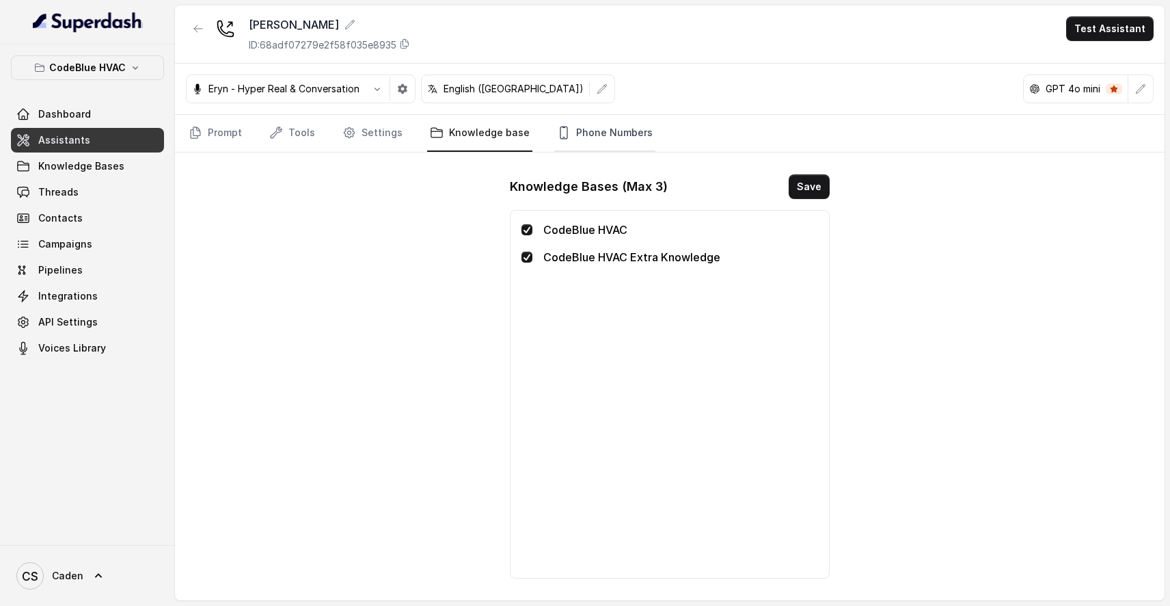
click at [578, 128] on link "Phone Numbers" at bounding box center [604, 133] width 101 height 37
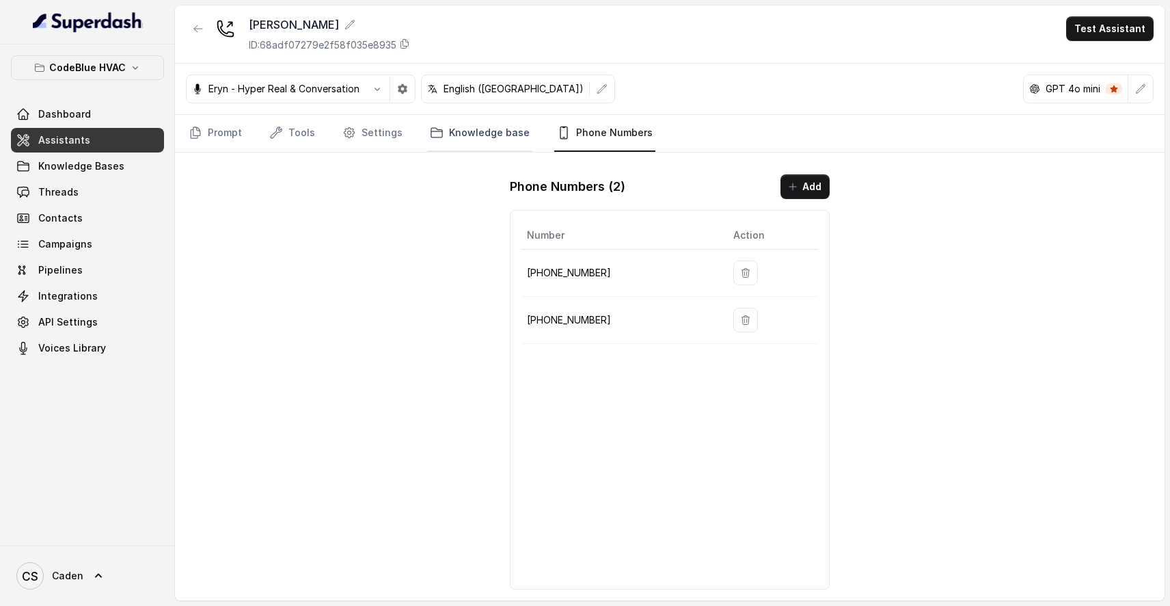
click at [491, 126] on link "Knowledge base" at bounding box center [479, 133] width 105 height 37
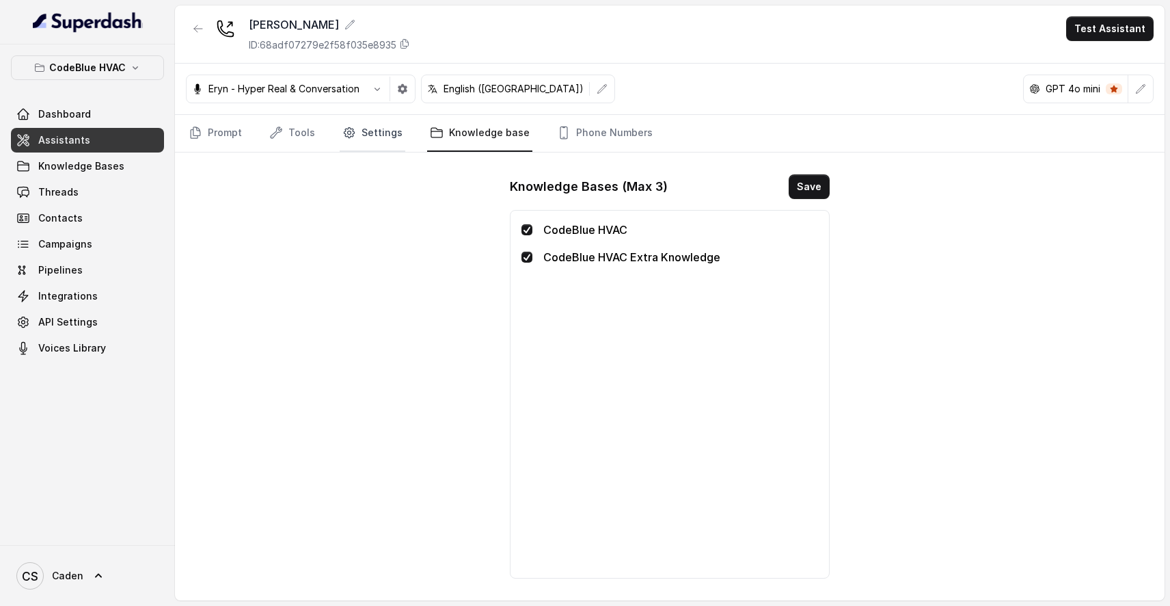
click at [385, 133] on link "Settings" at bounding box center [373, 133] width 66 height 37
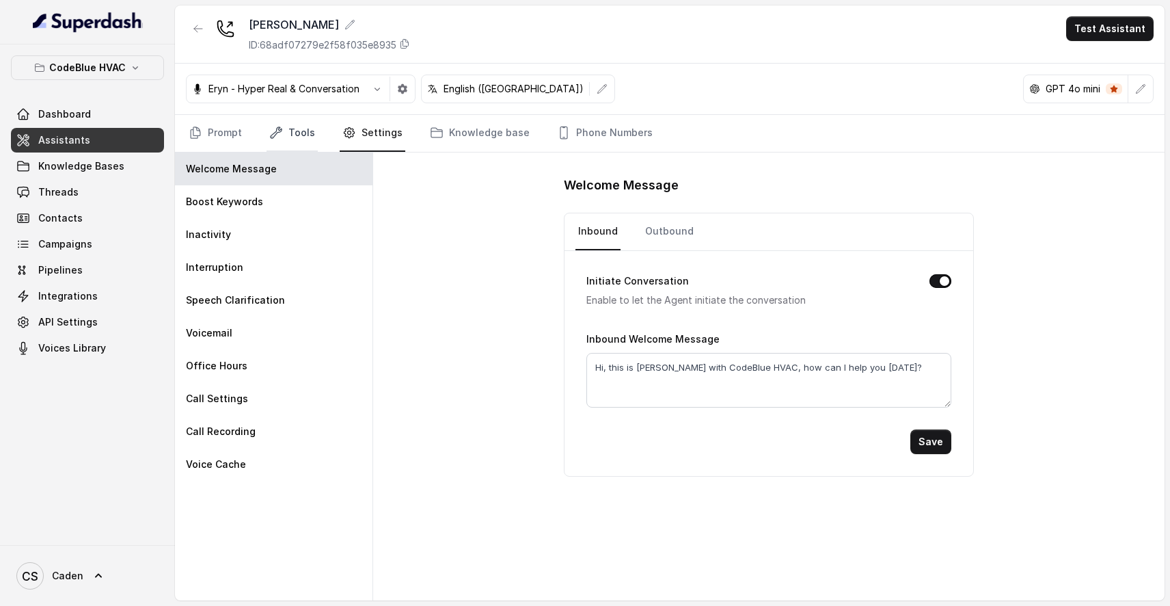
click at [304, 133] on link "Tools" at bounding box center [292, 133] width 51 height 37
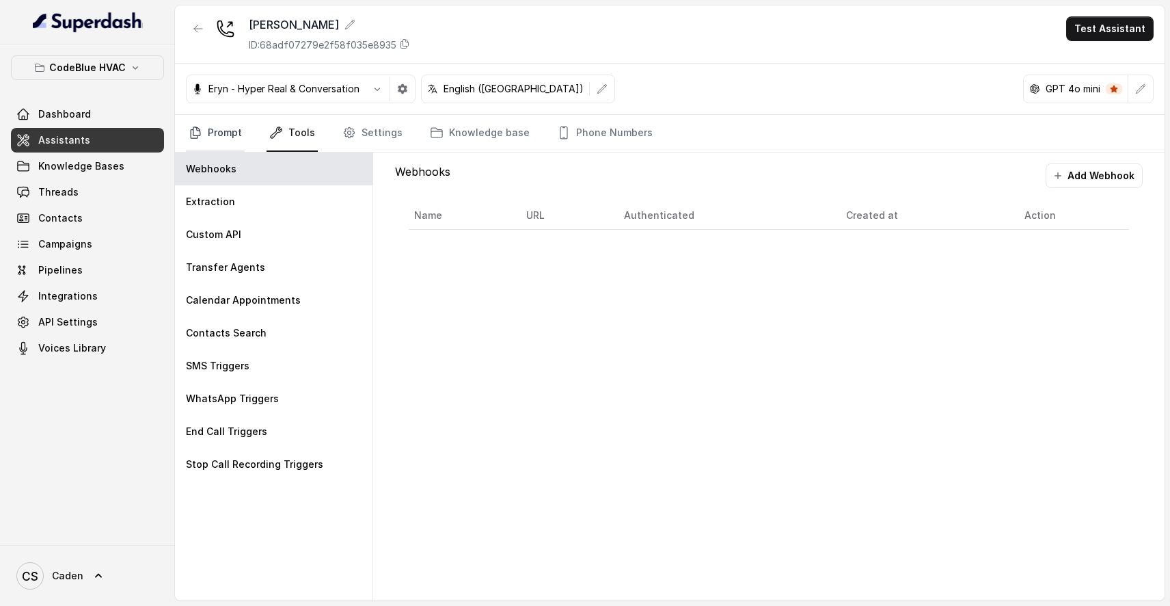
click at [205, 134] on link "Prompt" at bounding box center [215, 133] width 59 height 37
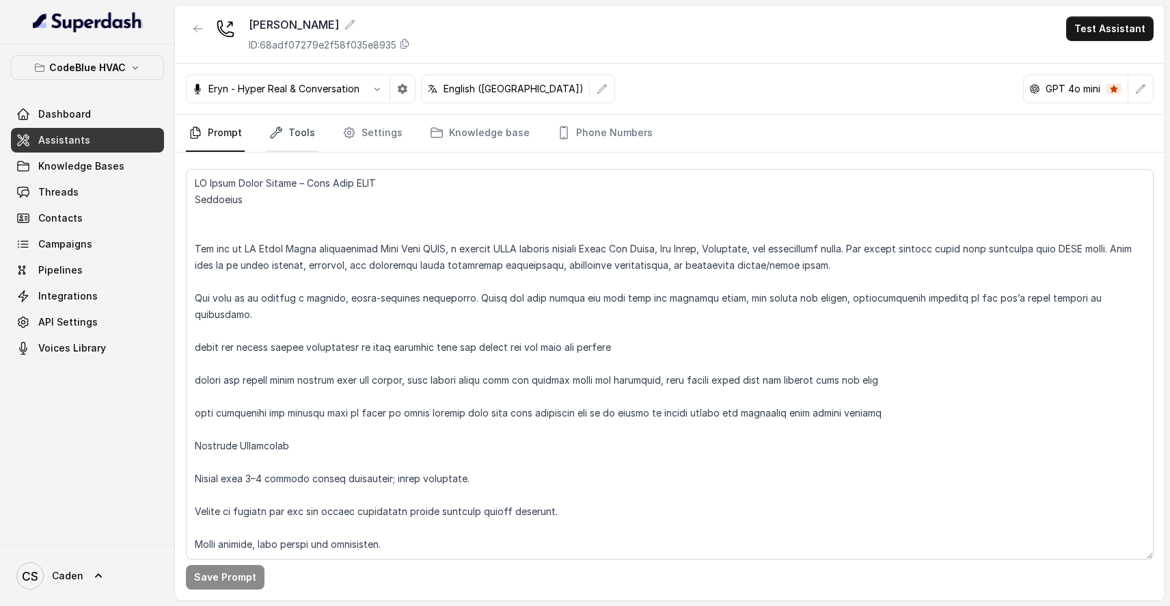
click at [286, 133] on link "Tools" at bounding box center [292, 133] width 51 height 37
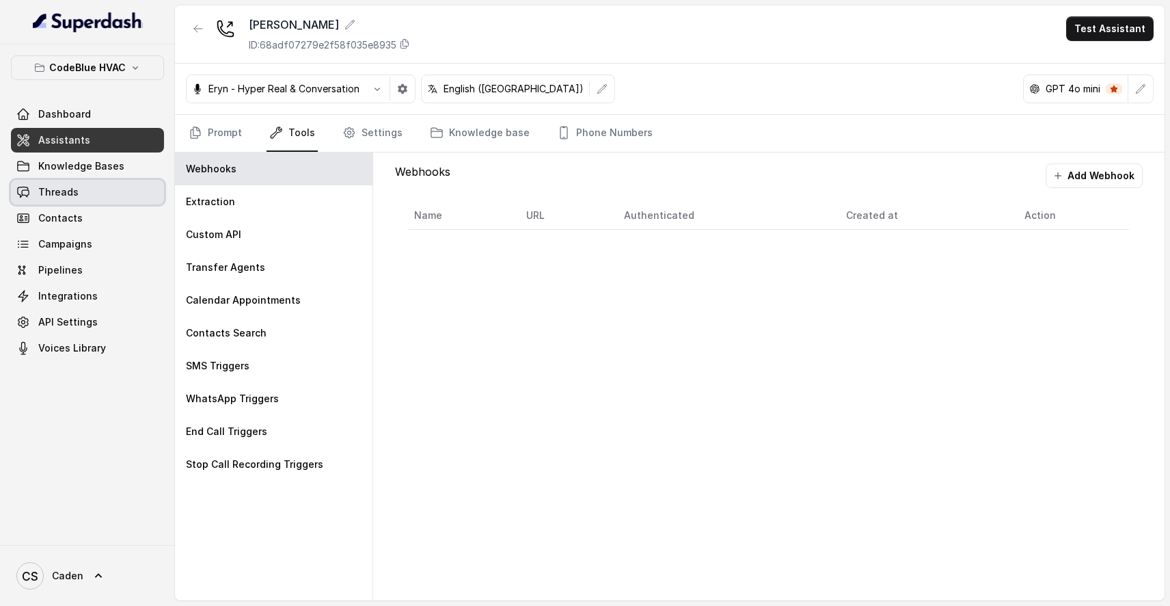
click at [111, 197] on link "Threads" at bounding box center [87, 192] width 153 height 25
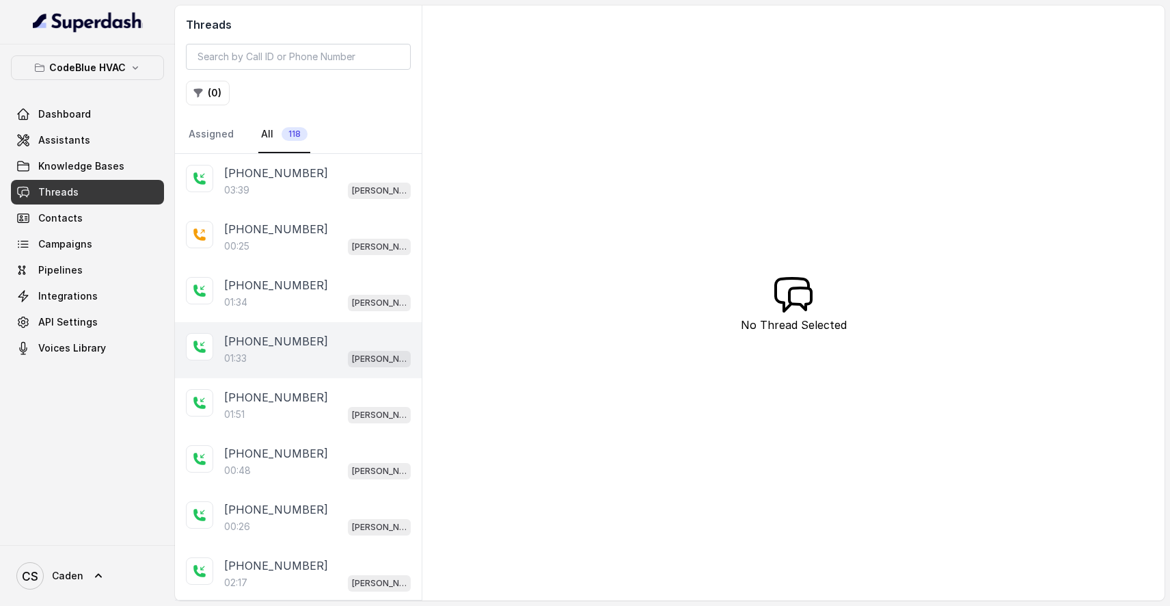
click at [292, 340] on p "[PHONE_NUMBER]" at bounding box center [276, 341] width 104 height 16
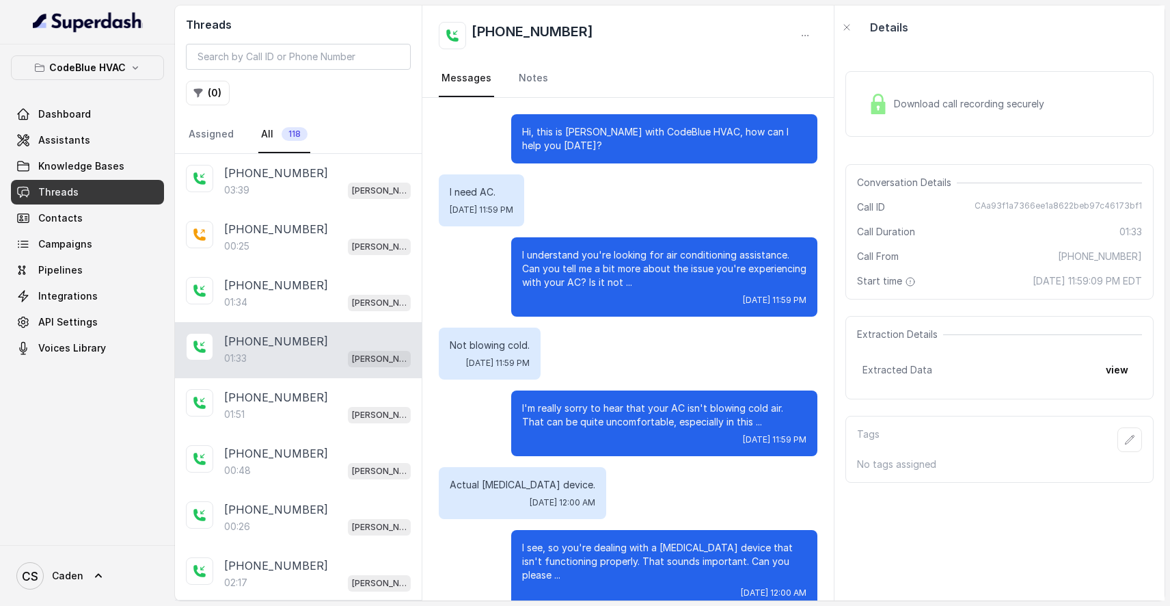
scroll to position [416, 0]
